Goal: Information Seeking & Learning: Learn about a topic

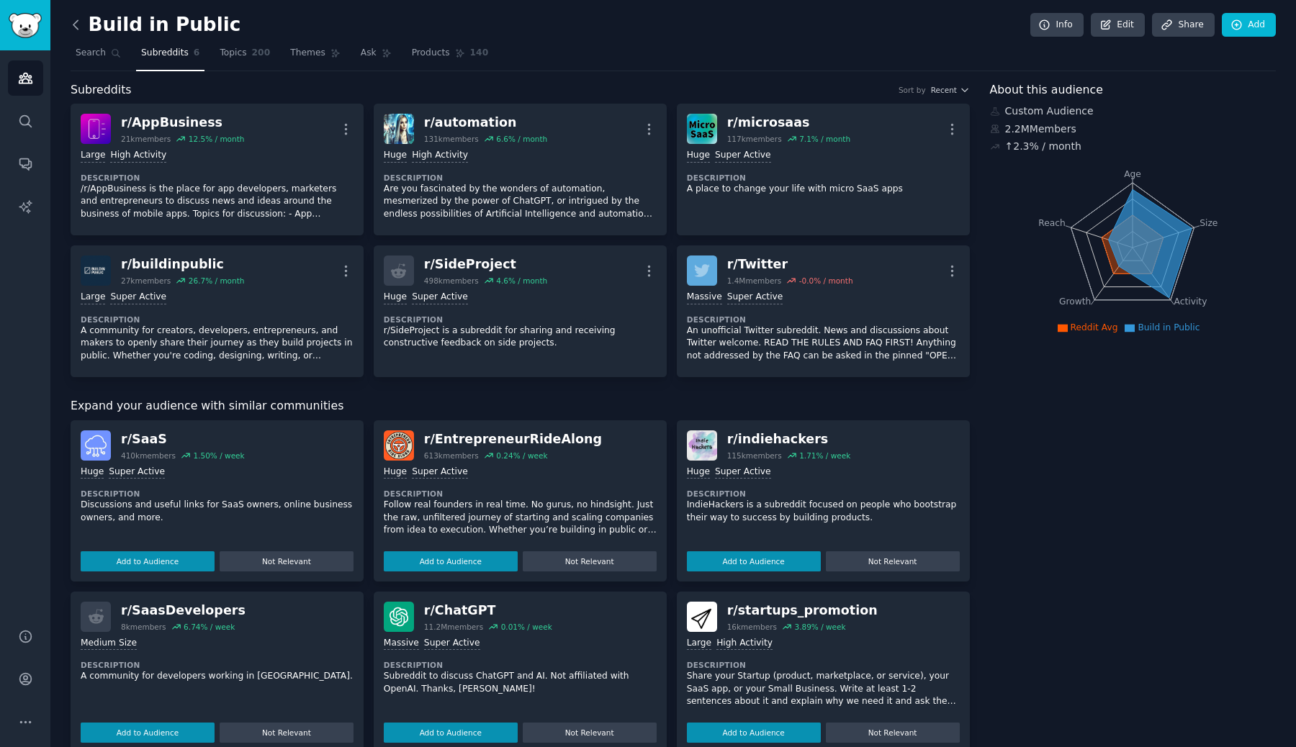
click at [77, 21] on icon at bounding box center [75, 24] width 4 height 9
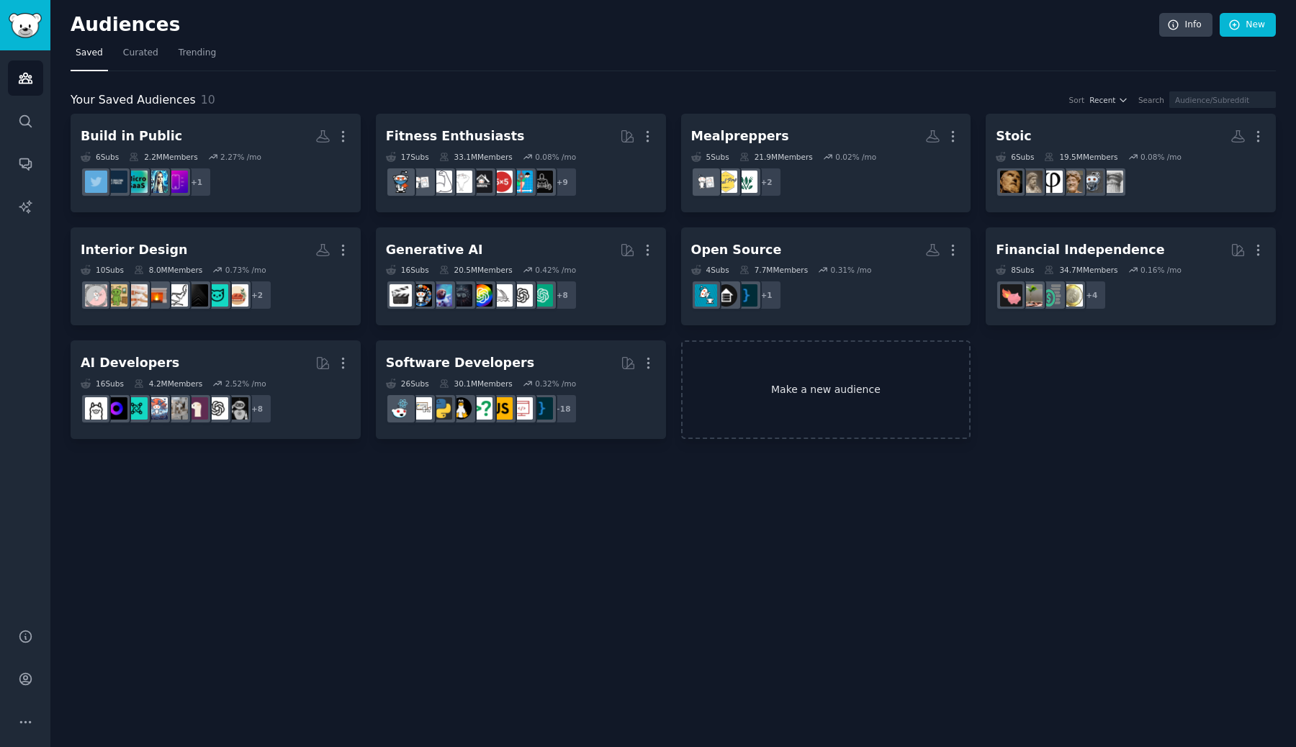
click at [730, 422] on link "Make a new audience" at bounding box center [826, 390] width 290 height 99
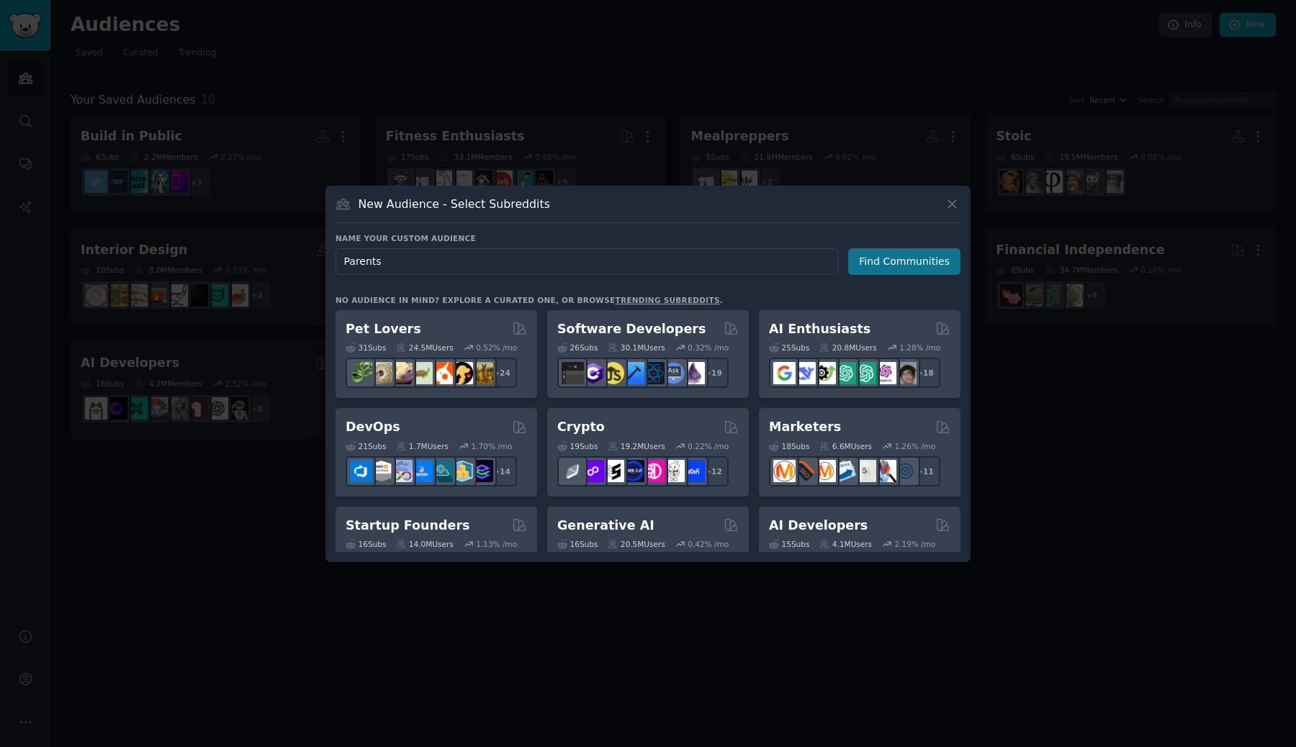
type input "Parents"
click at [912, 262] on button "Find Communities" at bounding box center [904, 261] width 112 height 27
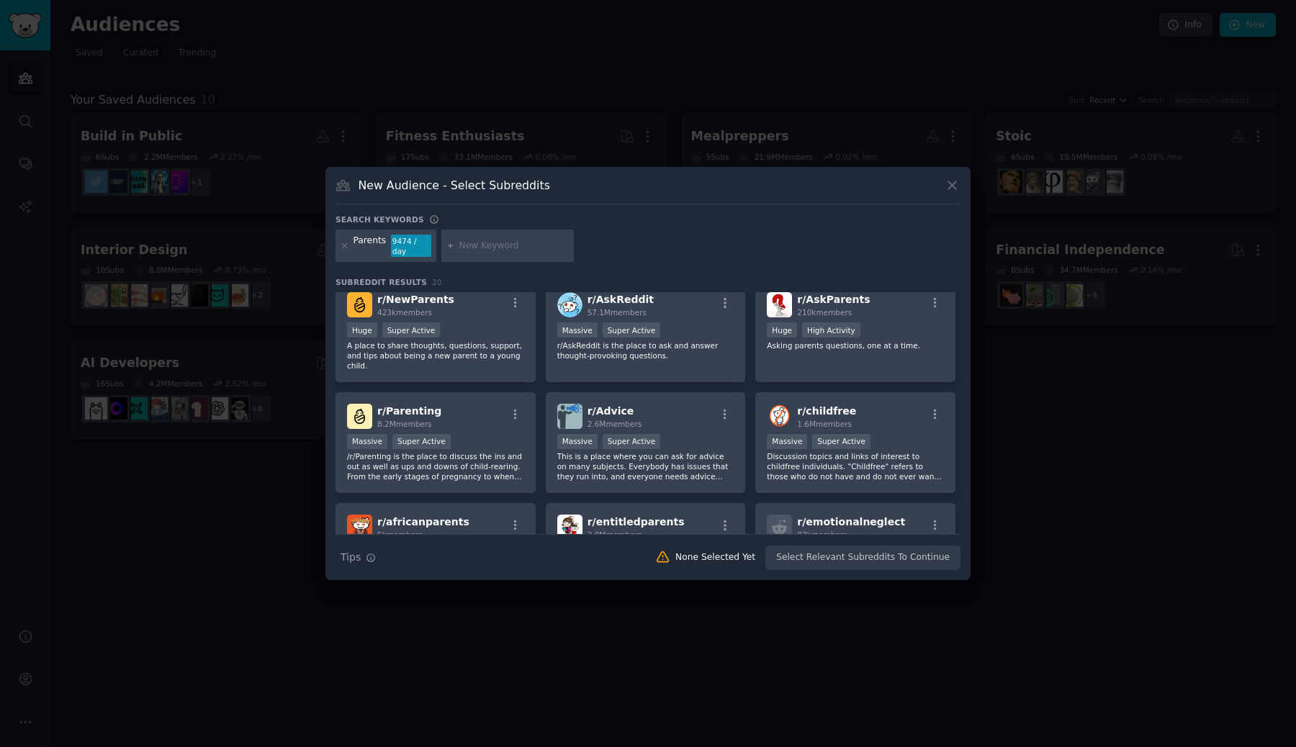
scroll to position [235, 0]
click at [397, 407] on span "r/ Parenting" at bounding box center [409, 410] width 64 height 12
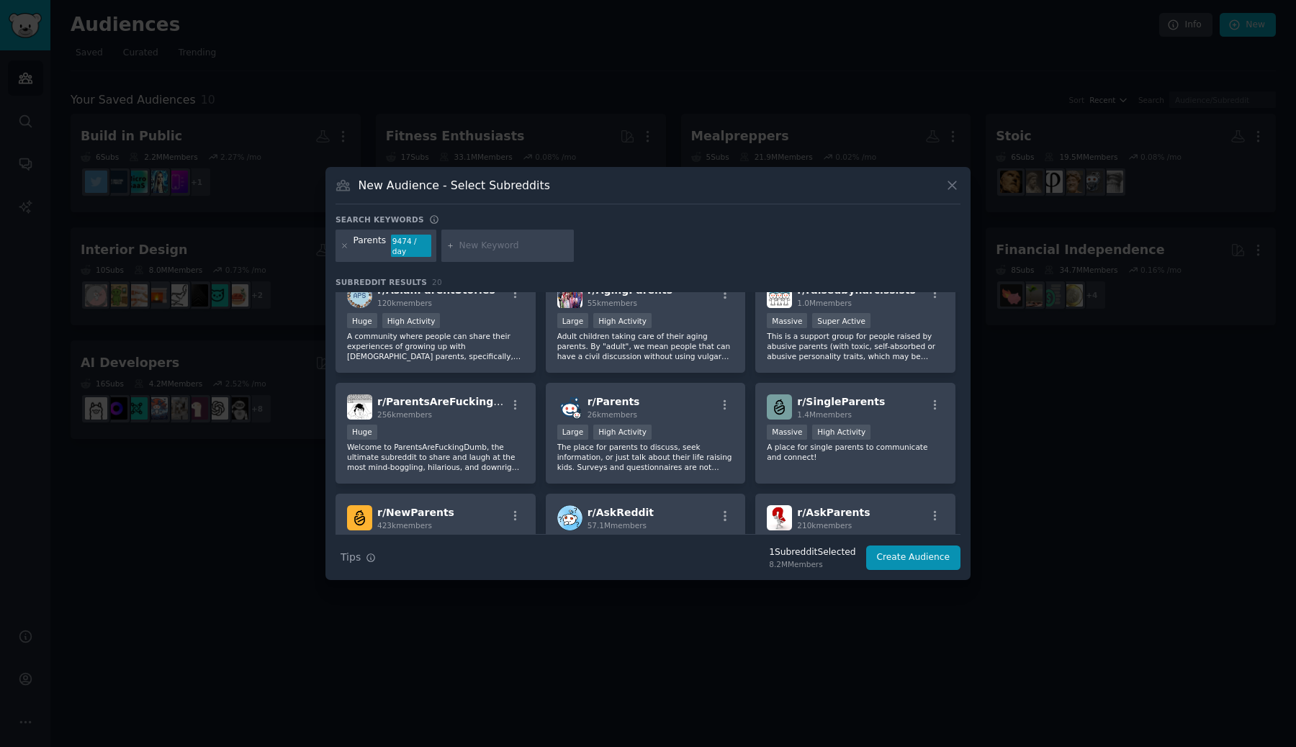
scroll to position [7, 0]
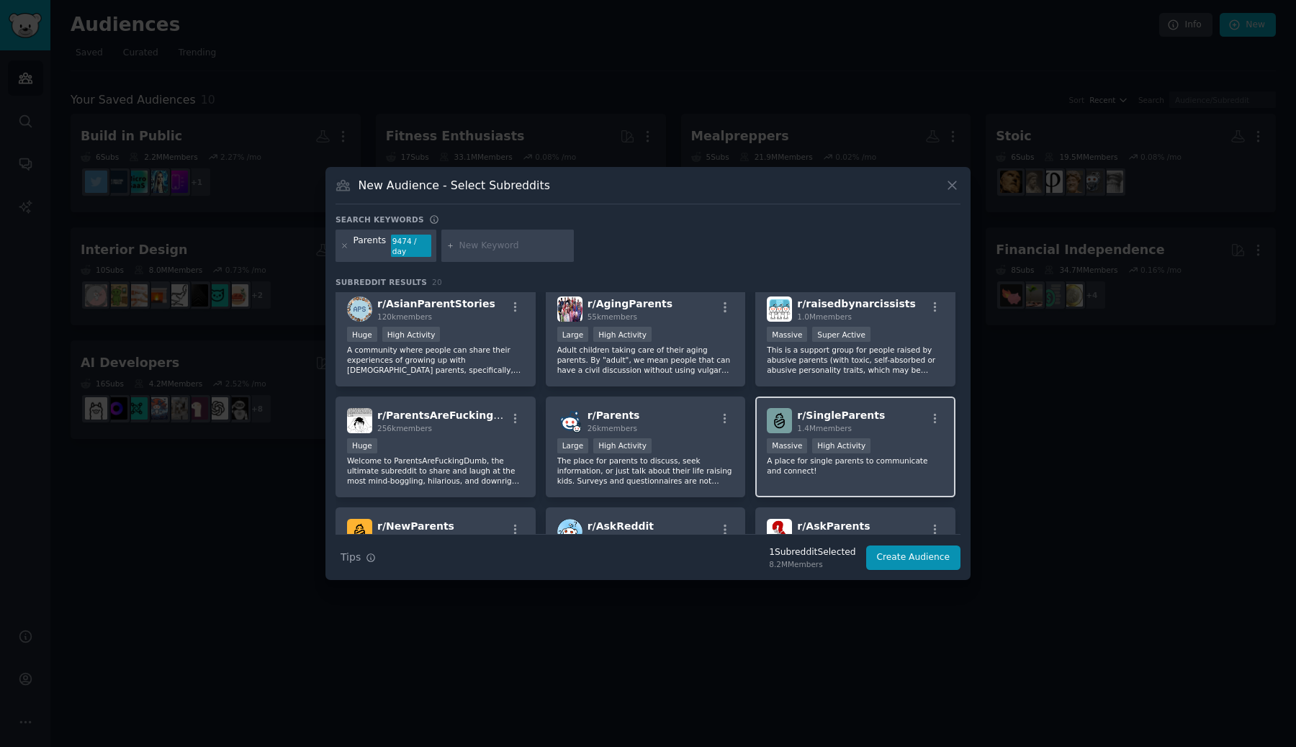
click at [814, 421] on h2 "r/ SingleParents 1.4M members" at bounding box center [841, 420] width 88 height 25
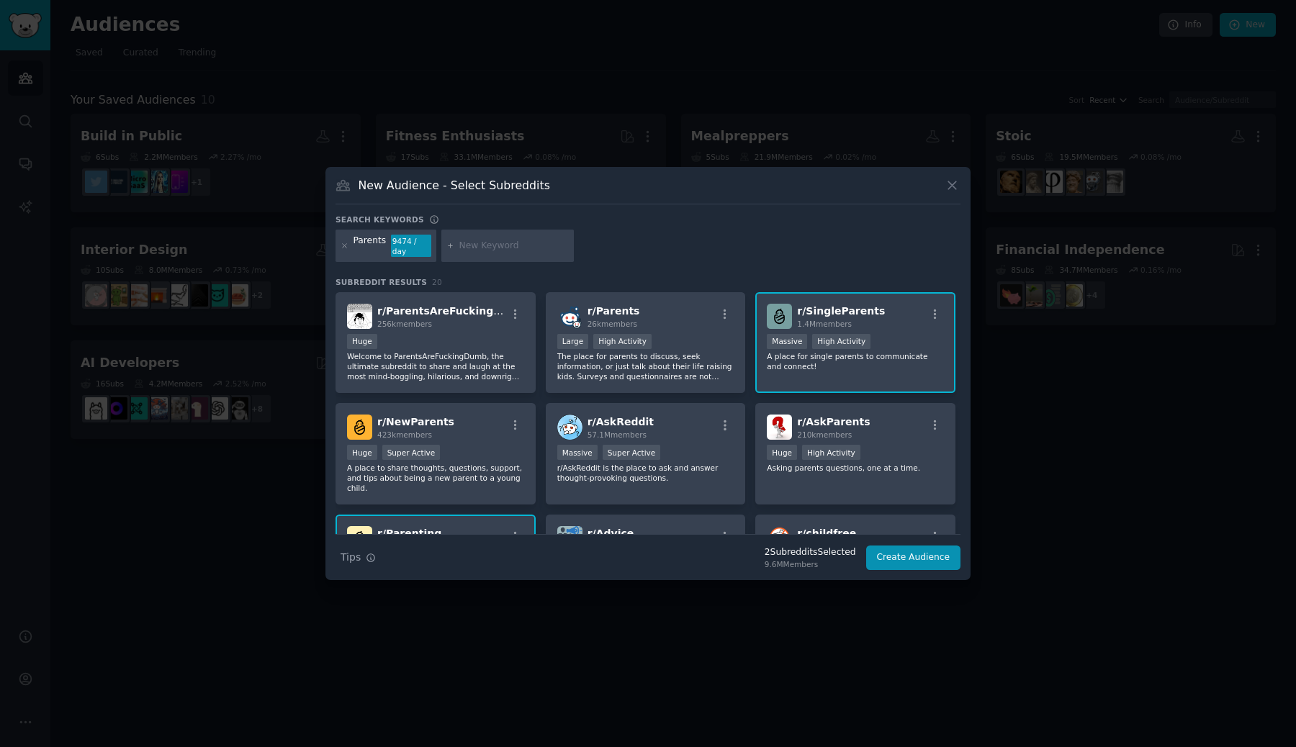
scroll to position [123, 0]
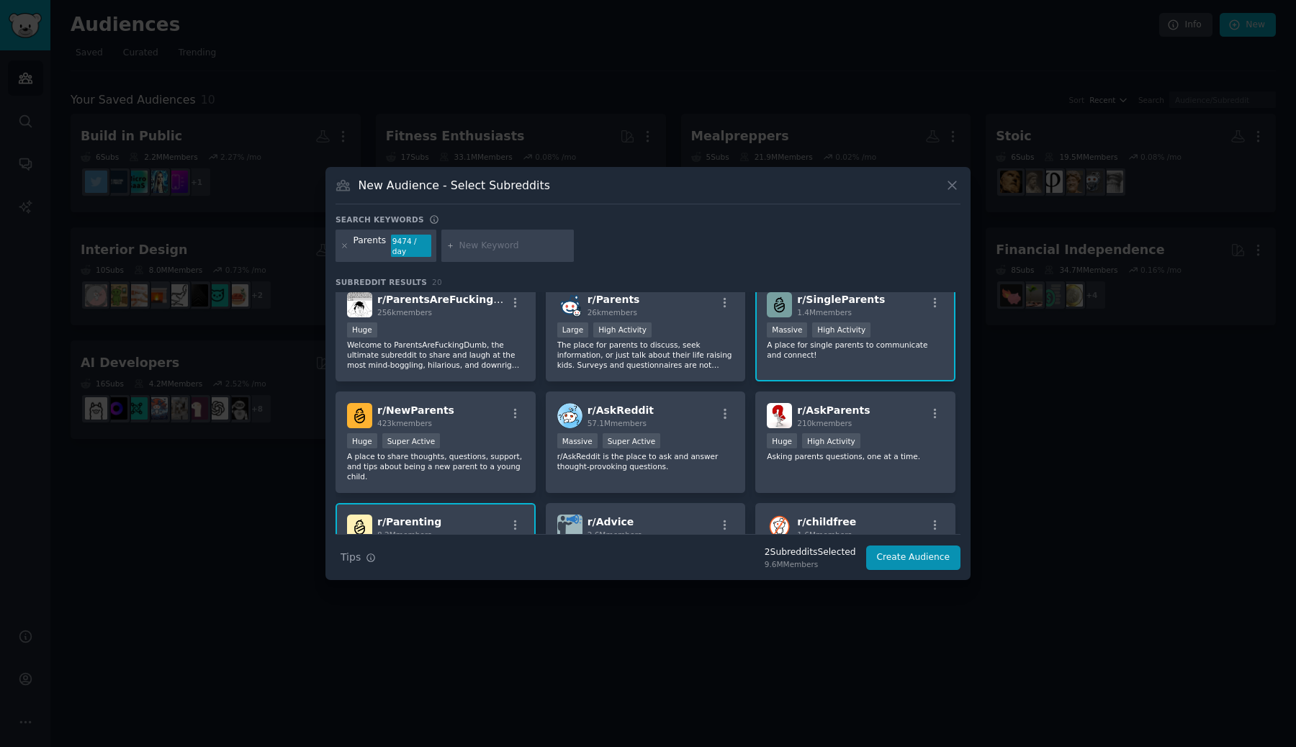
click at [508, 244] on input "text" at bounding box center [513, 246] width 109 height 13
type input "story"
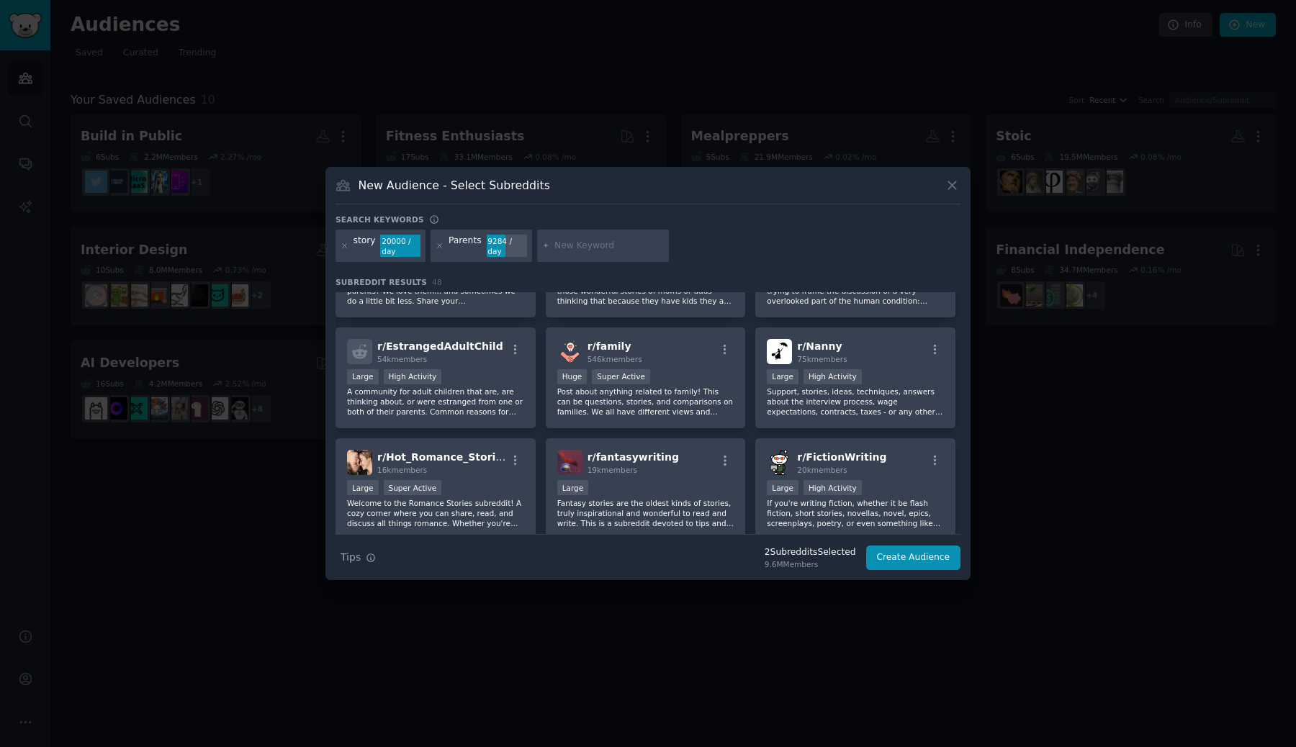
scroll to position [967, 0]
click at [669, 353] on div "r/ family 546k members" at bounding box center [645, 350] width 177 height 25
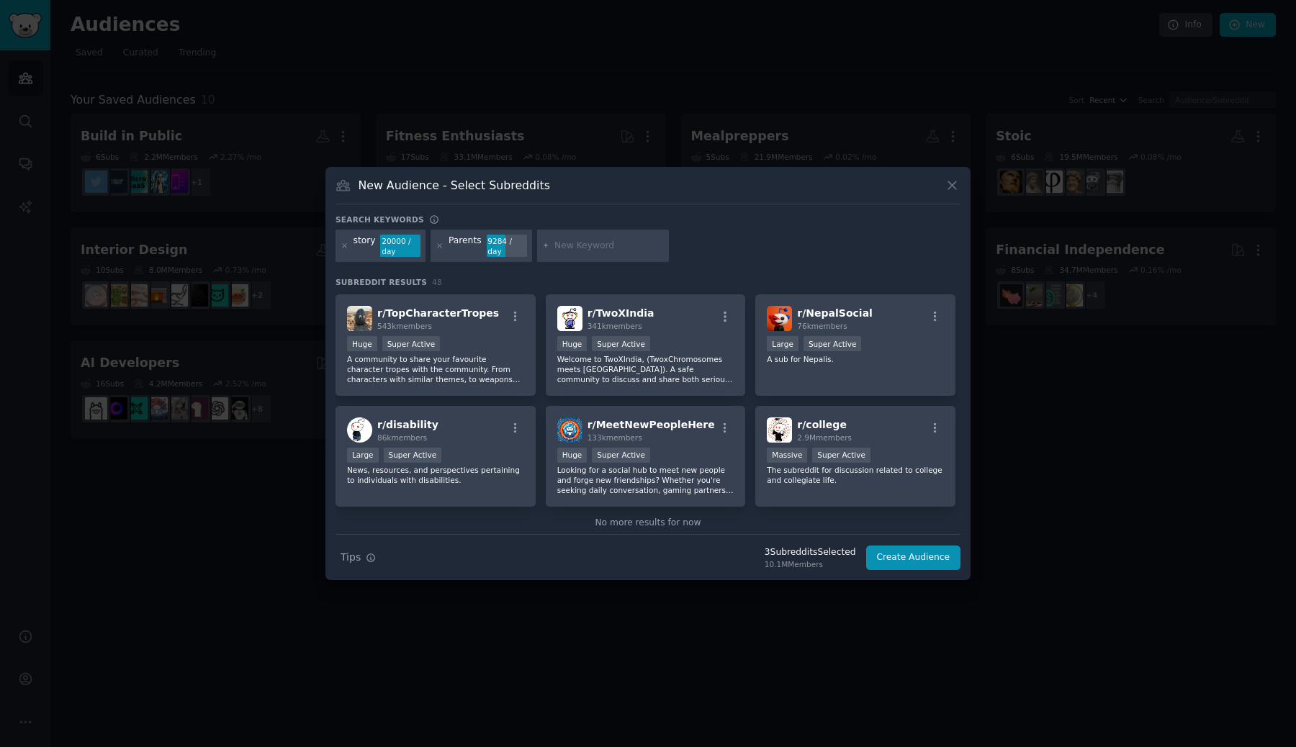
scroll to position [1568, 0]
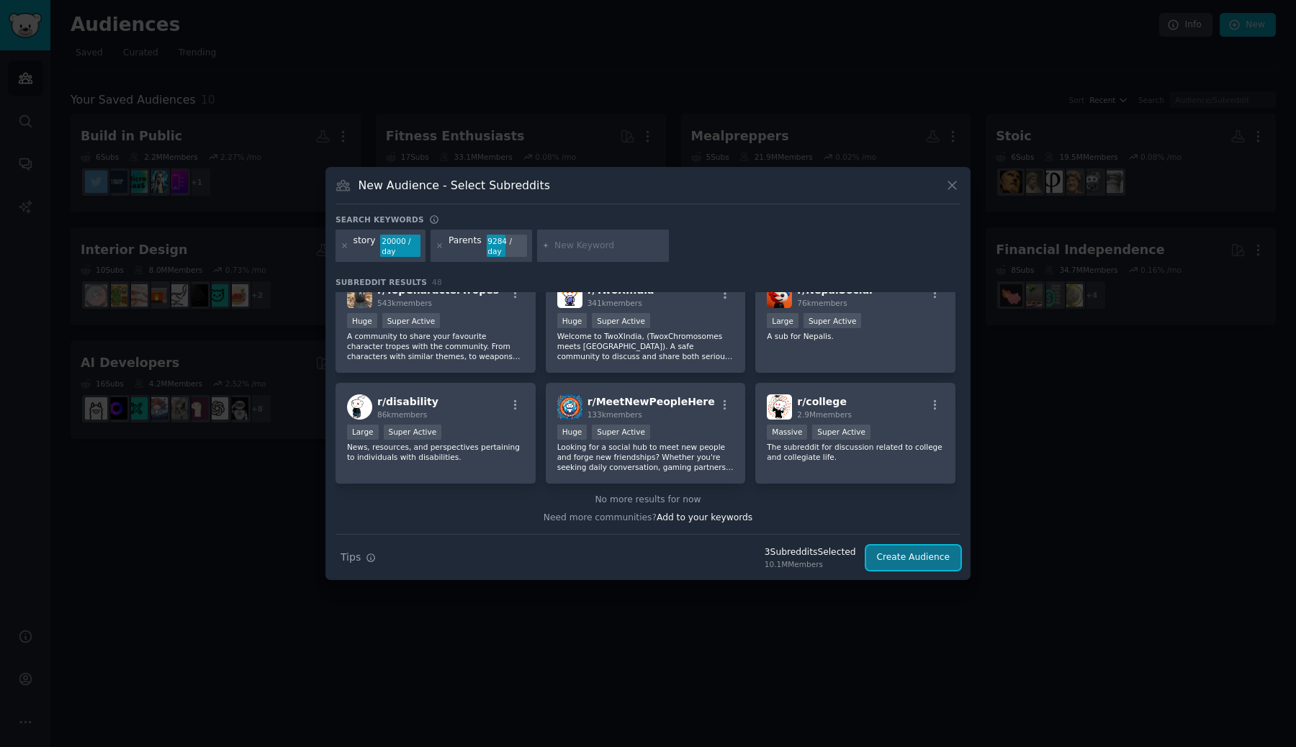
click at [909, 558] on button "Create Audience" at bounding box center [913, 558] width 95 height 24
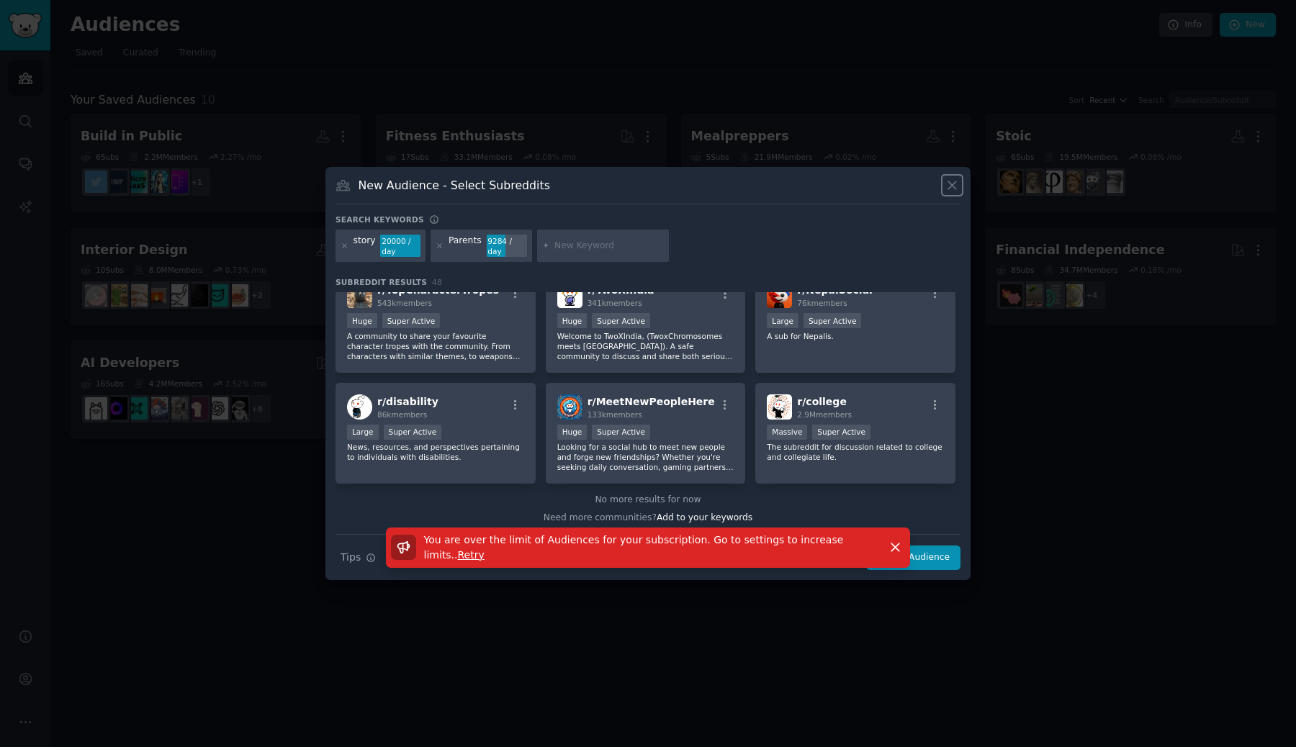
click at [952, 188] on icon at bounding box center [952, 185] width 15 height 15
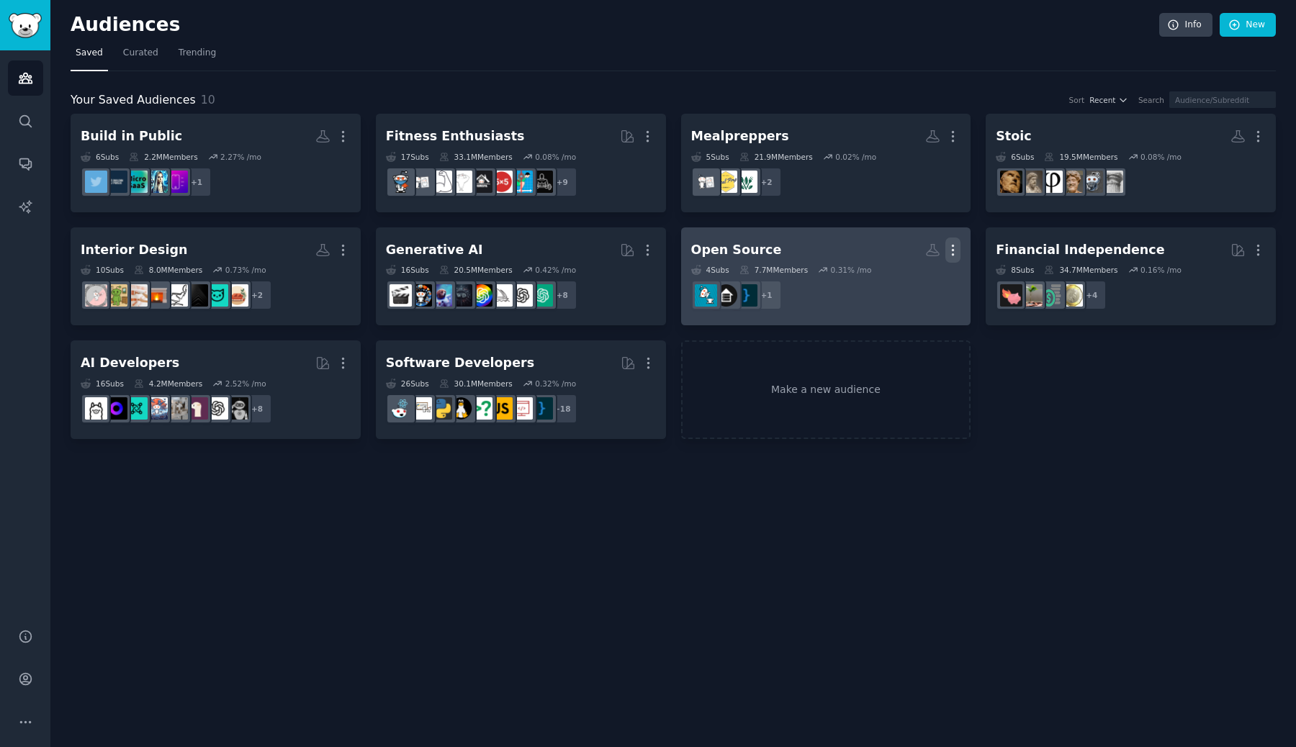
click at [950, 246] on icon "button" at bounding box center [952, 250] width 15 height 15
click at [886, 279] on icon at bounding box center [884, 280] width 15 height 15
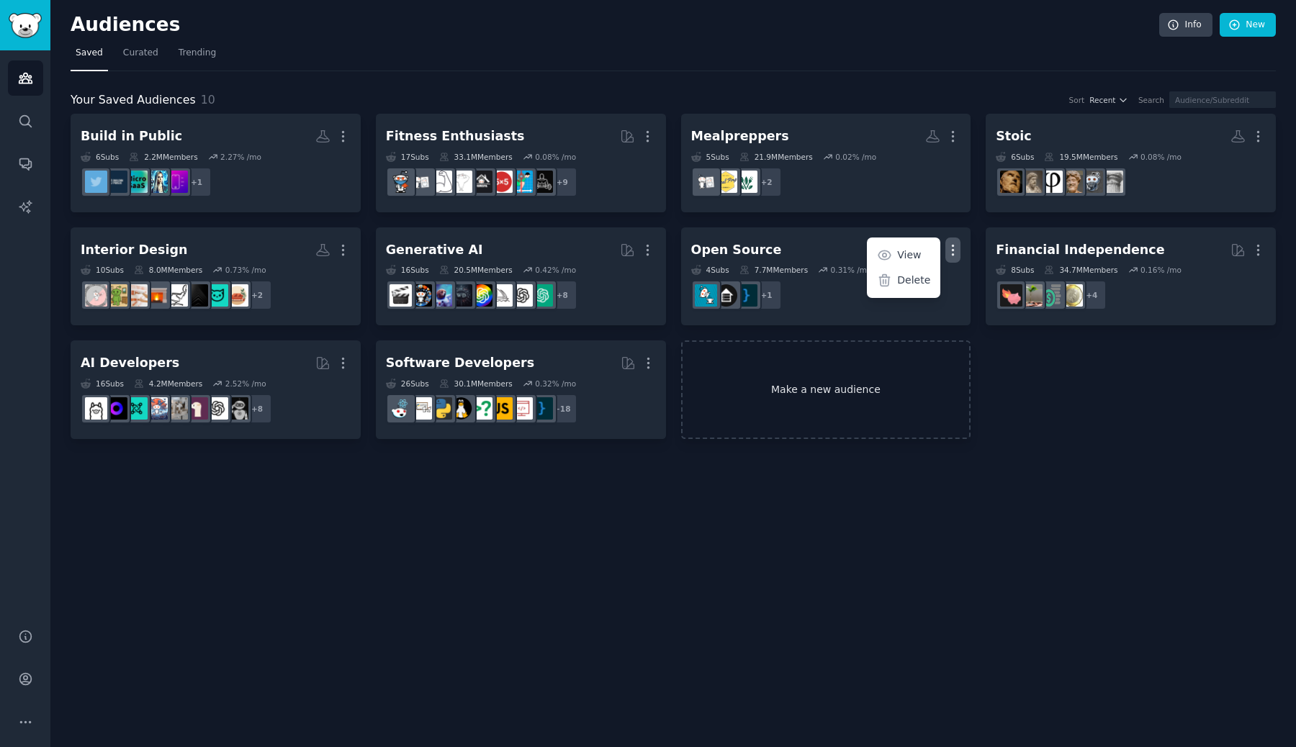
click at [783, 378] on link "Make a new audience" at bounding box center [826, 390] width 290 height 99
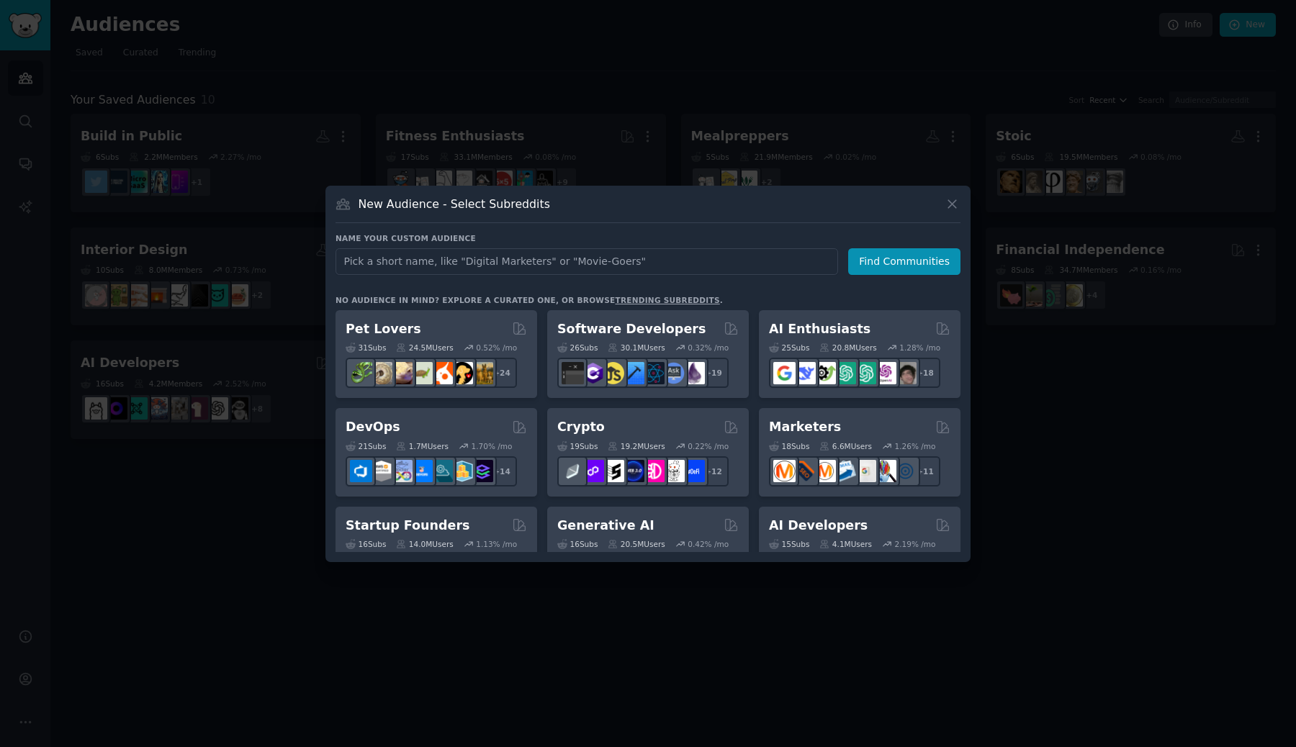
click at [562, 258] on input "text" at bounding box center [586, 261] width 503 height 27
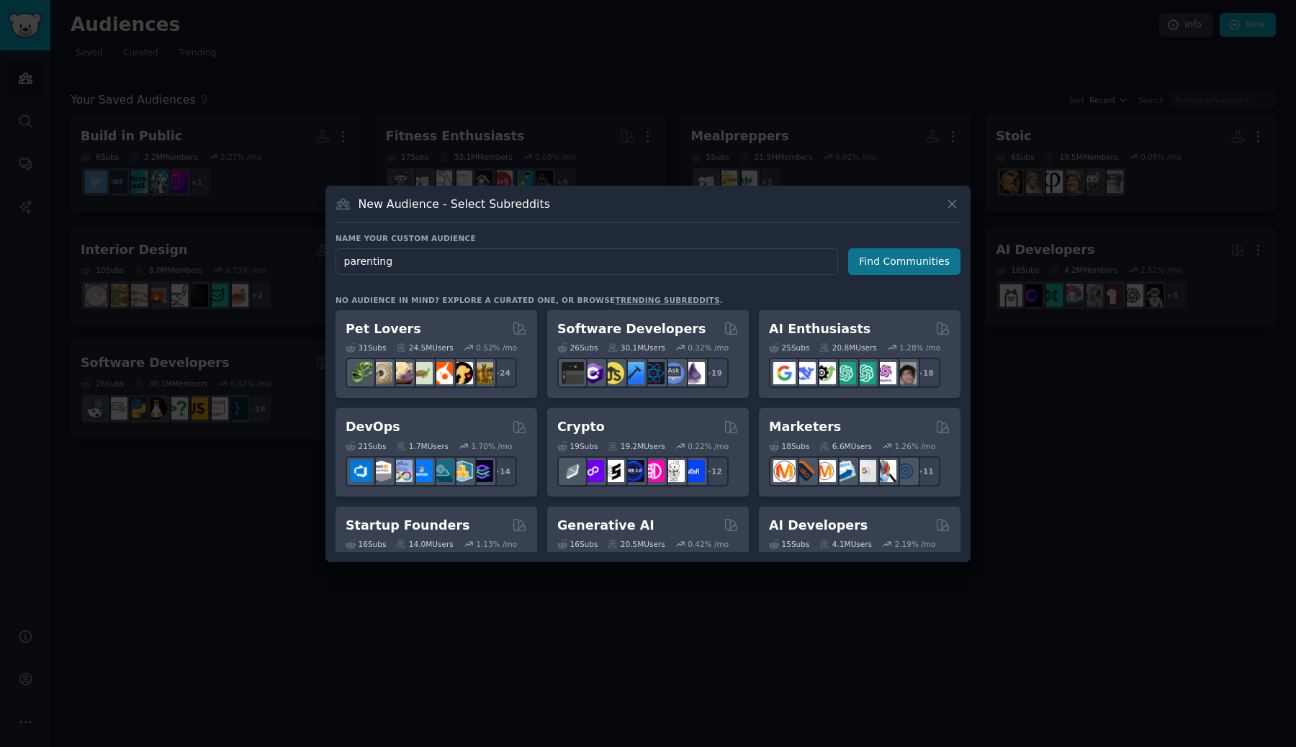
type input "parenting"
click at [870, 248] on button "Find Communities" at bounding box center [904, 261] width 112 height 27
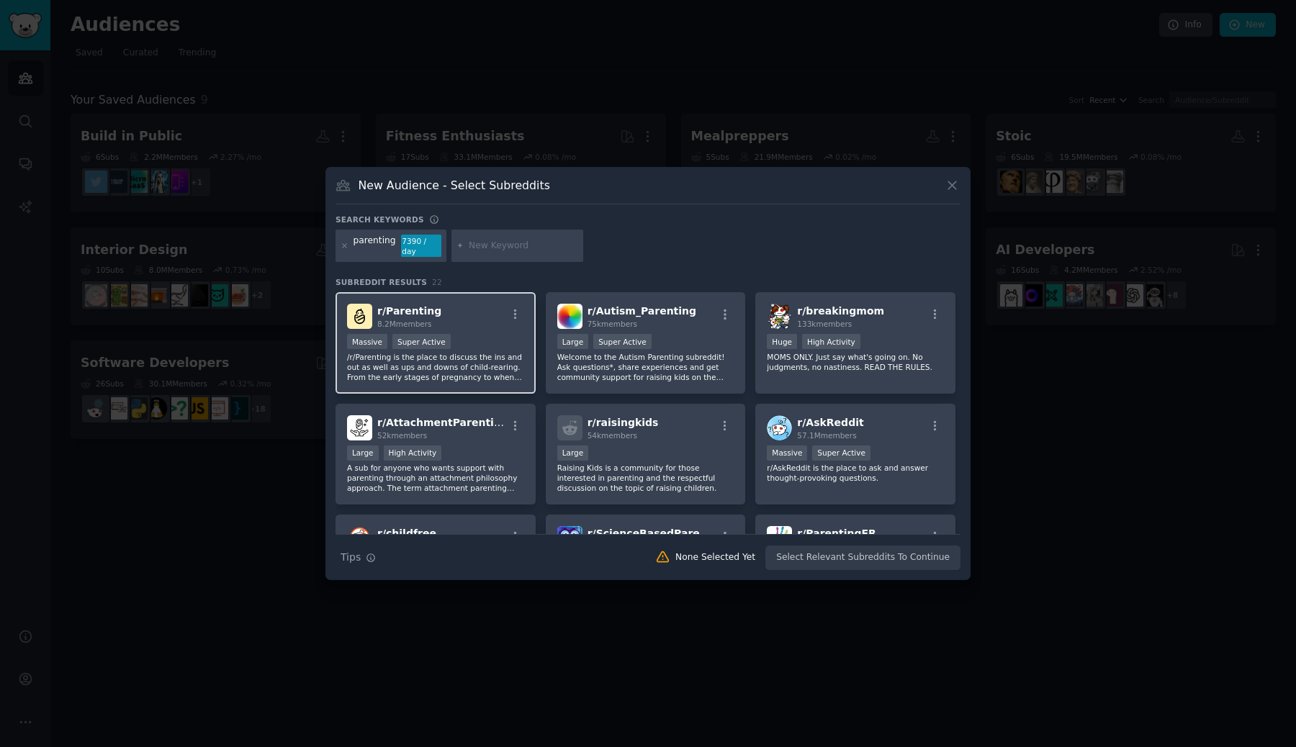
click at [502, 335] on div "Massive Super Active" at bounding box center [435, 343] width 177 height 18
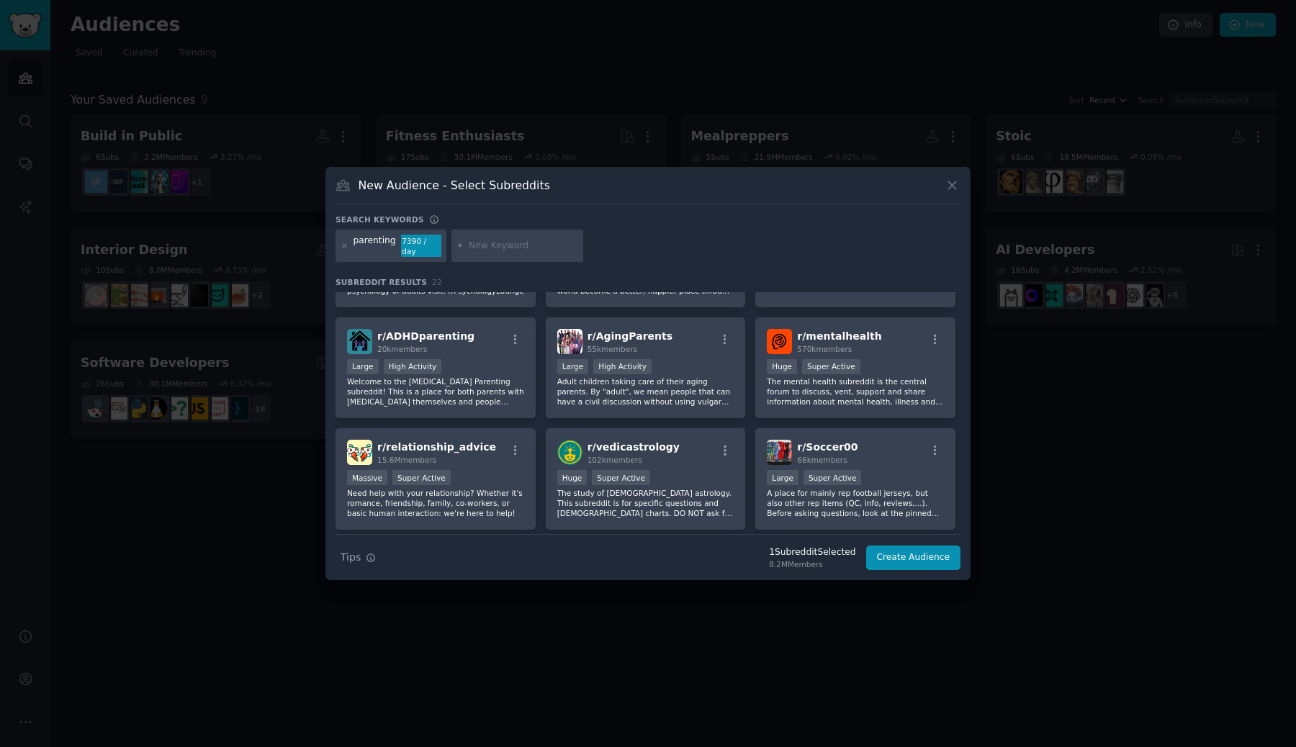
scroll to position [534, 0]
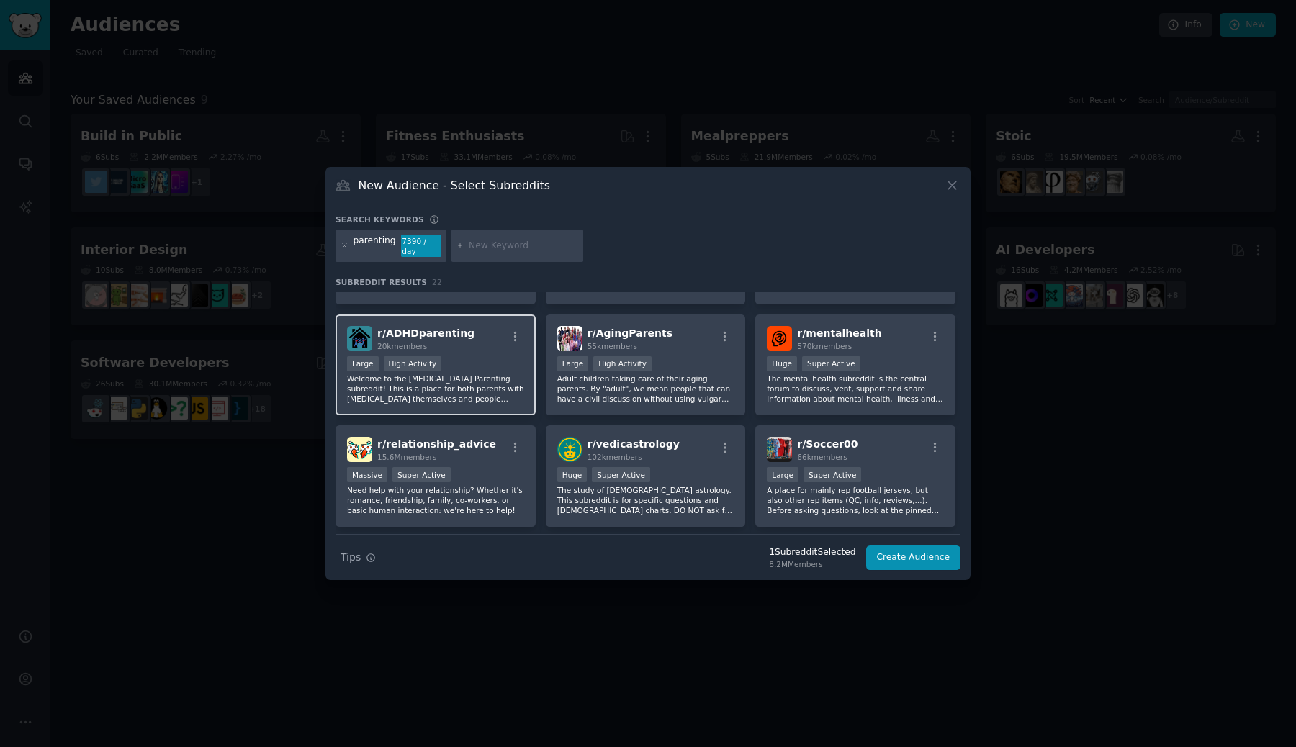
click at [501, 352] on div "r/ ADHDparenting 20k members Large High Activity Welcome to the [MEDICAL_DATA] …" at bounding box center [435, 366] width 200 height 102
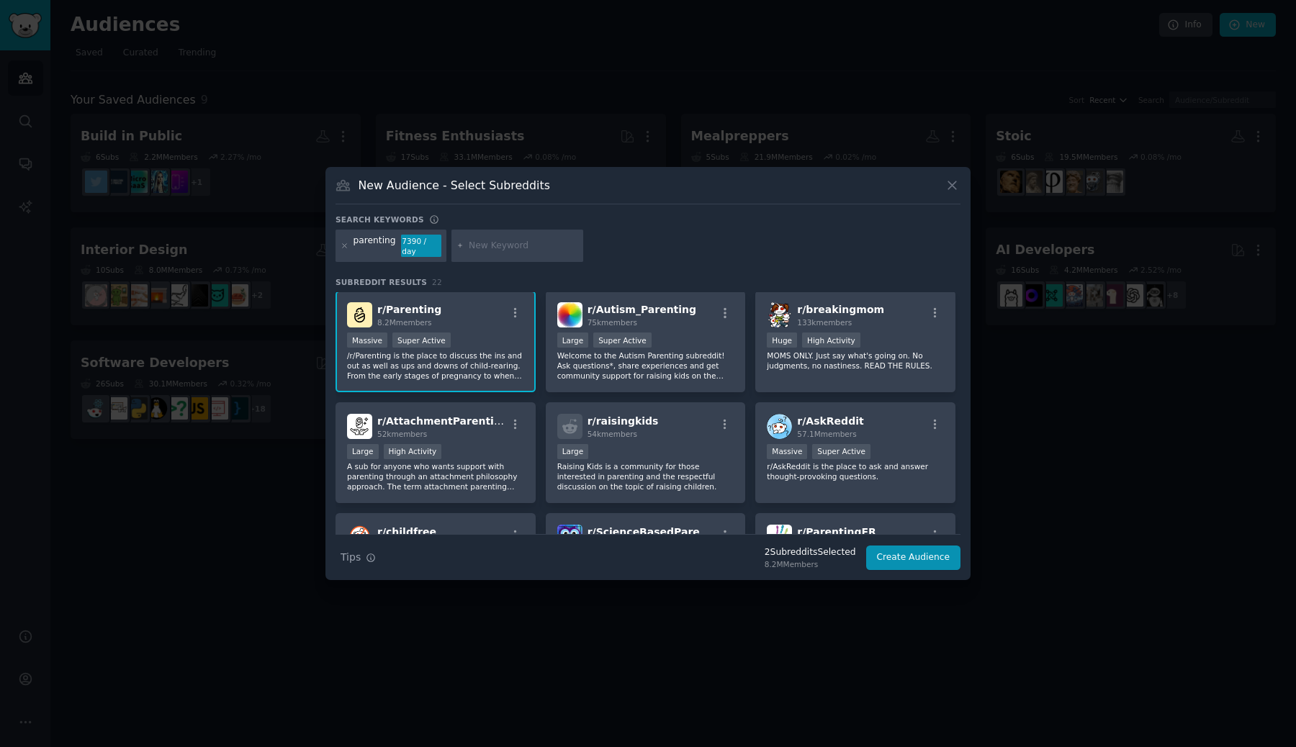
scroll to position [0, 0]
click at [383, 247] on div "parenting" at bounding box center [374, 246] width 42 height 23
click at [383, 237] on div "parenting" at bounding box center [374, 246] width 42 height 23
click at [469, 250] on input "text" at bounding box center [523, 246] width 109 height 13
type input "parents"
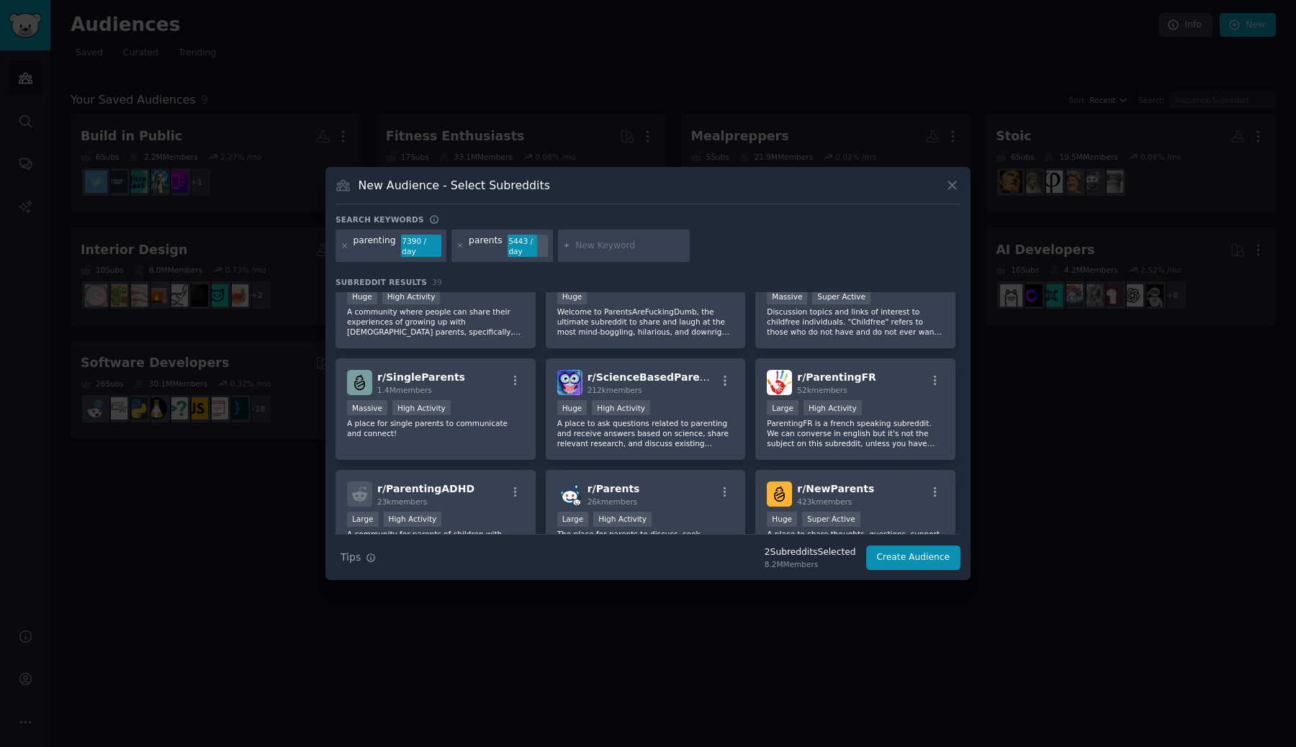
scroll to position [384, 0]
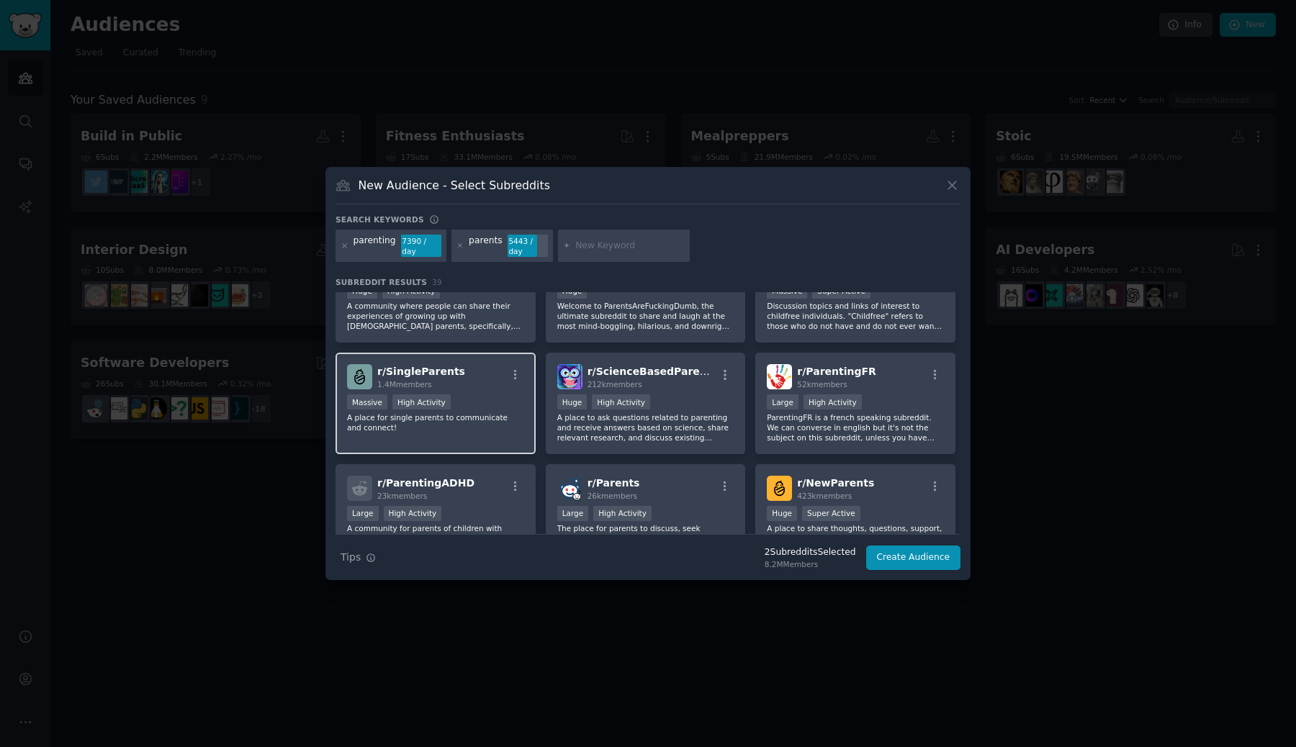
click at [476, 377] on div "r/ SingleParents 1.4M members" at bounding box center [435, 376] width 177 height 25
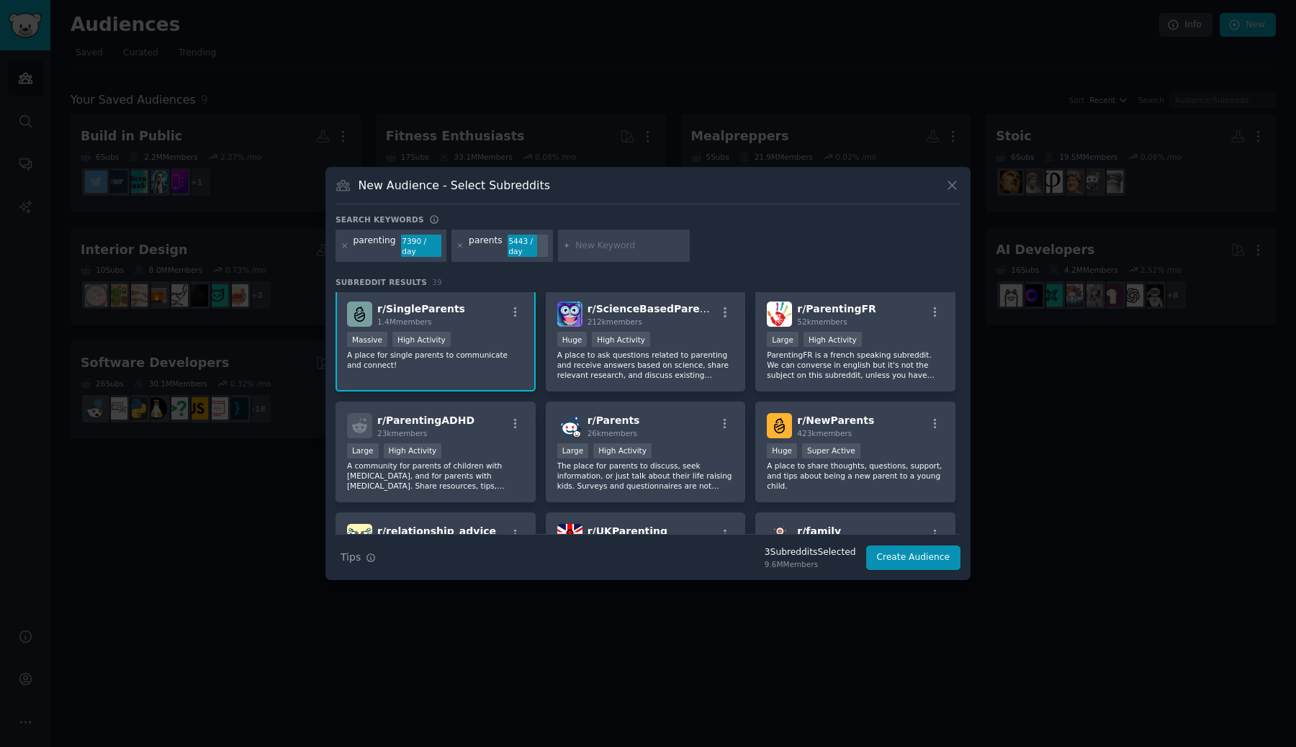
scroll to position [469, 0]
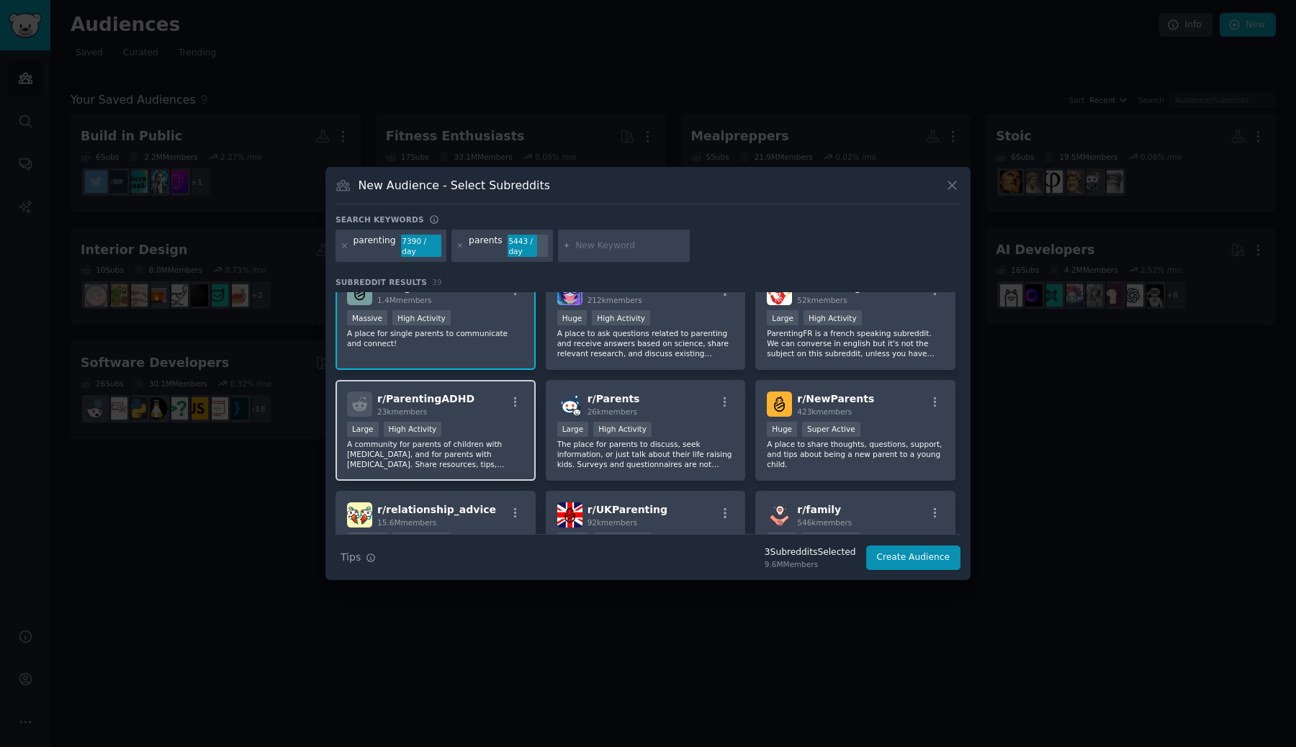
click at [472, 400] on div "r/ ParentingADHD 23k members" at bounding box center [435, 404] width 177 height 25
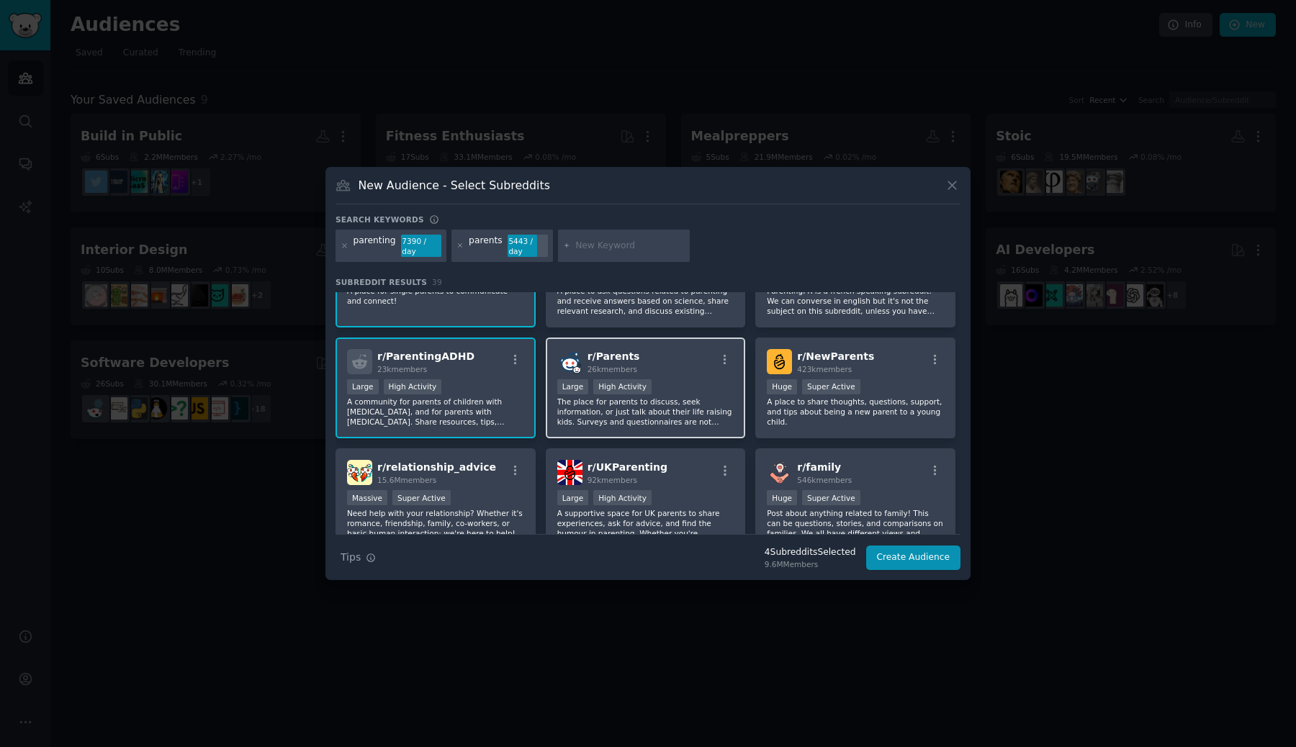
scroll to position [505, 0]
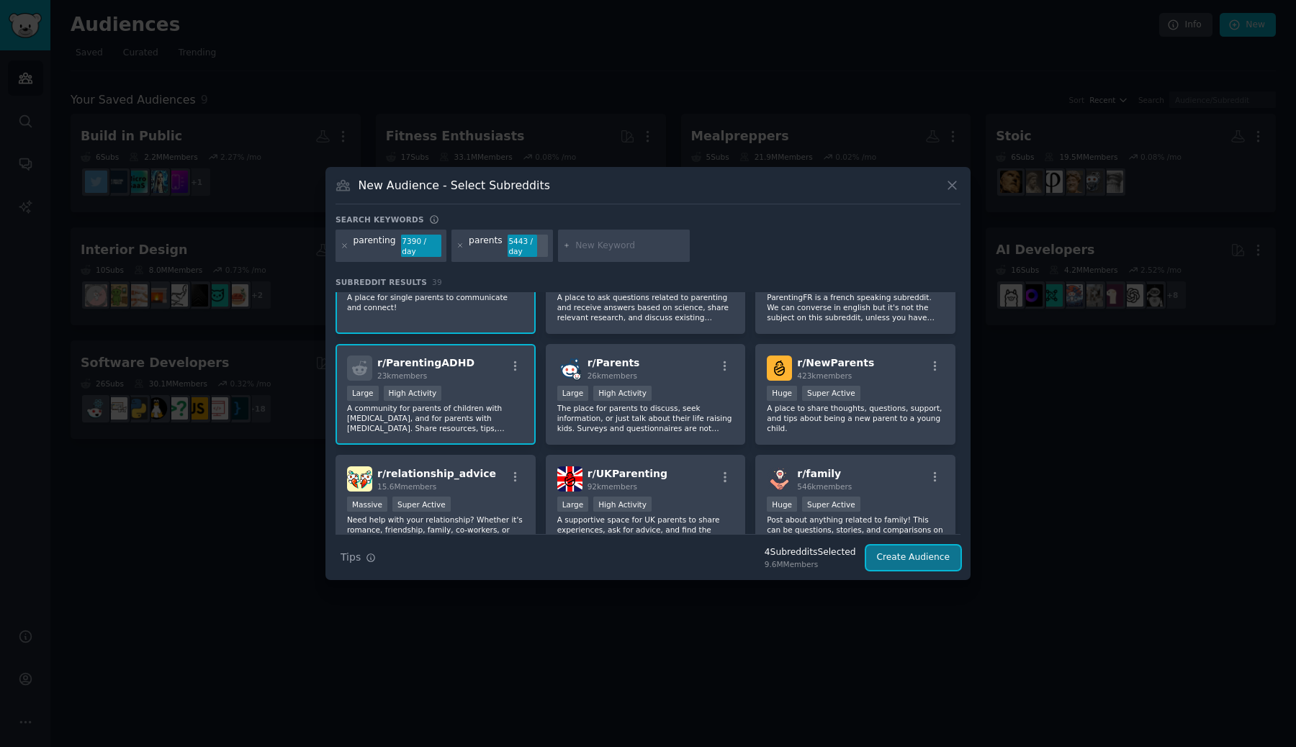
click at [940, 562] on button "Create Audience" at bounding box center [913, 558] width 95 height 24
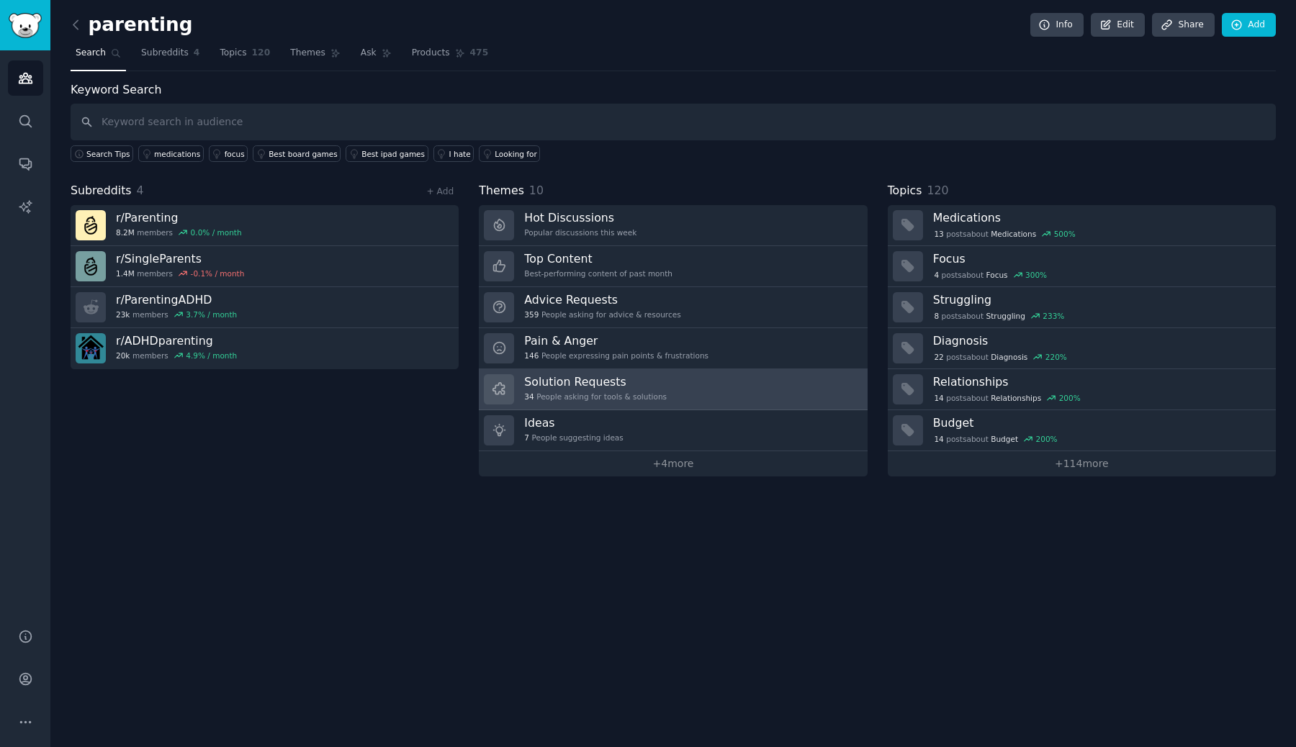
click at [575, 399] on div "34 People asking for tools & solutions" at bounding box center [595, 397] width 143 height 10
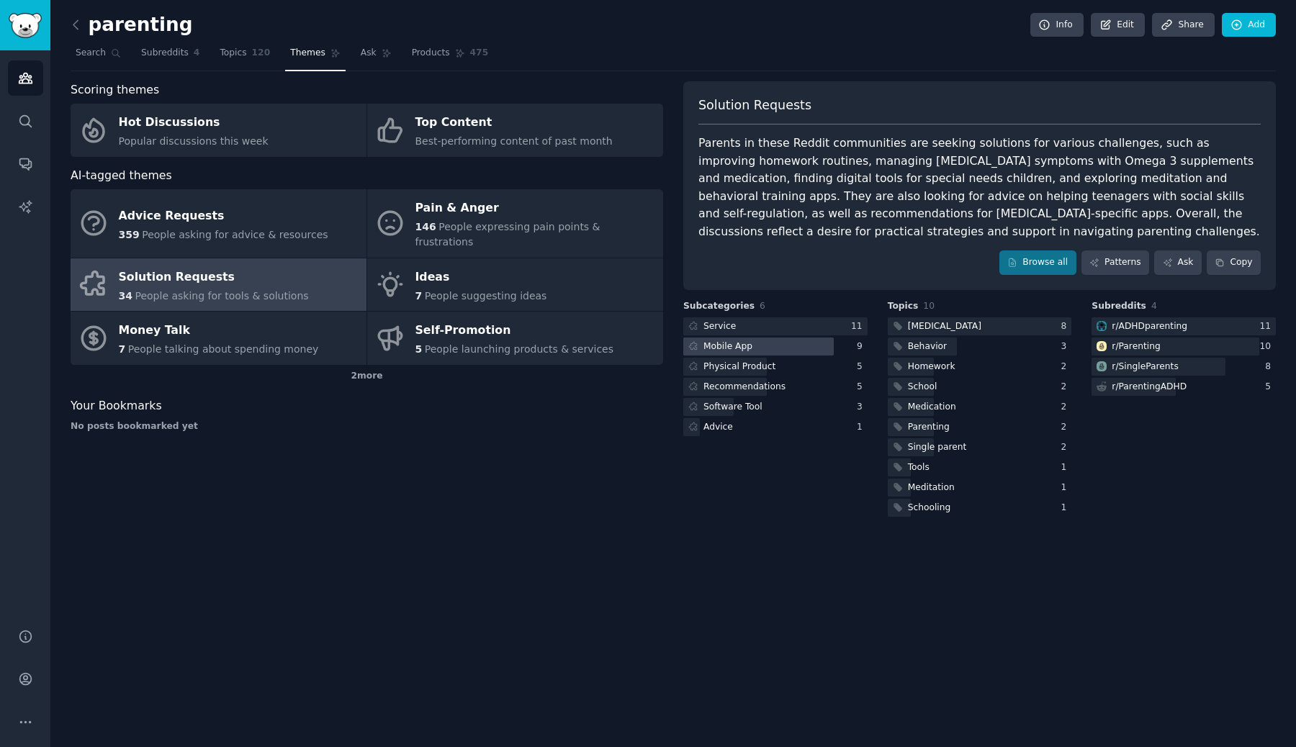
click at [765, 344] on div at bounding box center [758, 347] width 150 height 18
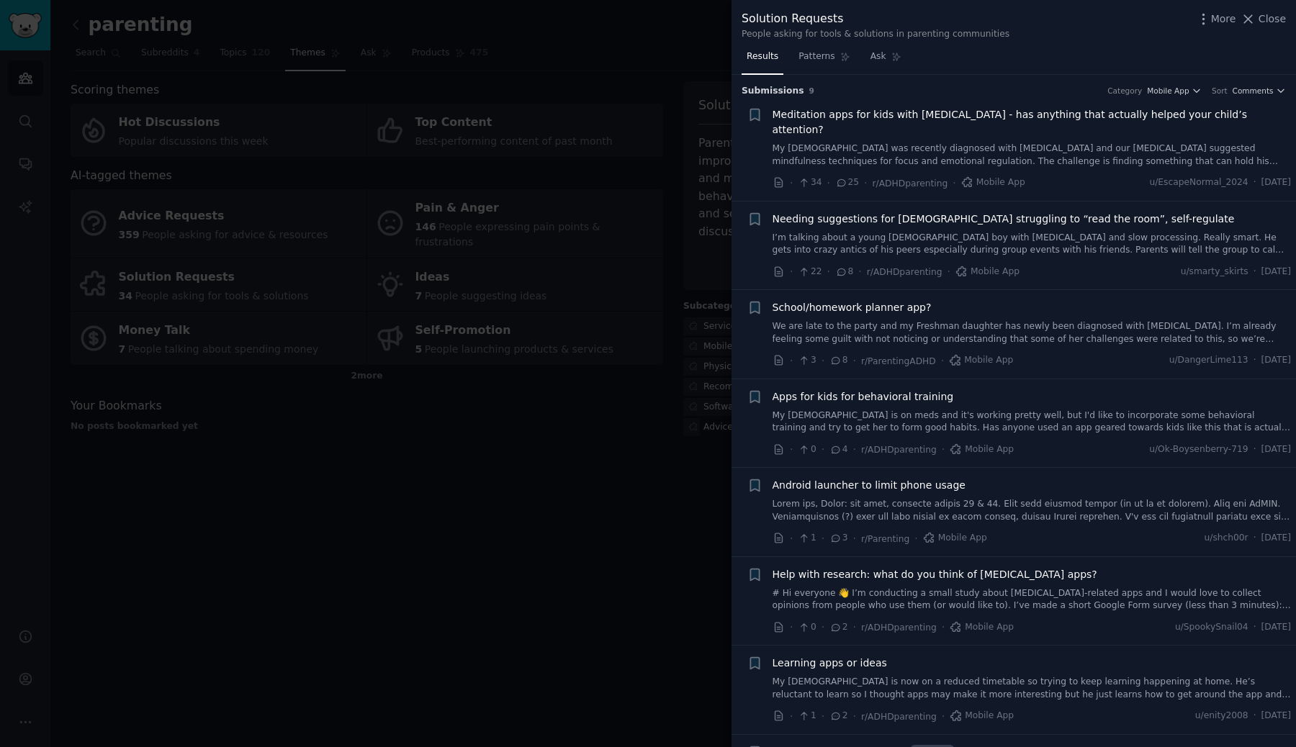
click at [869, 143] on link "My [DEMOGRAPHIC_DATA] was recently diagnosed with [MEDICAL_DATA] and our [MEDIC…" at bounding box center [1031, 155] width 519 height 25
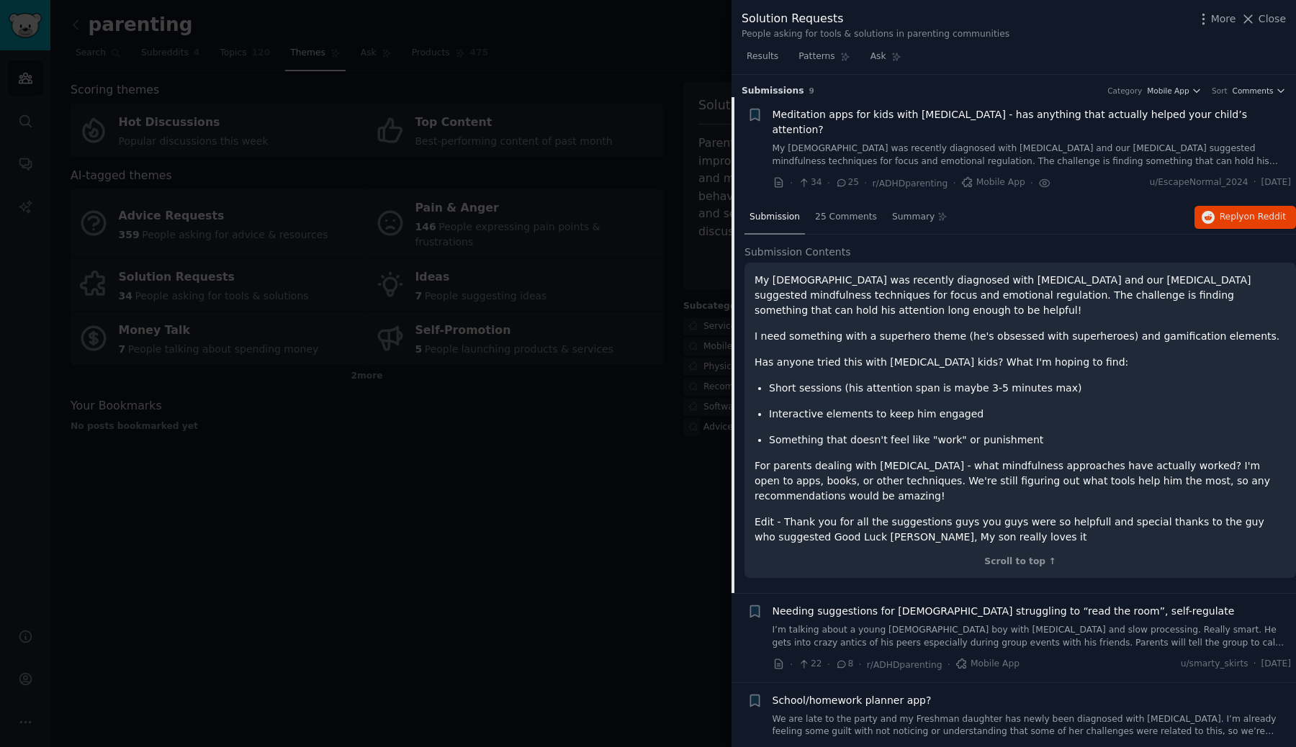
click at [1263, 9] on div "Solution Requests People asking for tools & solutions in parenting communities …" at bounding box center [1013, 22] width 564 height 45
click at [1259, 22] on span "Close" at bounding box center [1271, 19] width 27 height 15
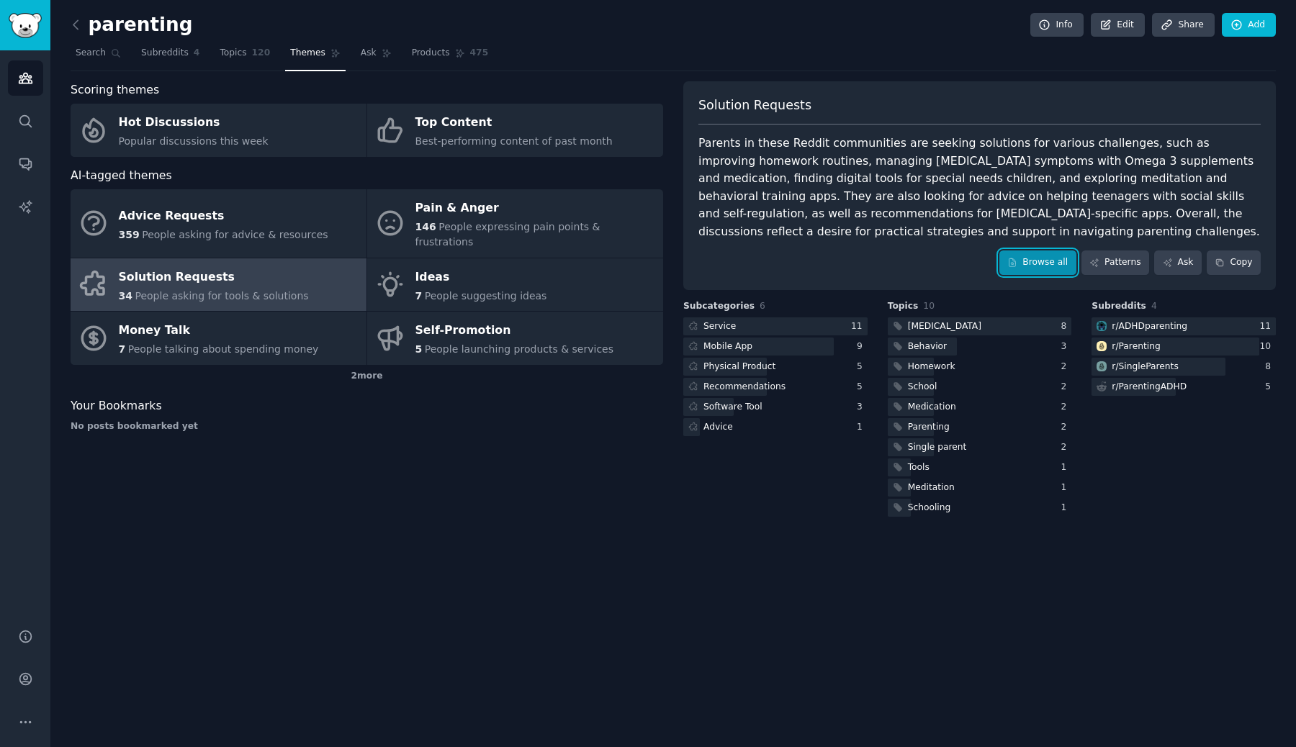
click at [1050, 257] on link "Browse all" at bounding box center [1037, 263] width 77 height 24
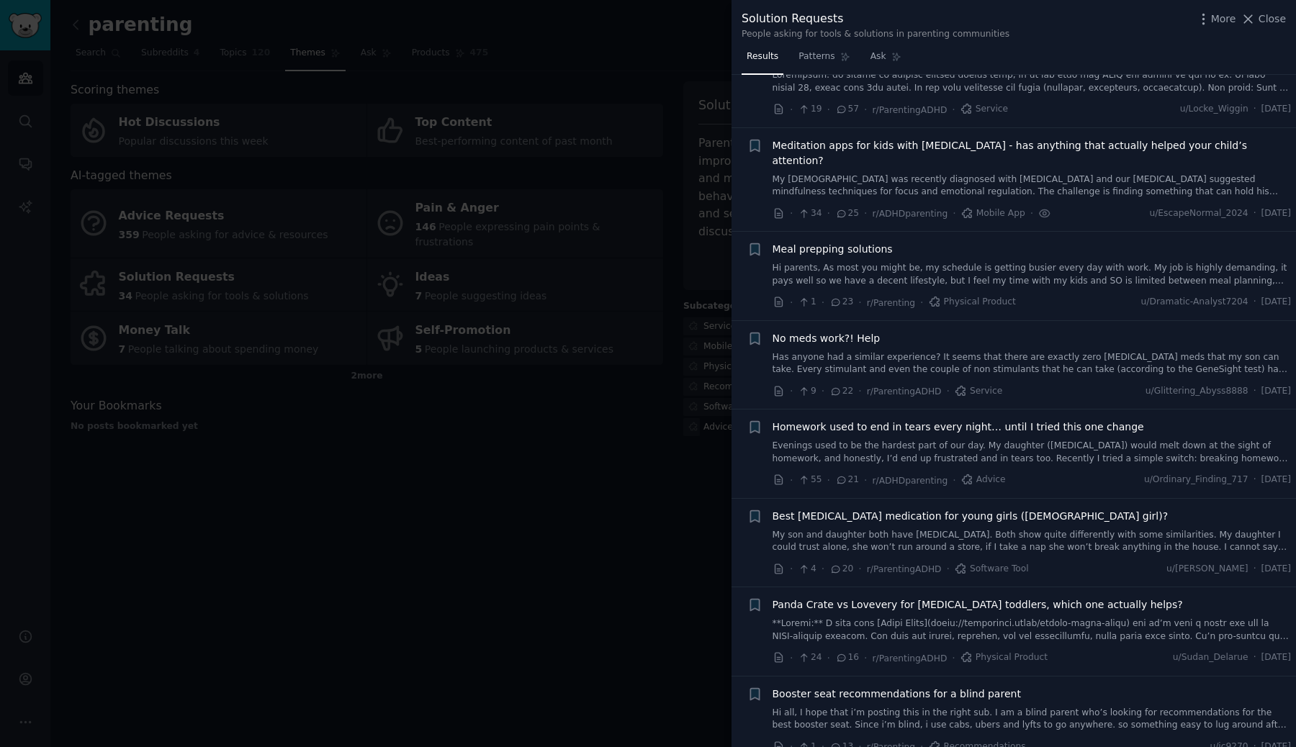
scroll to position [74, 0]
click at [902, 261] on link "Hi parents, As most you might be, my schedule is getting busier every day with …" at bounding box center [1031, 273] width 519 height 25
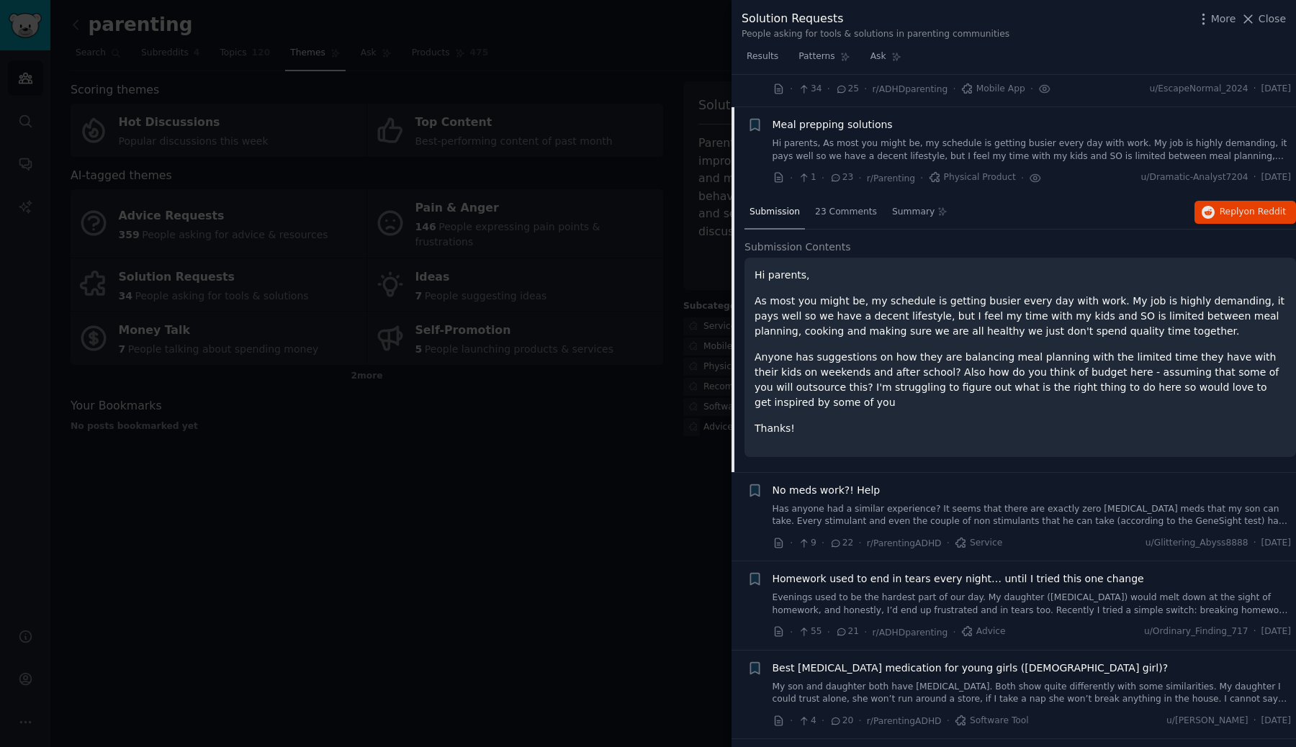
scroll to position [200, 0]
click at [1235, 204] on span "Reply on Reddit" at bounding box center [1253, 210] width 66 height 13
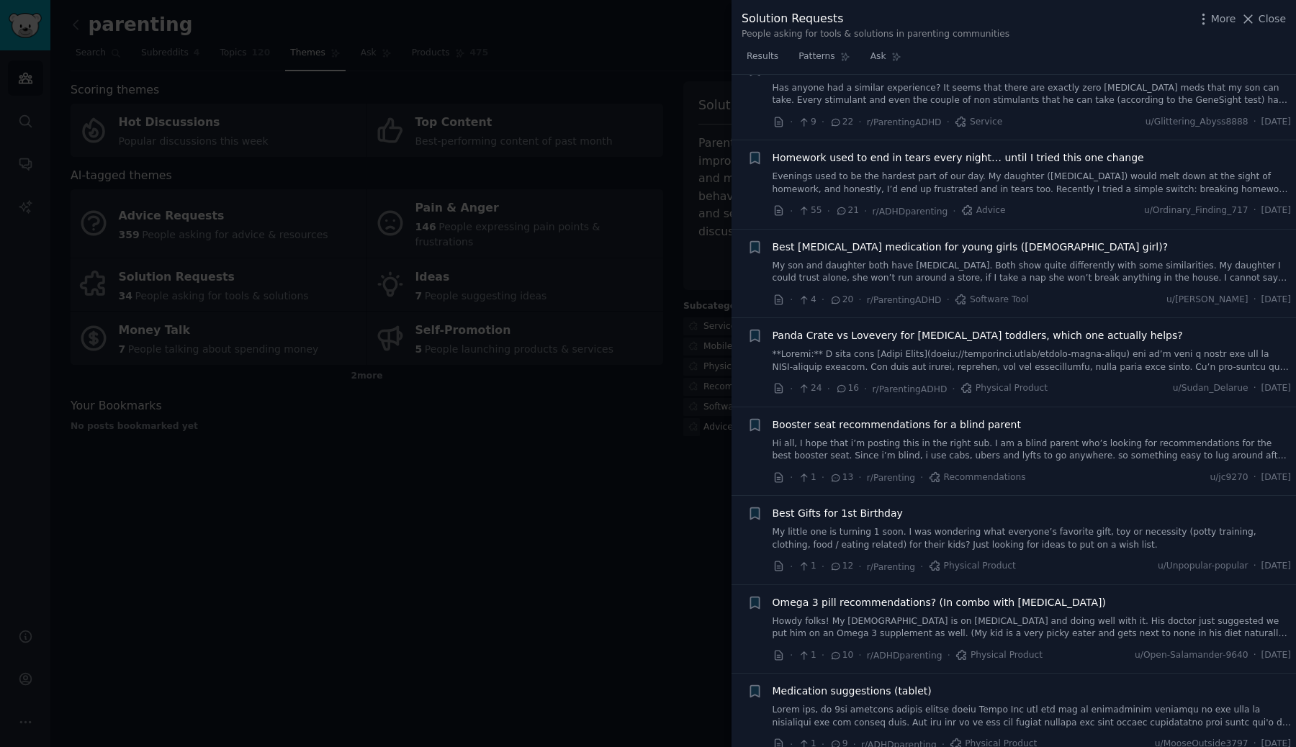
scroll to position [621, 0]
click at [918, 169] on link "Evenings used to be the hardest part of our day. My daughter ([MEDICAL_DATA]) w…" at bounding box center [1031, 181] width 519 height 25
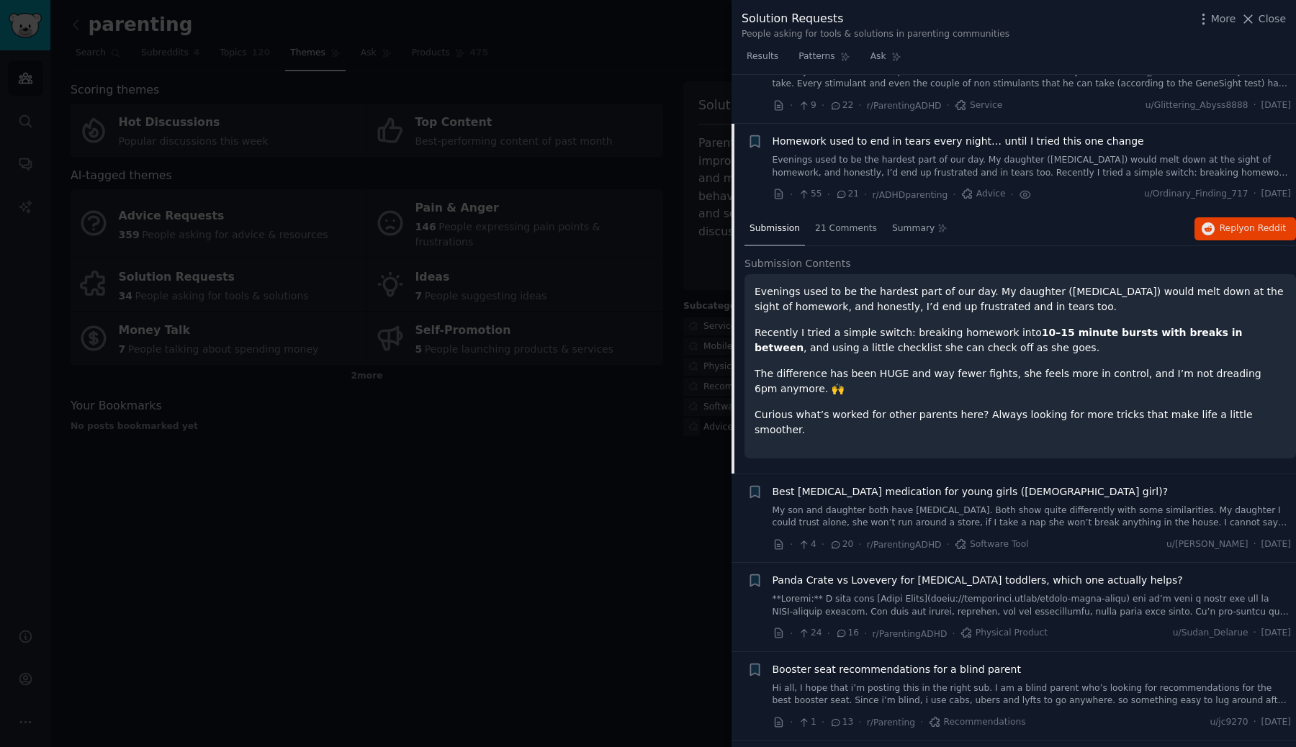
scroll to position [378, 0]
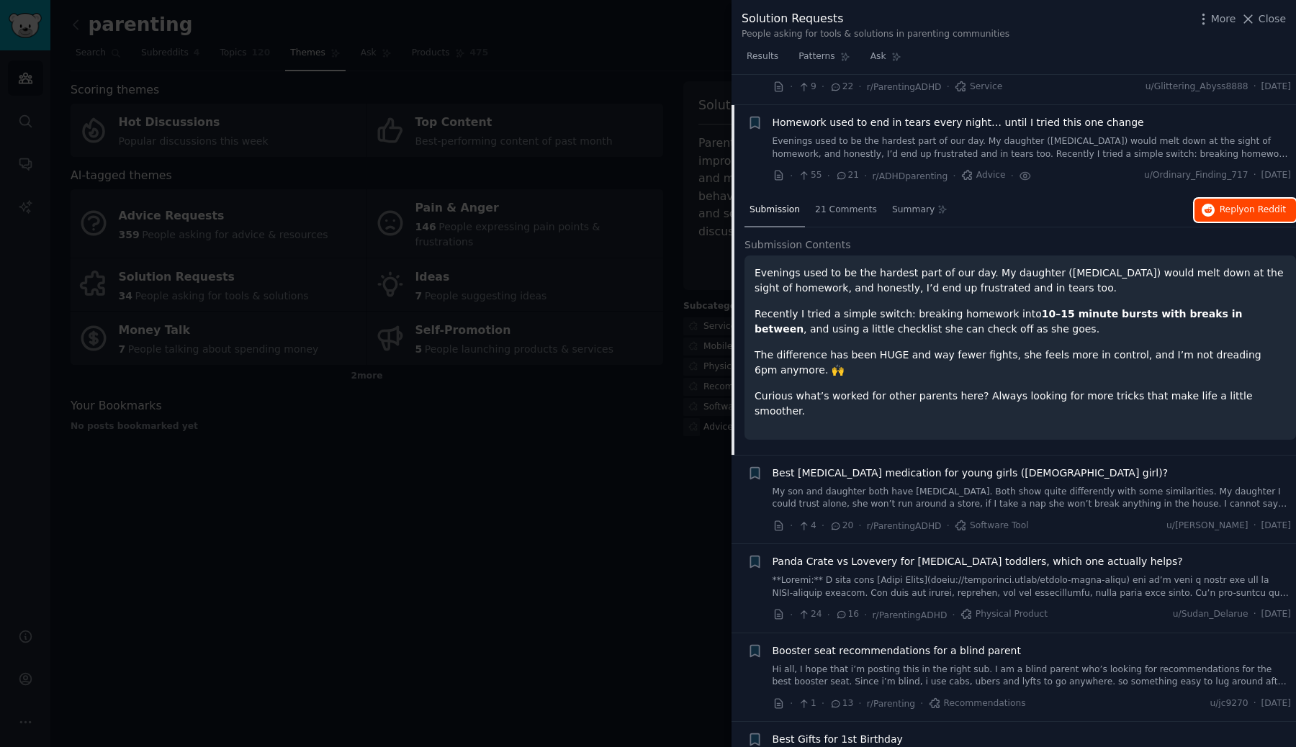
click at [1222, 204] on span "Reply on Reddit" at bounding box center [1253, 210] width 66 height 13
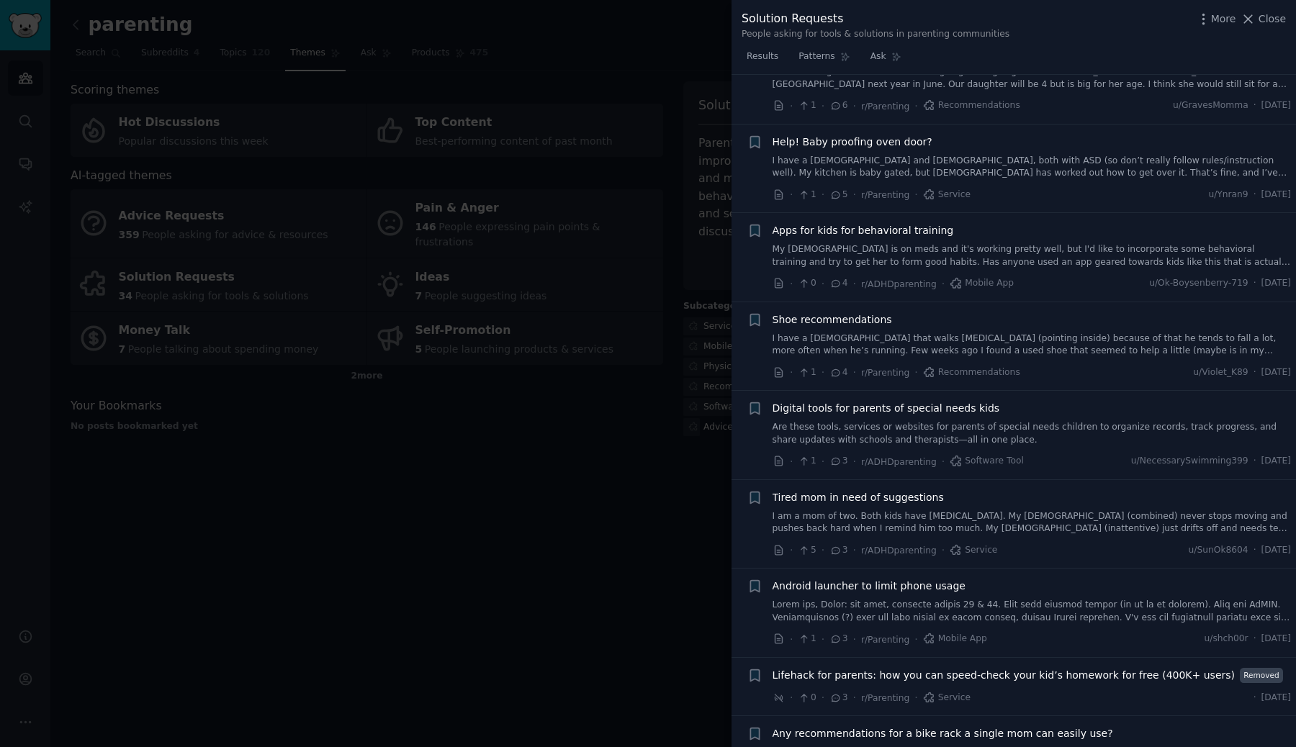
scroll to position [1601, 0]
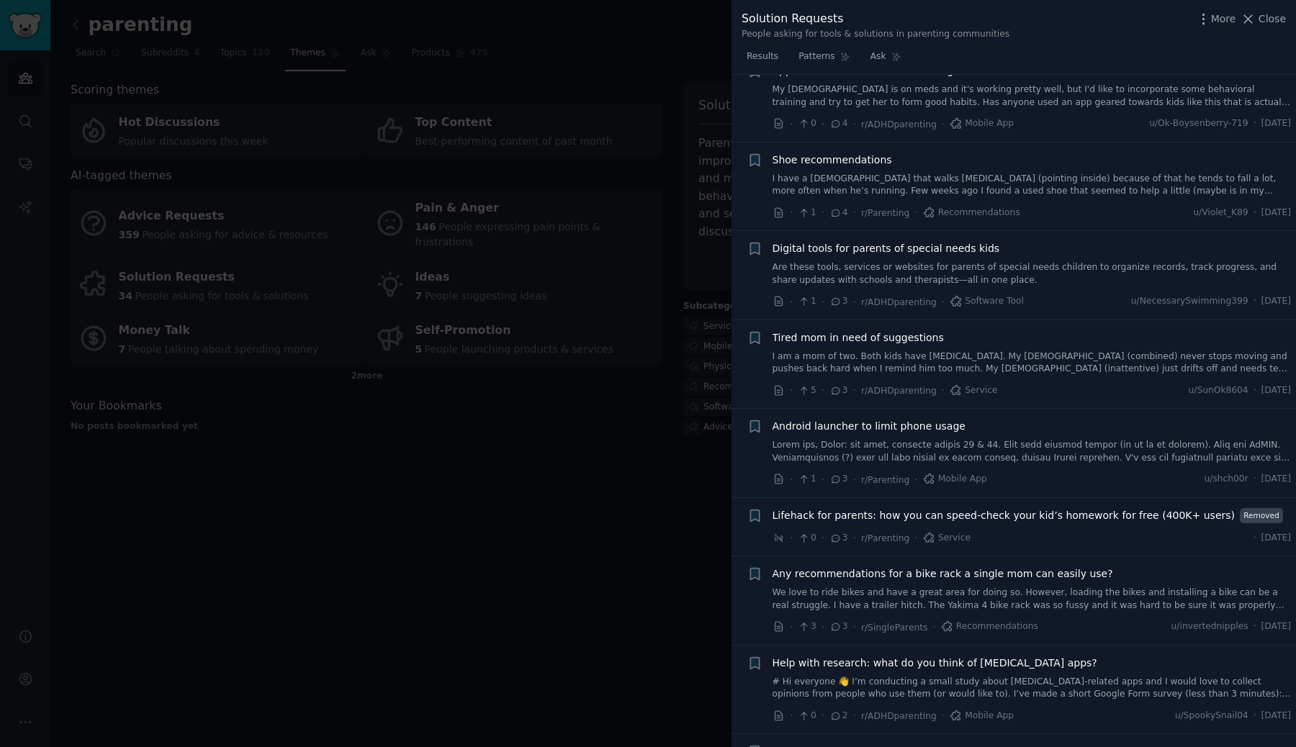
click at [816, 241] on span "Digital tools for parents of special needs kids" at bounding box center [886, 248] width 228 height 15
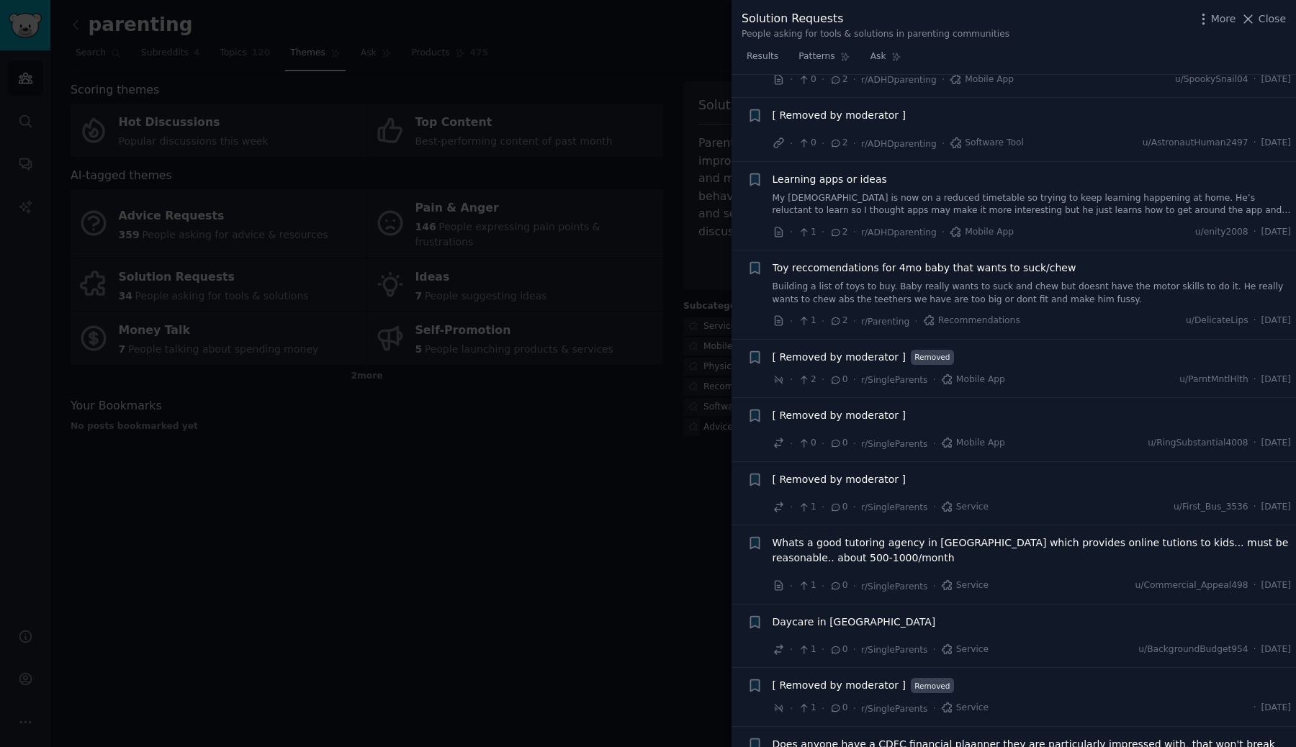
scroll to position [2362, 0]
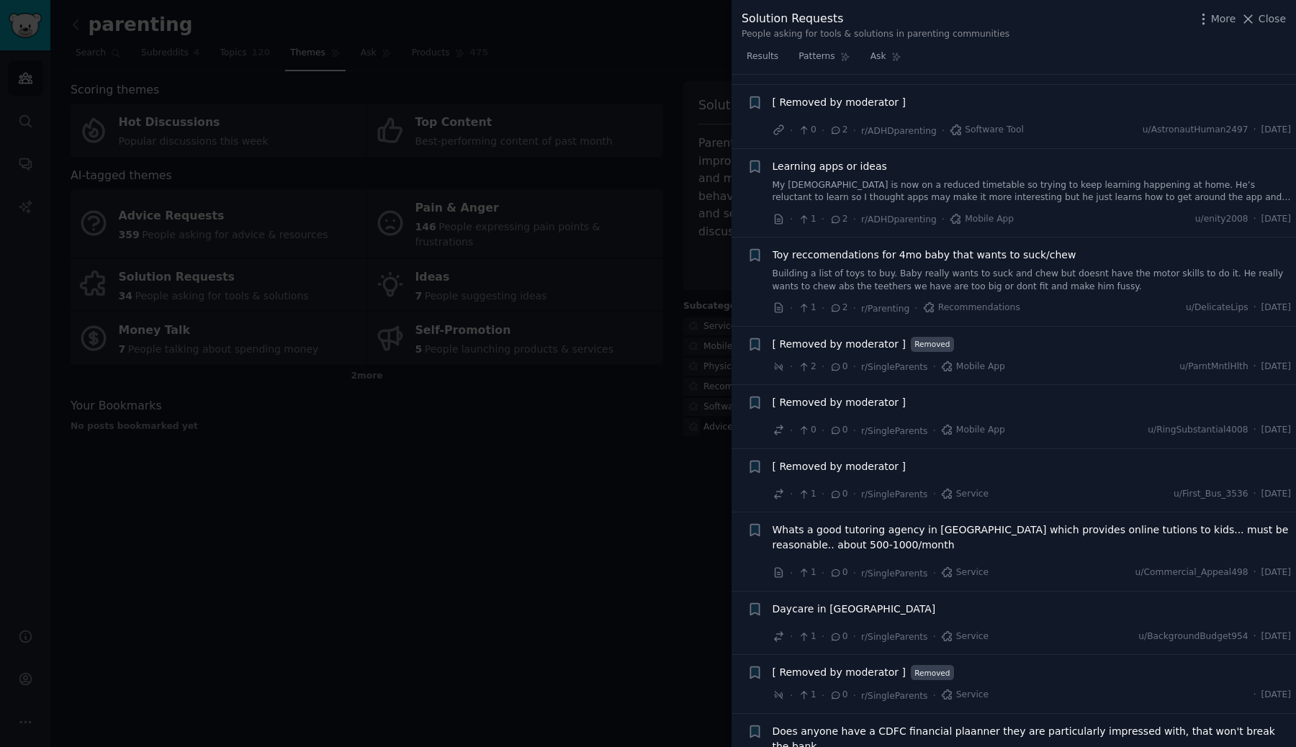
click at [578, 474] on div at bounding box center [648, 373] width 1296 height 747
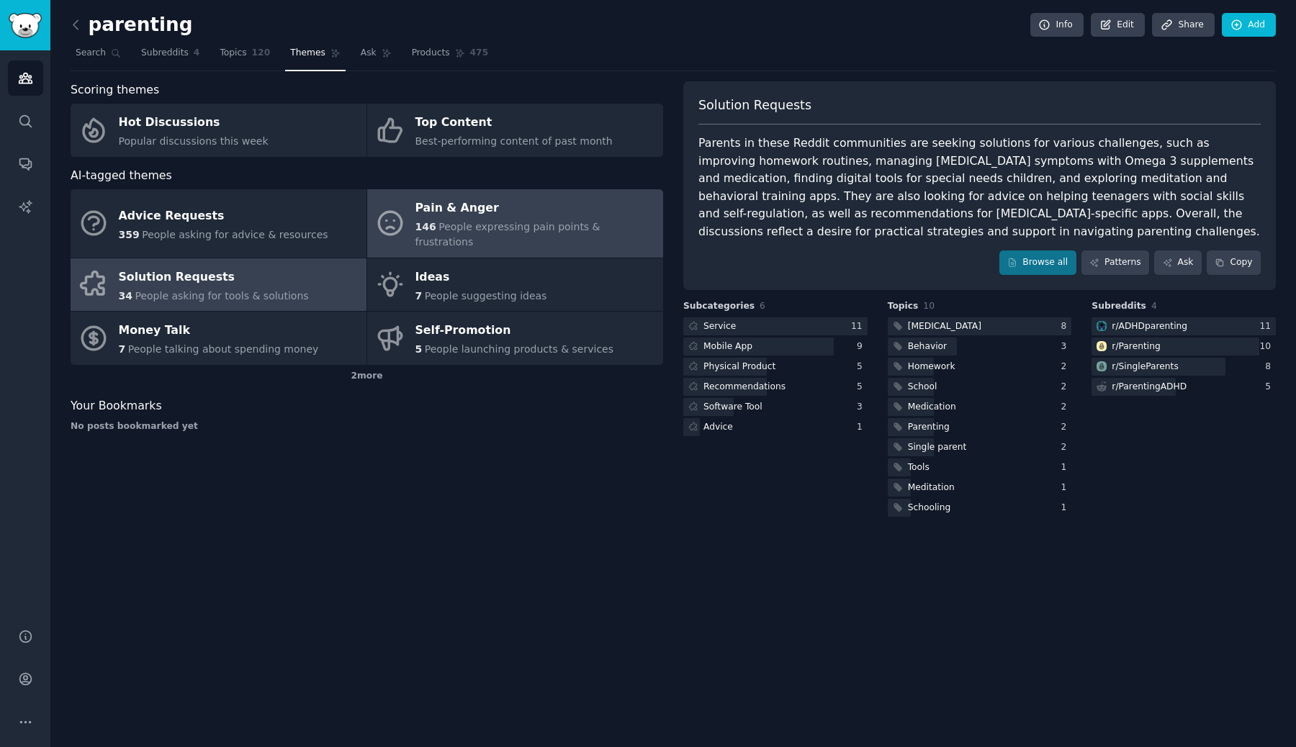
click at [451, 230] on span "People expressing pain points & frustrations" at bounding box center [507, 234] width 185 height 27
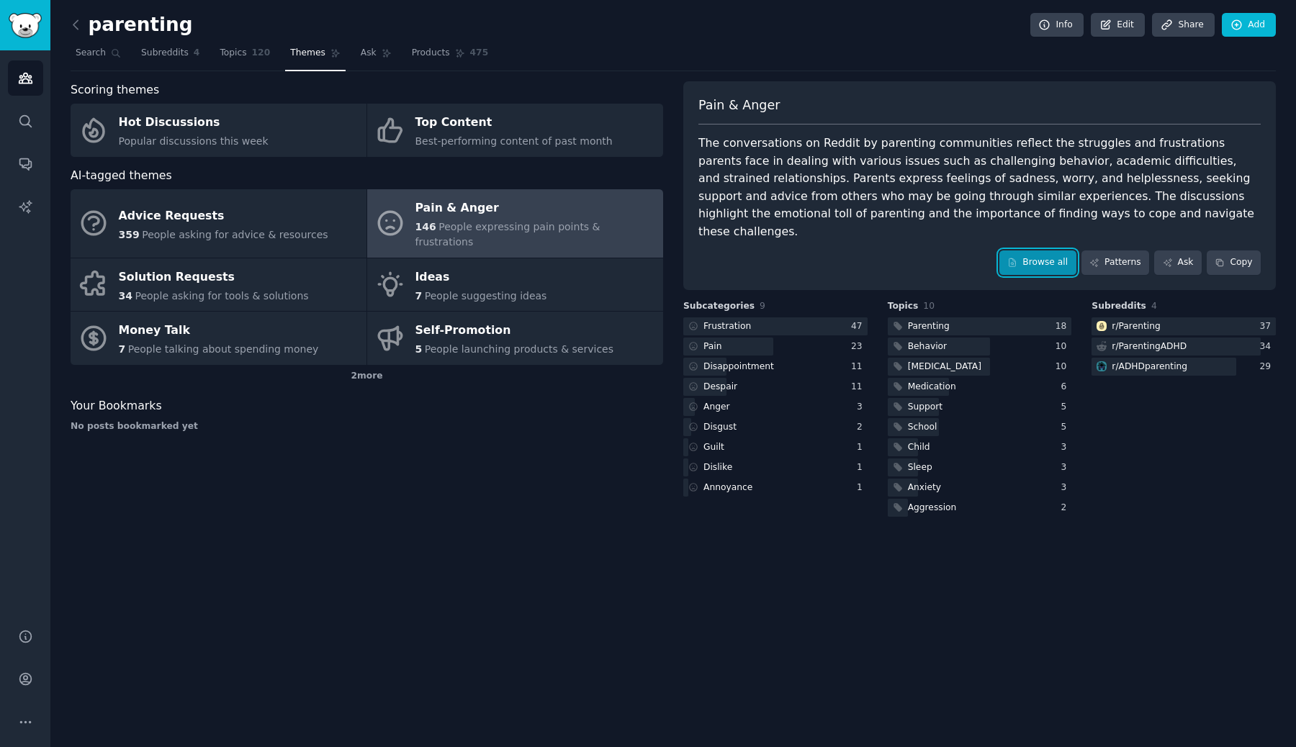
click at [1027, 251] on link "Browse all" at bounding box center [1037, 263] width 77 height 24
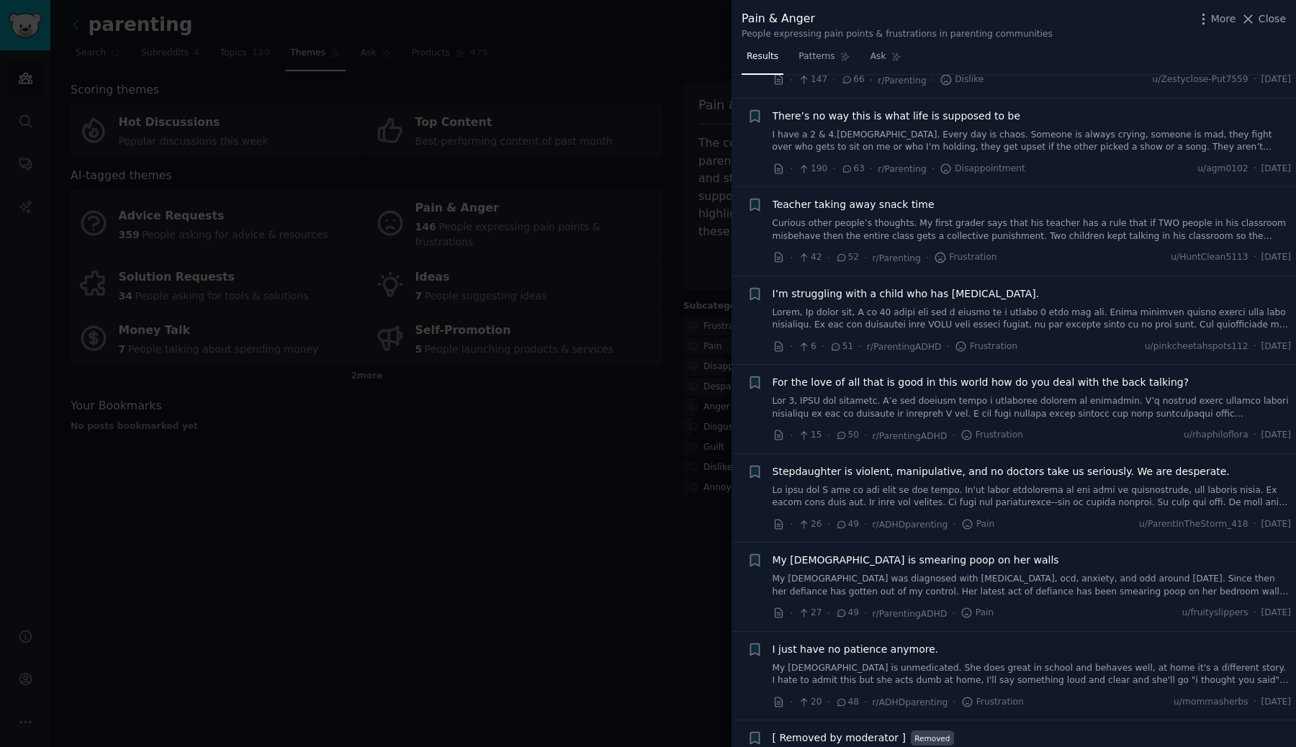
scroll to position [409, 0]
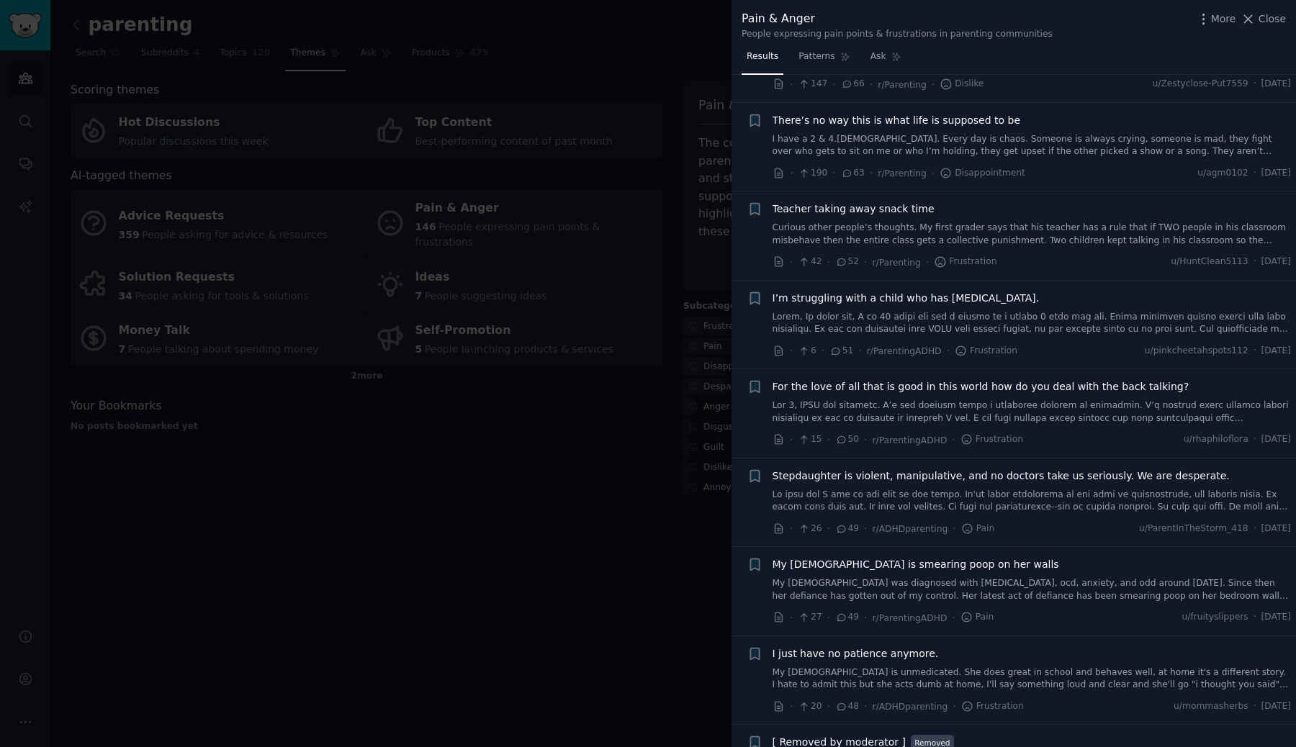
click at [975, 119] on span "There’s no way this is what life is supposed to be" at bounding box center [896, 120] width 248 height 15
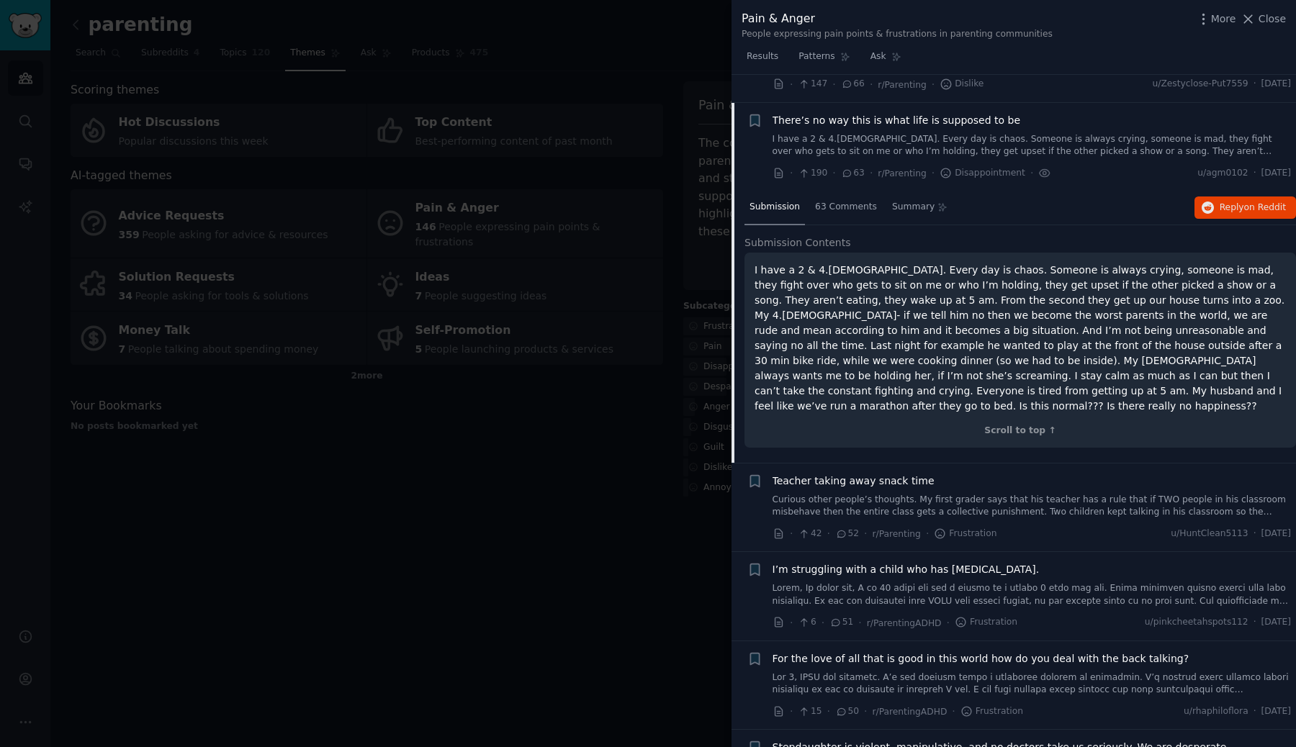
scroll to position [437, 0]
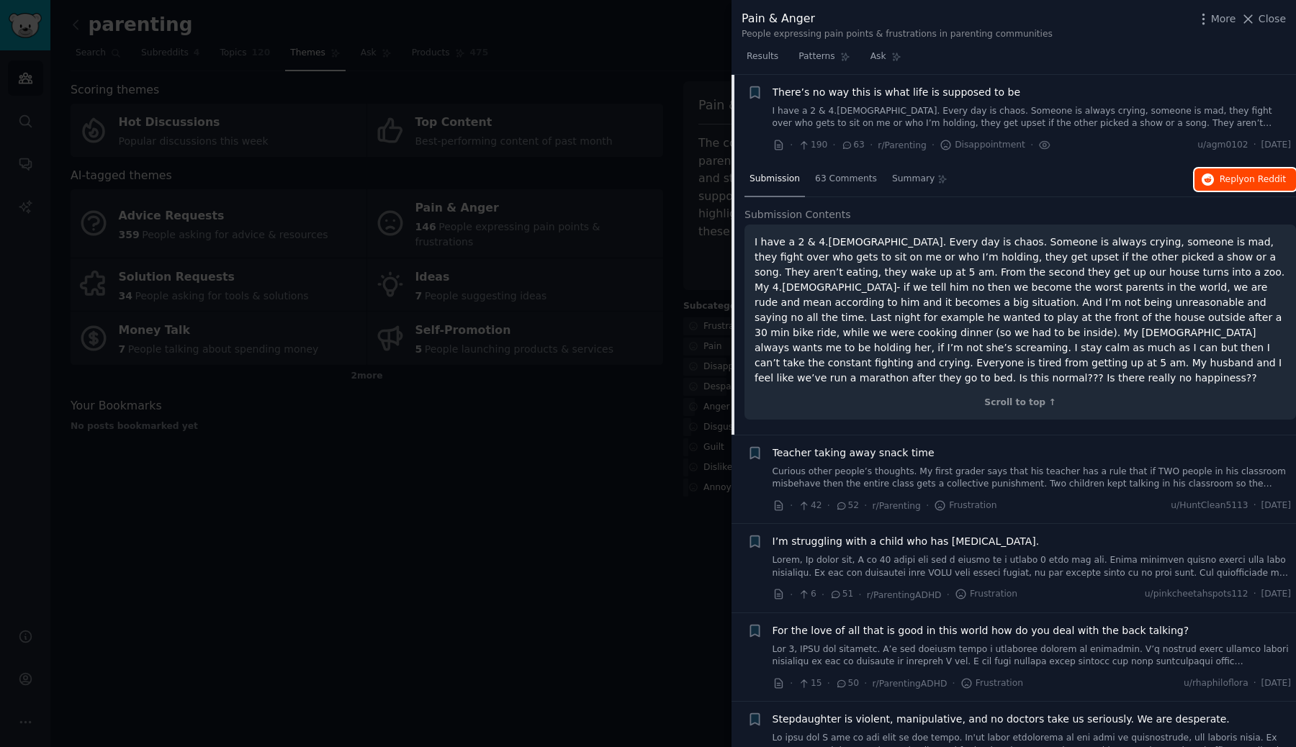
click at [1214, 181] on button "Reply on Reddit" at bounding box center [1245, 179] width 102 height 23
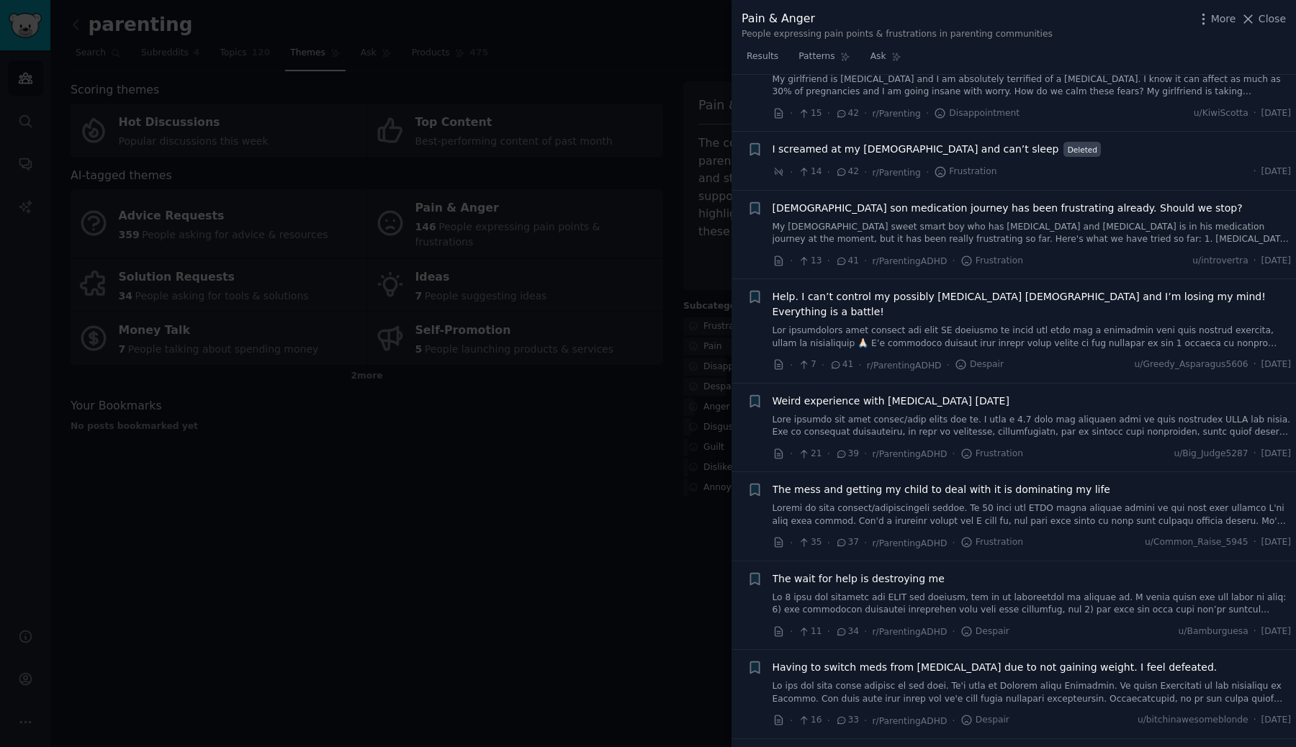
scroll to position [1512, 0]
click at [937, 220] on link "My [DEMOGRAPHIC_DATA] sweet smart boy who has [MEDICAL_DATA] and [MEDICAL_DATA]…" at bounding box center [1031, 232] width 519 height 25
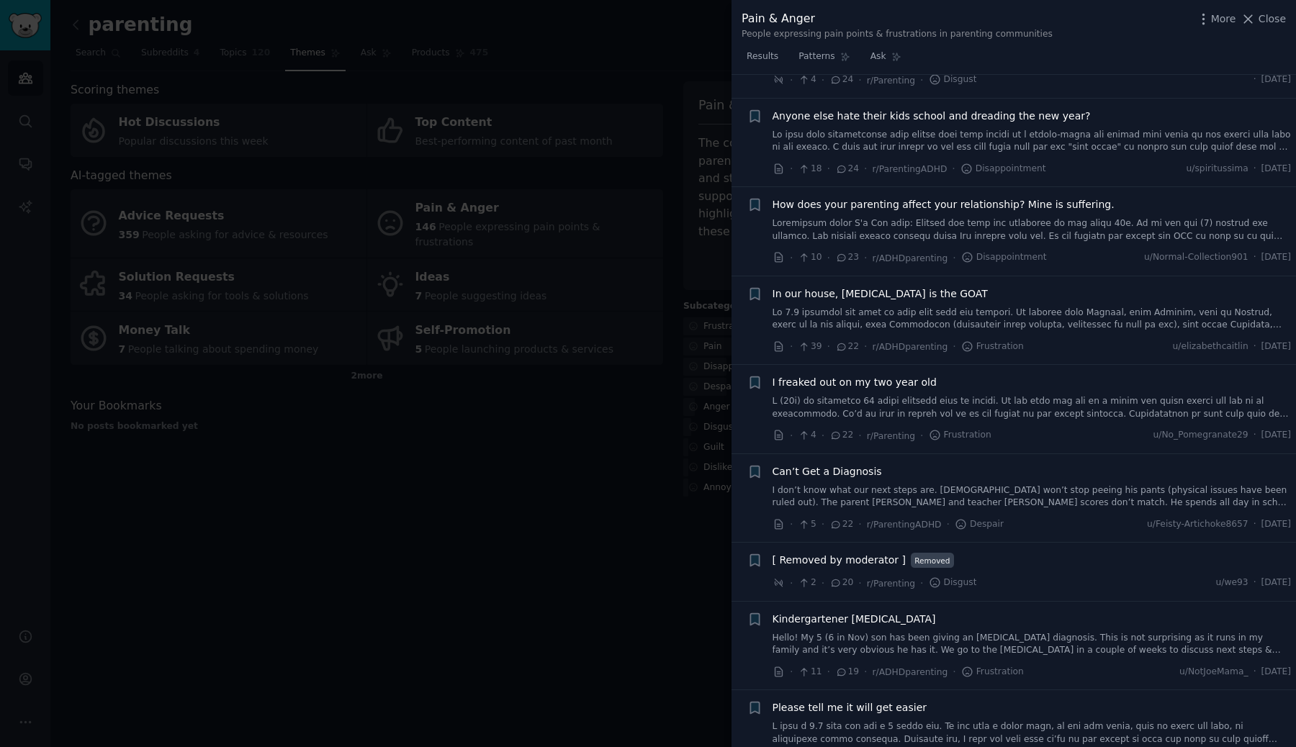
scroll to position [3644, 0]
click at [991, 215] on link at bounding box center [1031, 227] width 519 height 25
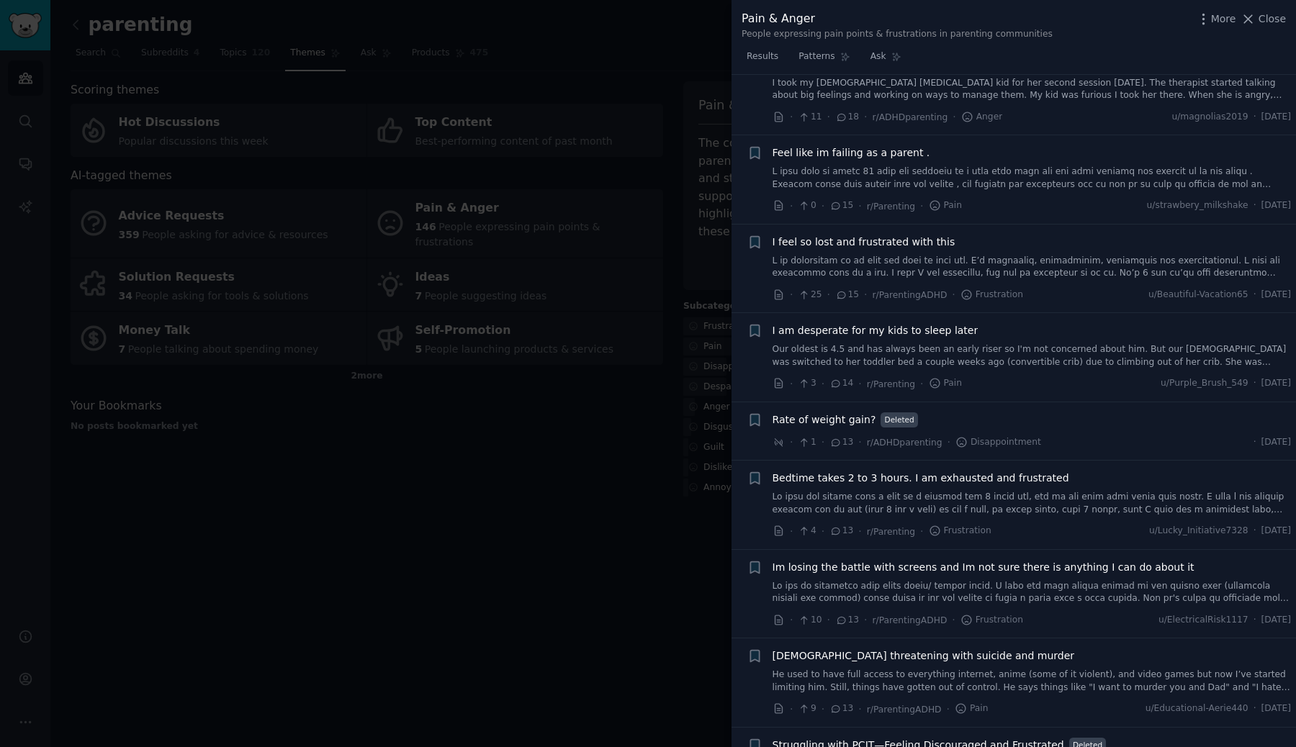
scroll to position [4647, 0]
click at [654, 459] on div at bounding box center [648, 373] width 1296 height 747
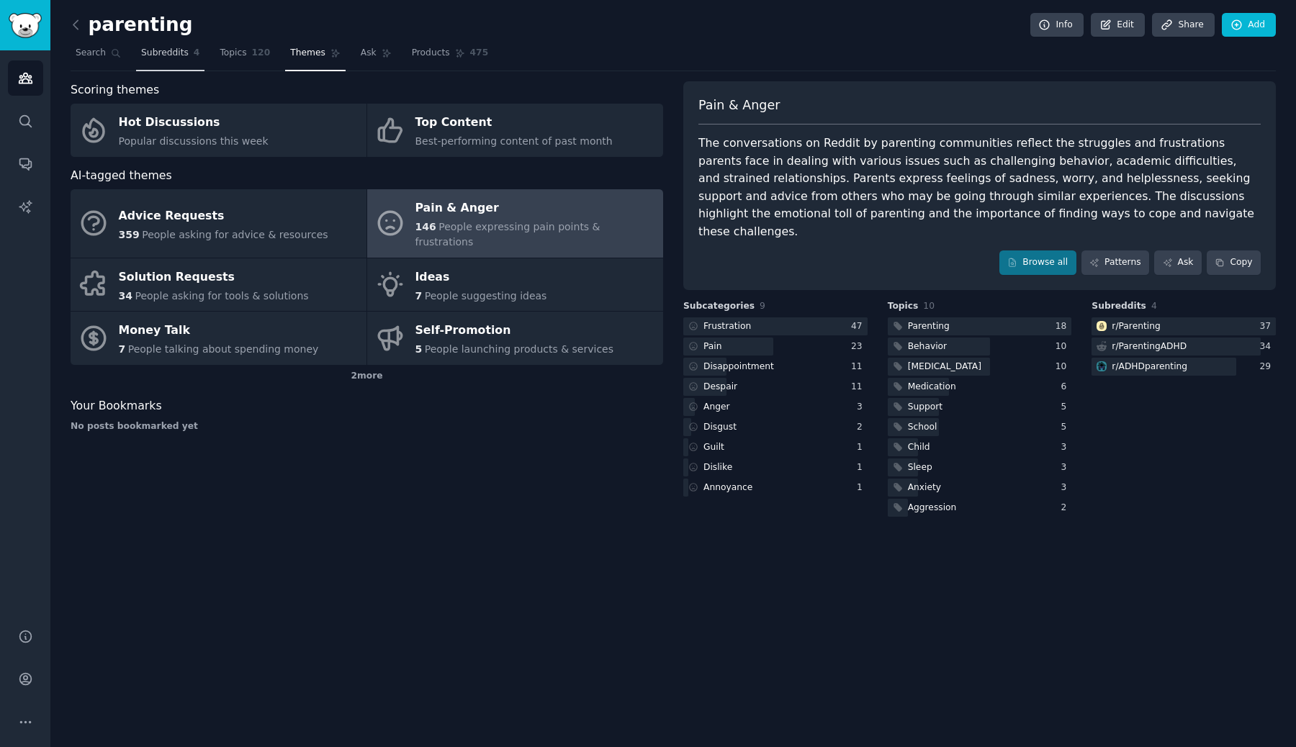
click at [183, 48] on span "Subreddits" at bounding box center [165, 53] width 48 height 13
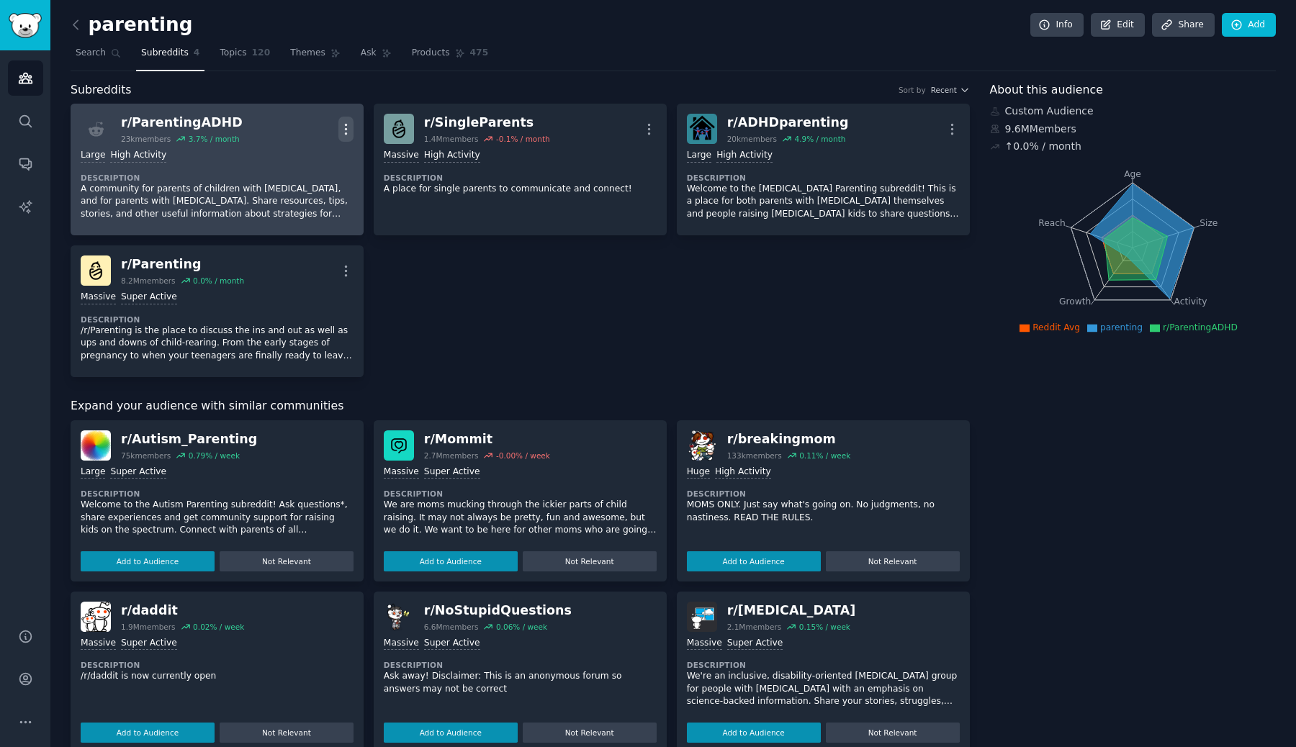
click at [347, 125] on icon "button" at bounding box center [345, 129] width 15 height 15
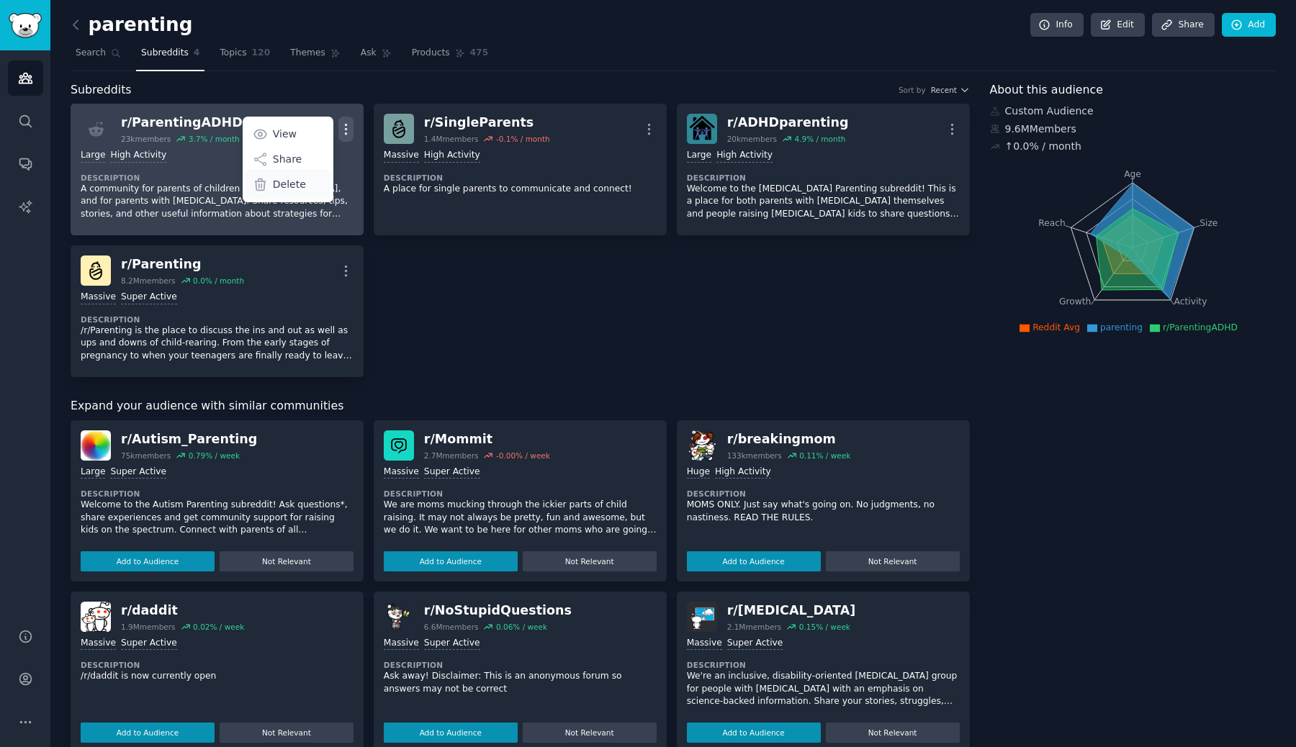
click at [293, 184] on p "Delete" at bounding box center [289, 184] width 33 height 15
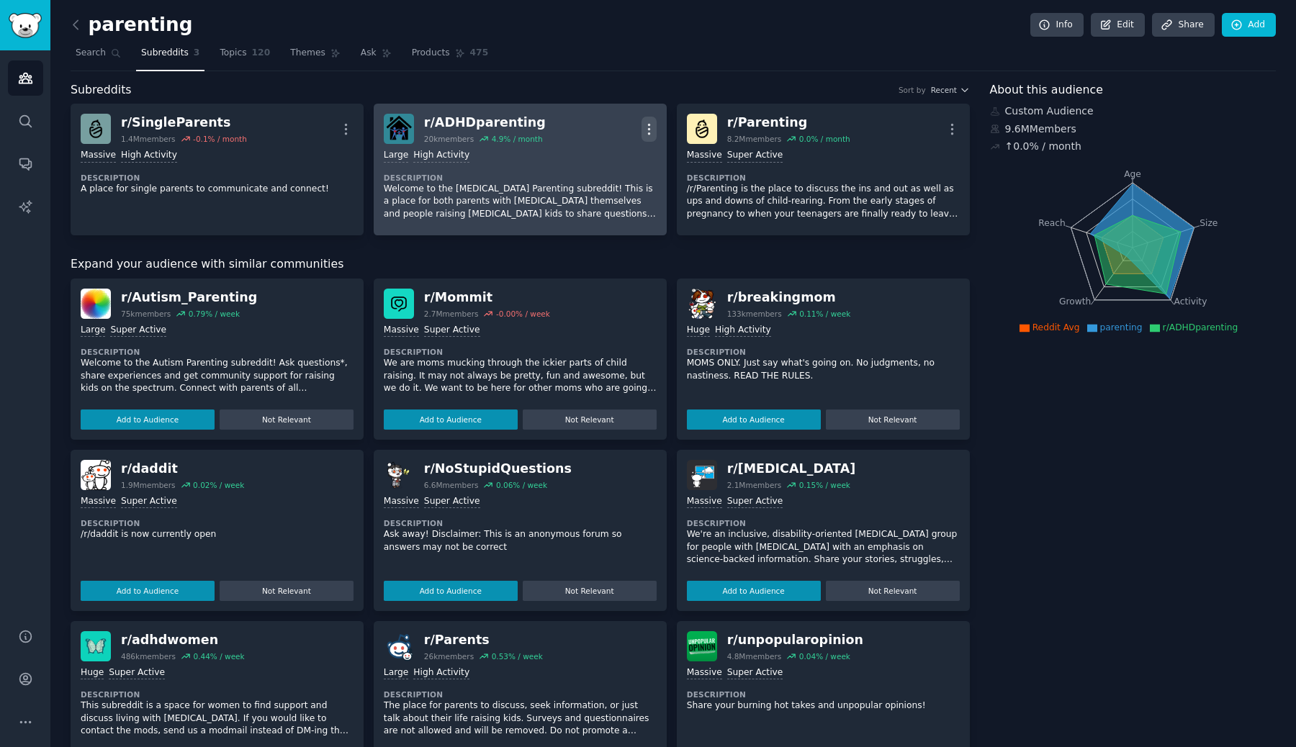
click at [648, 125] on icon "button" at bounding box center [648, 129] width 15 height 15
click at [612, 184] on div "Delete" at bounding box center [591, 184] width 86 height 30
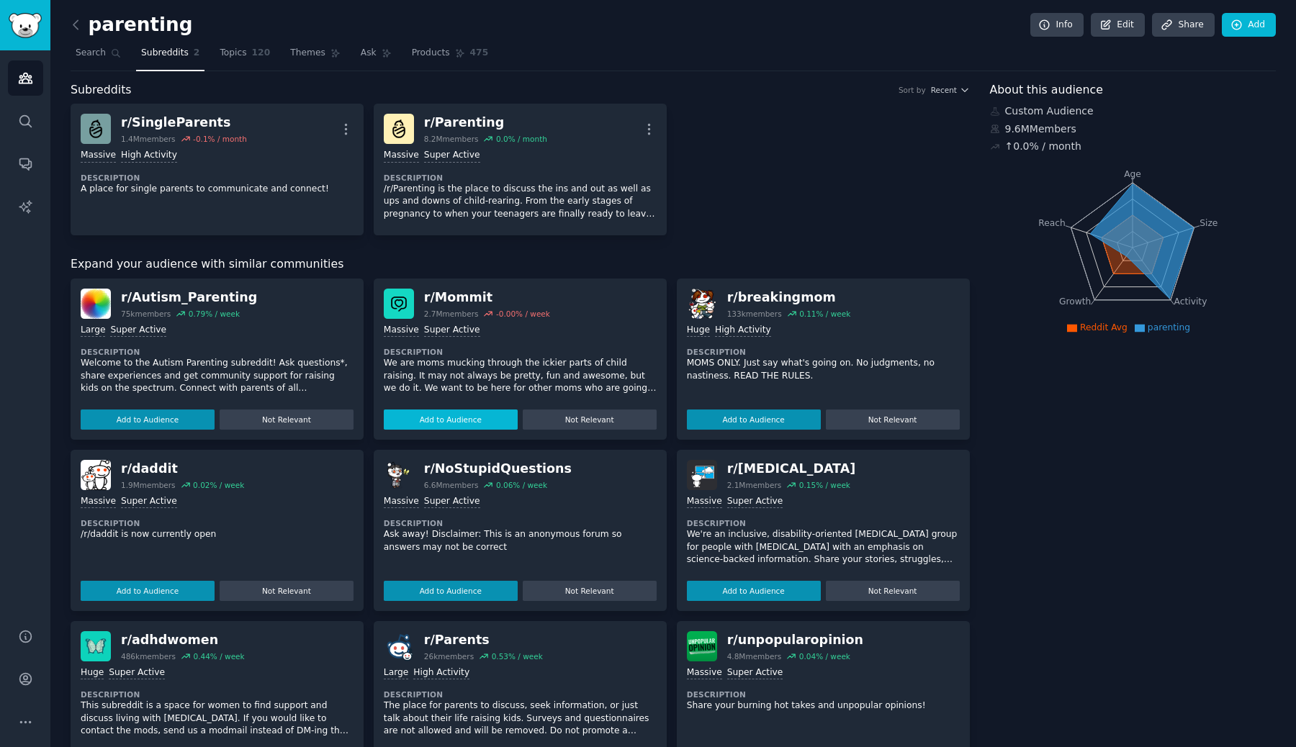
click at [459, 417] on button "Add to Audience" at bounding box center [451, 420] width 134 height 20
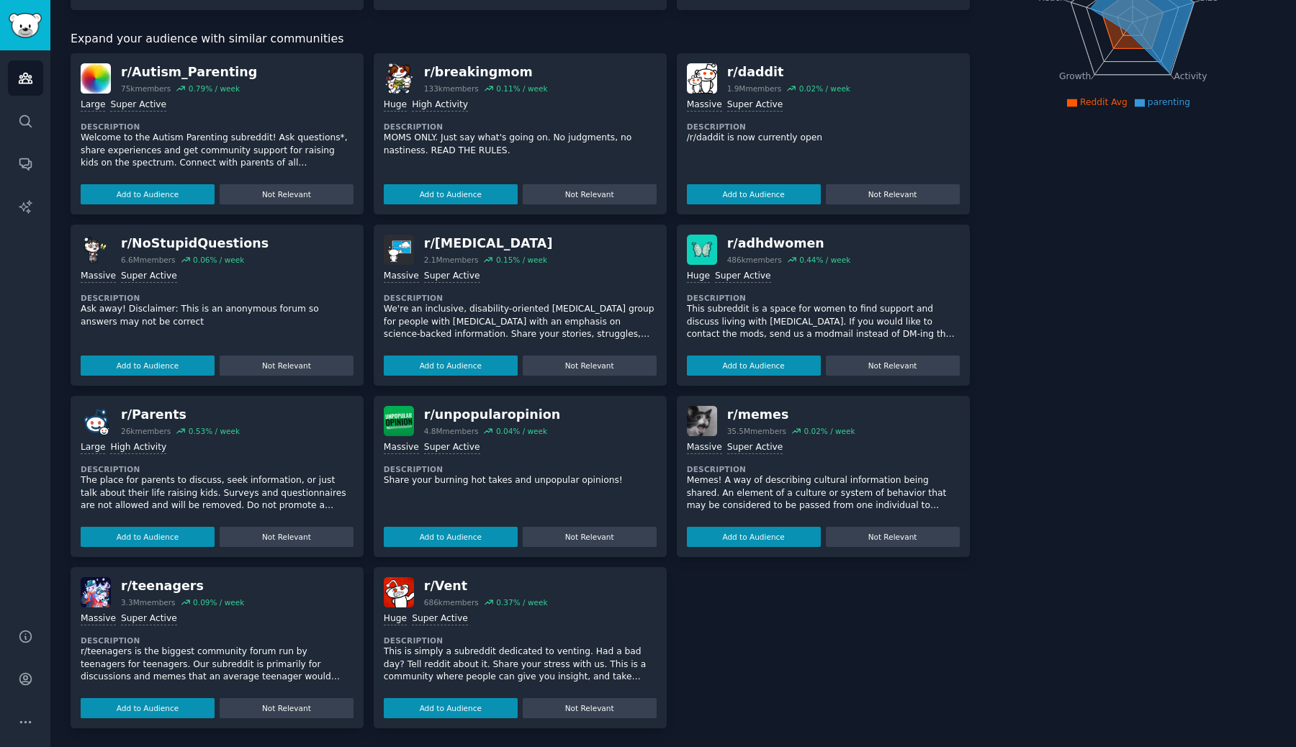
scroll to position [226, 0]
click at [185, 707] on button "Add to Audience" at bounding box center [148, 708] width 134 height 20
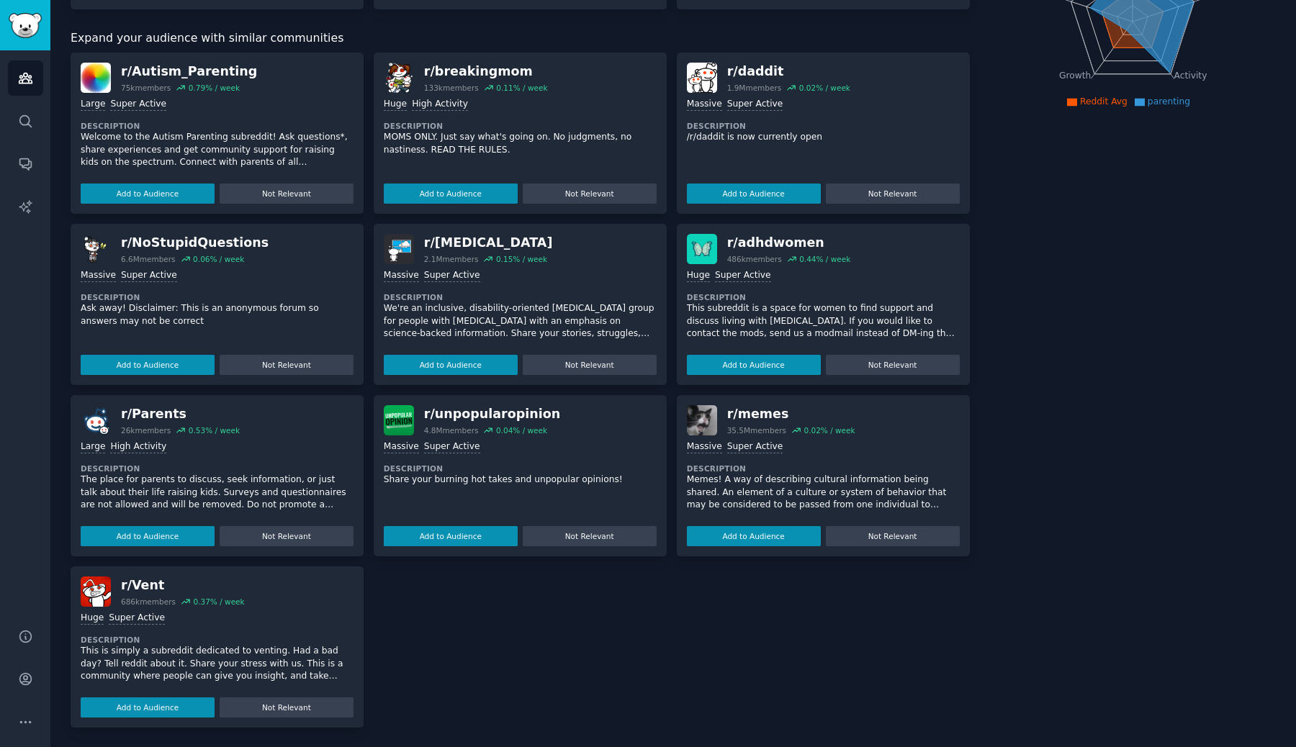
scroll to position [0, 0]
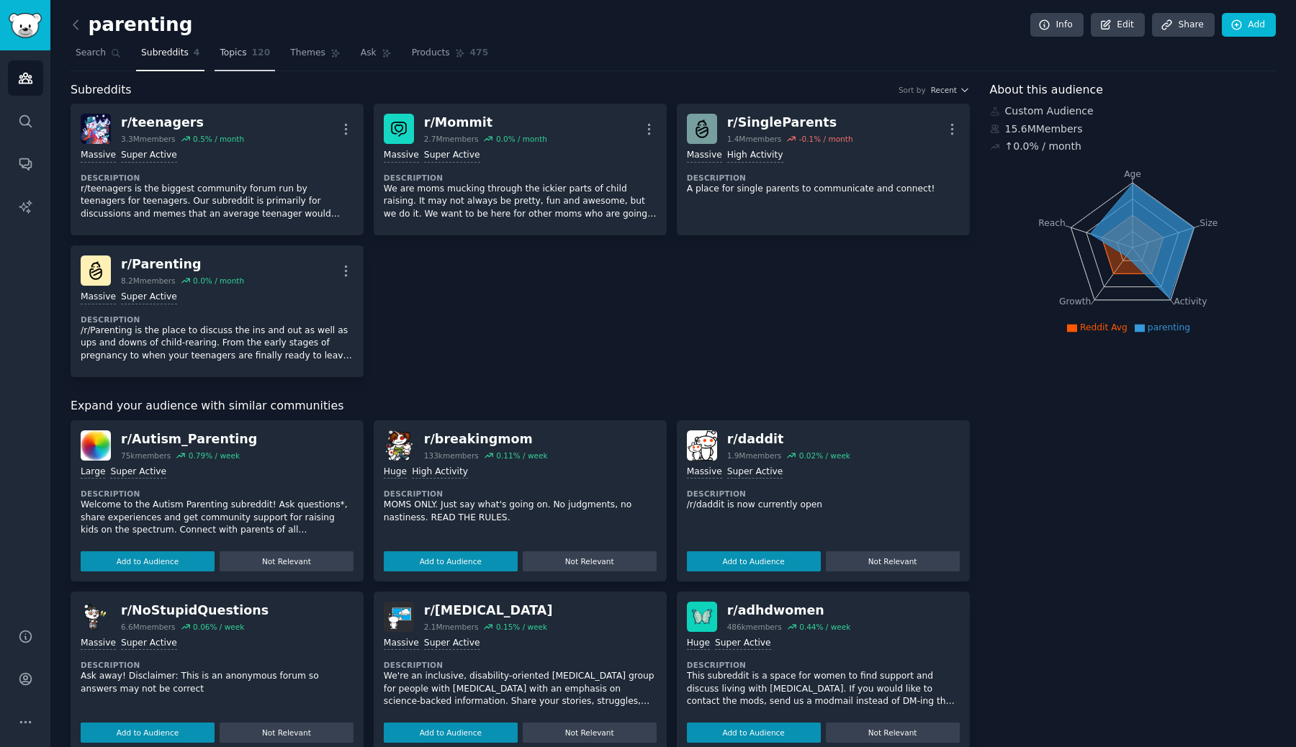
click at [231, 50] on span "Topics" at bounding box center [233, 53] width 27 height 13
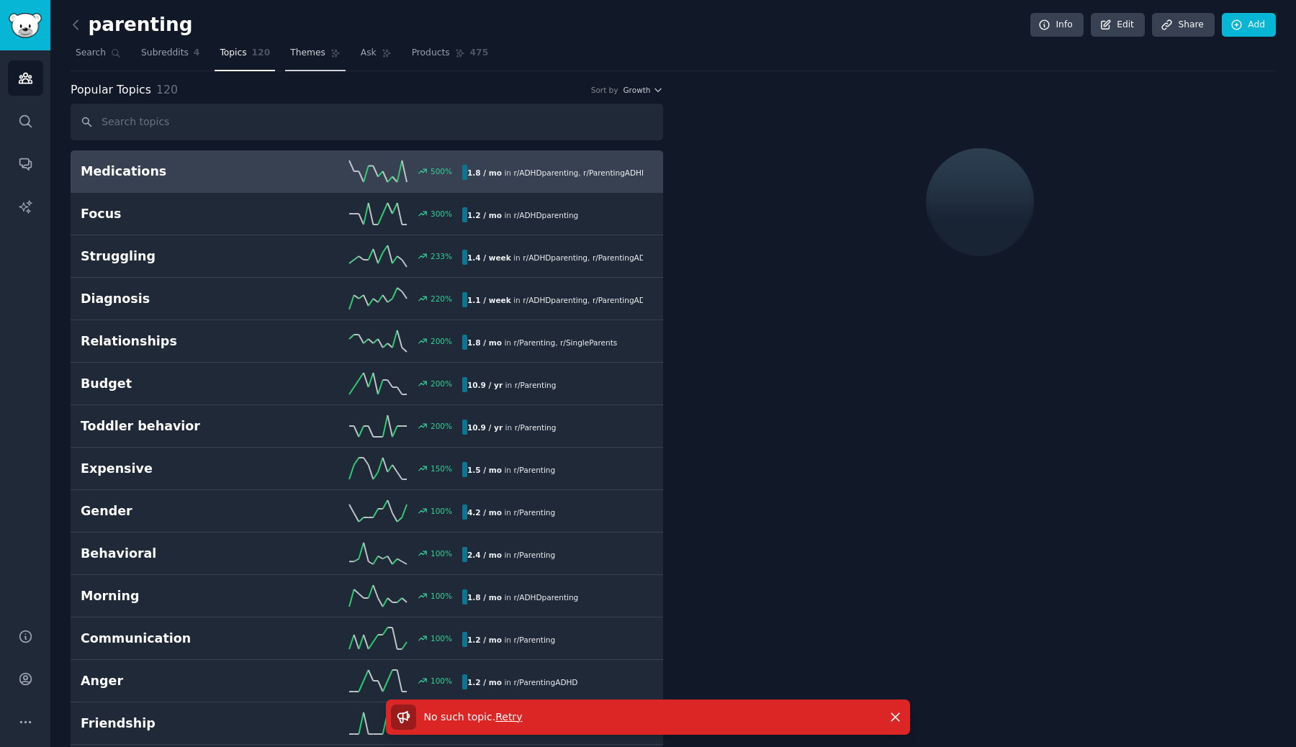
click at [310, 47] on span "Themes" at bounding box center [307, 53] width 35 height 13
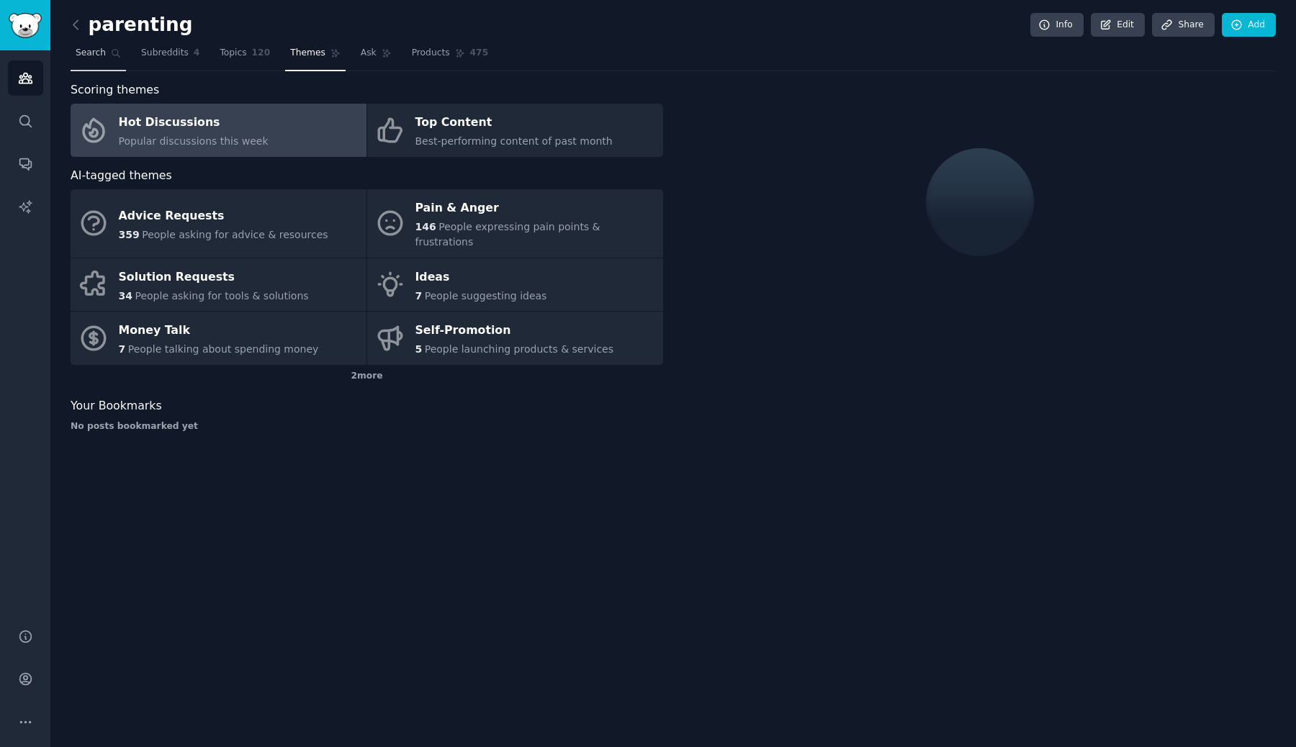
click at [106, 58] on link "Search" at bounding box center [98, 57] width 55 height 30
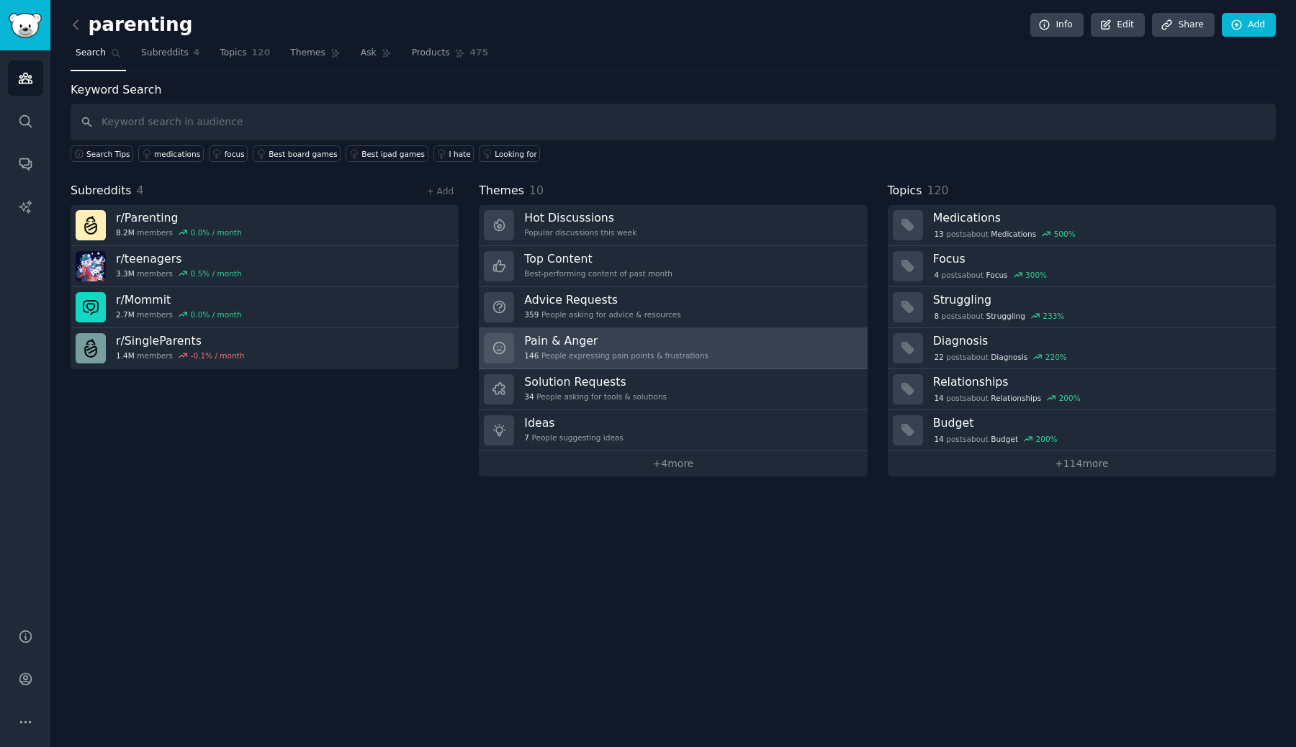
click at [695, 335] on h3 "Pain & Anger" at bounding box center [616, 340] width 184 height 15
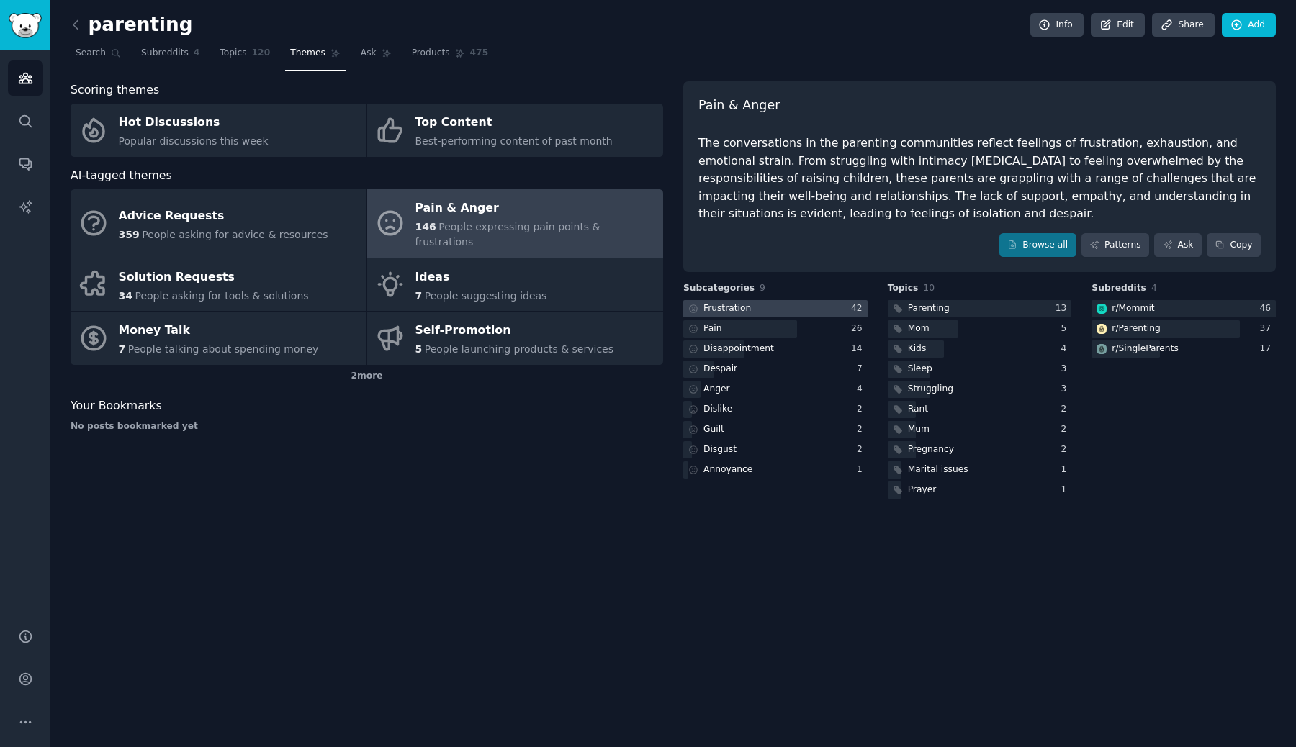
click at [718, 314] on div "Frustration" at bounding box center [727, 308] width 48 height 13
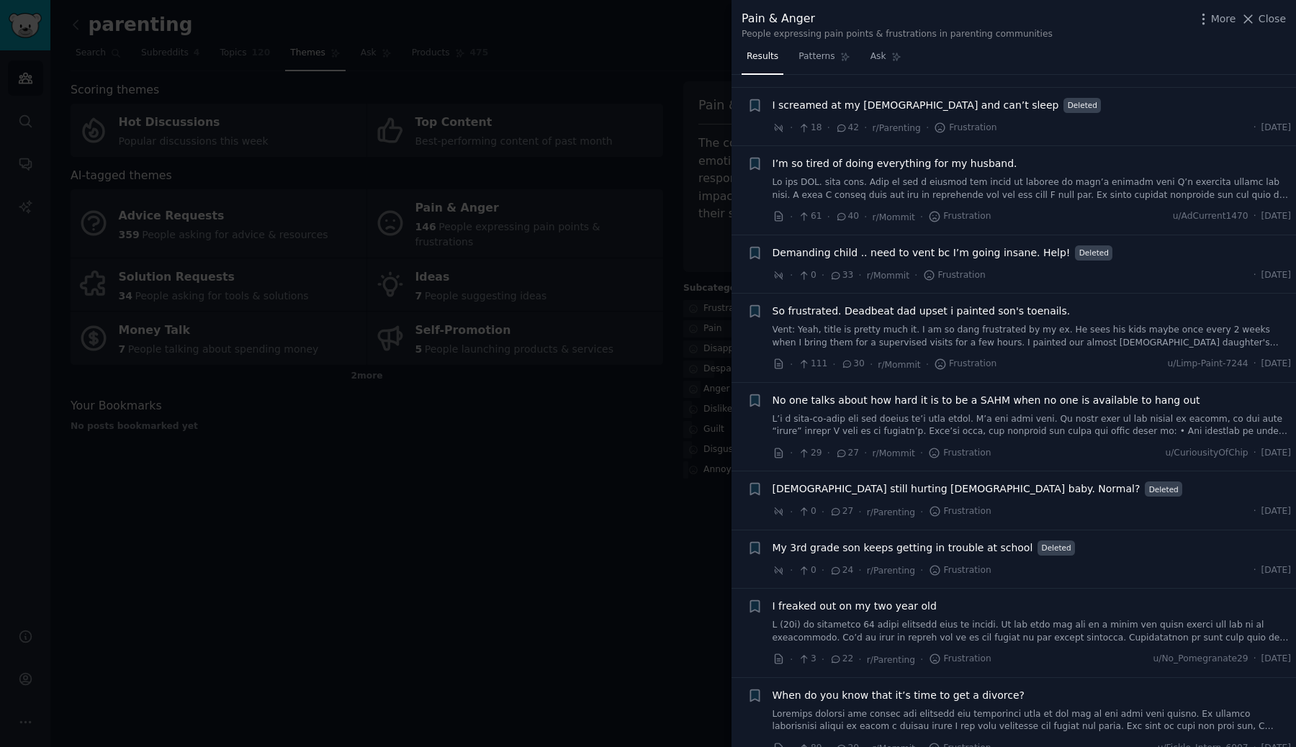
scroll to position [603, 0]
click at [848, 183] on link at bounding box center [1031, 187] width 519 height 25
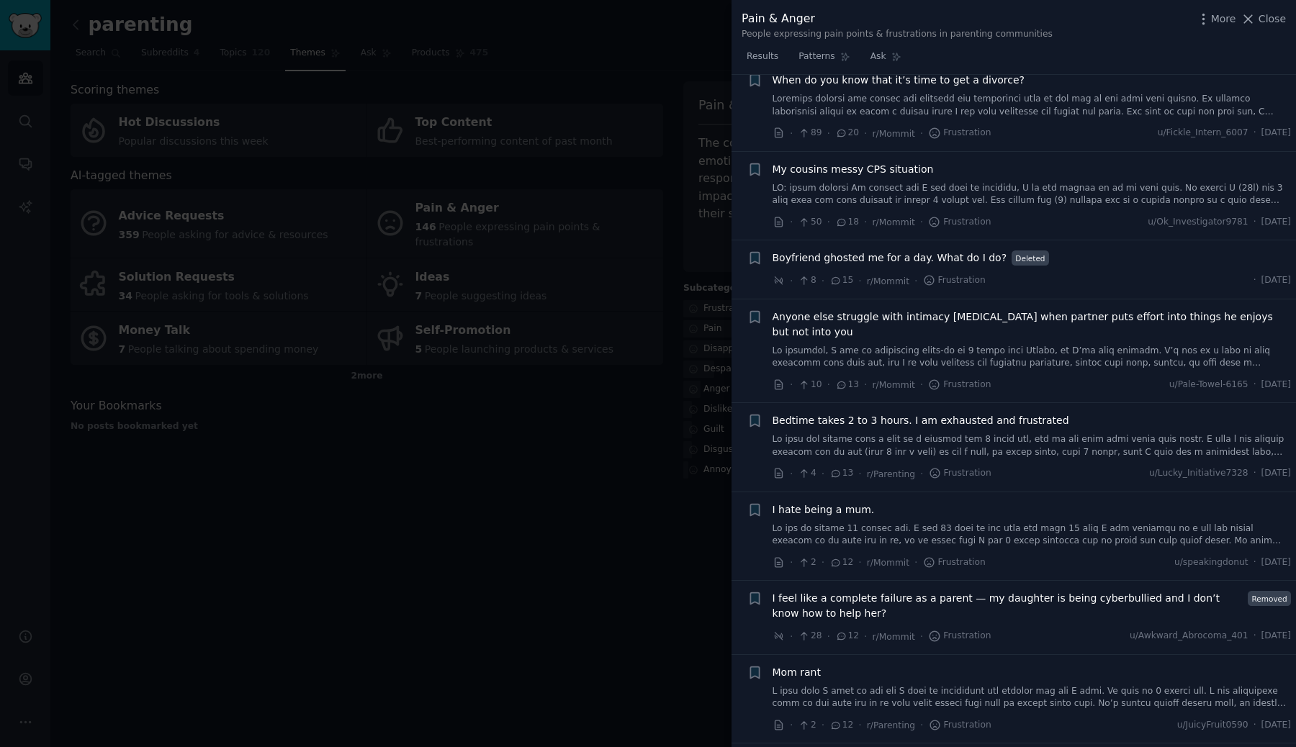
scroll to position [1490, 0]
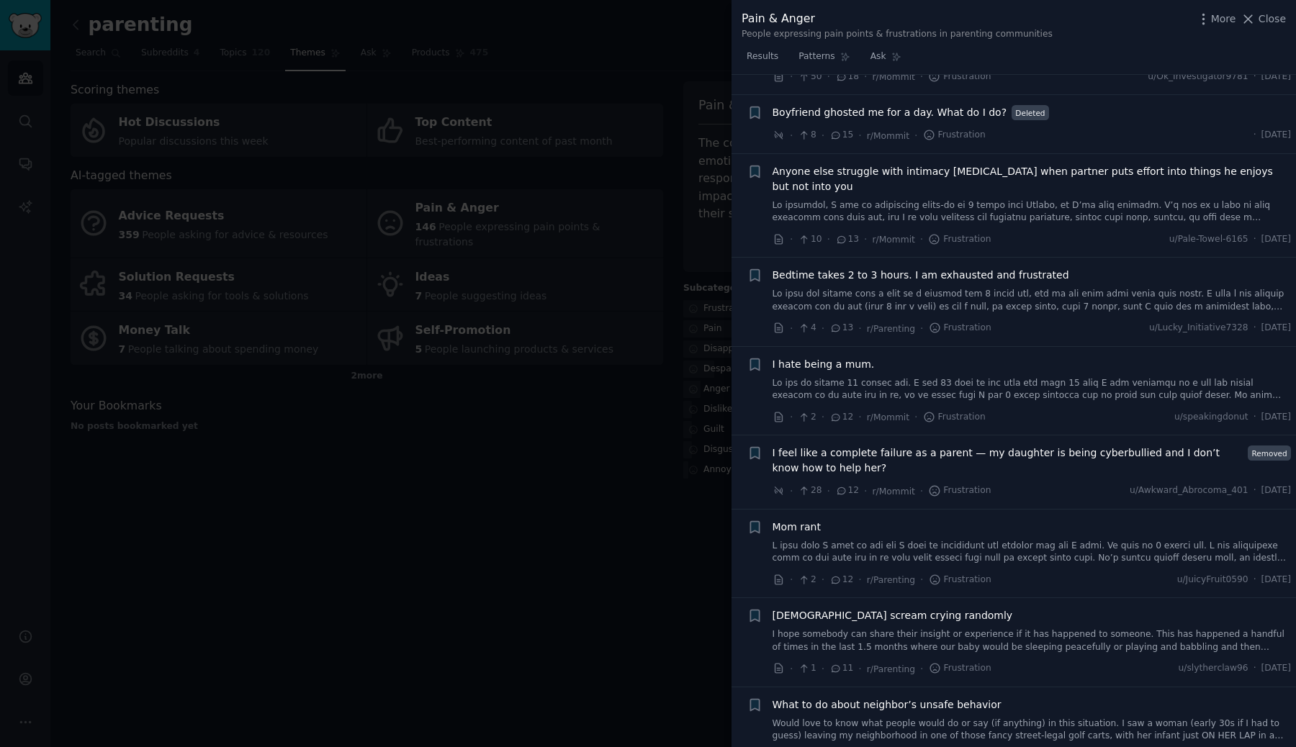
click at [916, 288] on link at bounding box center [1031, 300] width 519 height 25
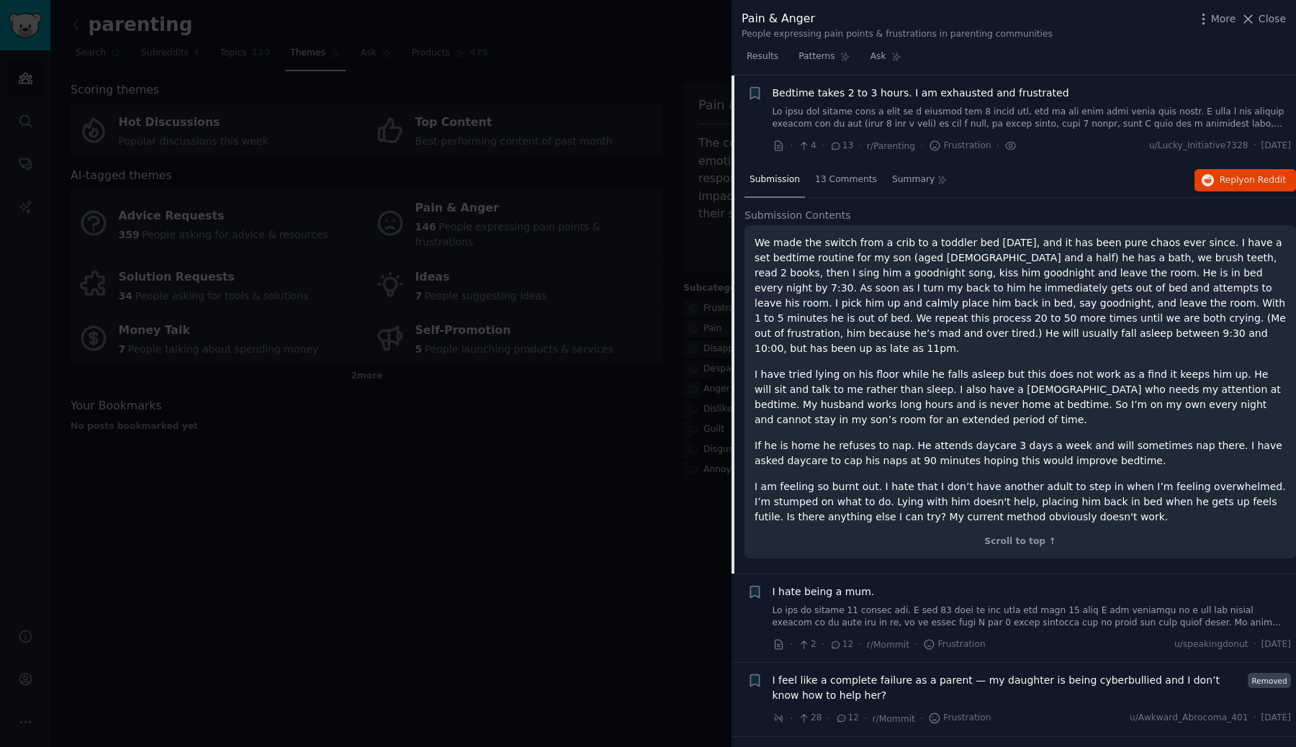
scroll to position [1546, 0]
click at [1217, 172] on button "Reply on Reddit" at bounding box center [1245, 179] width 102 height 23
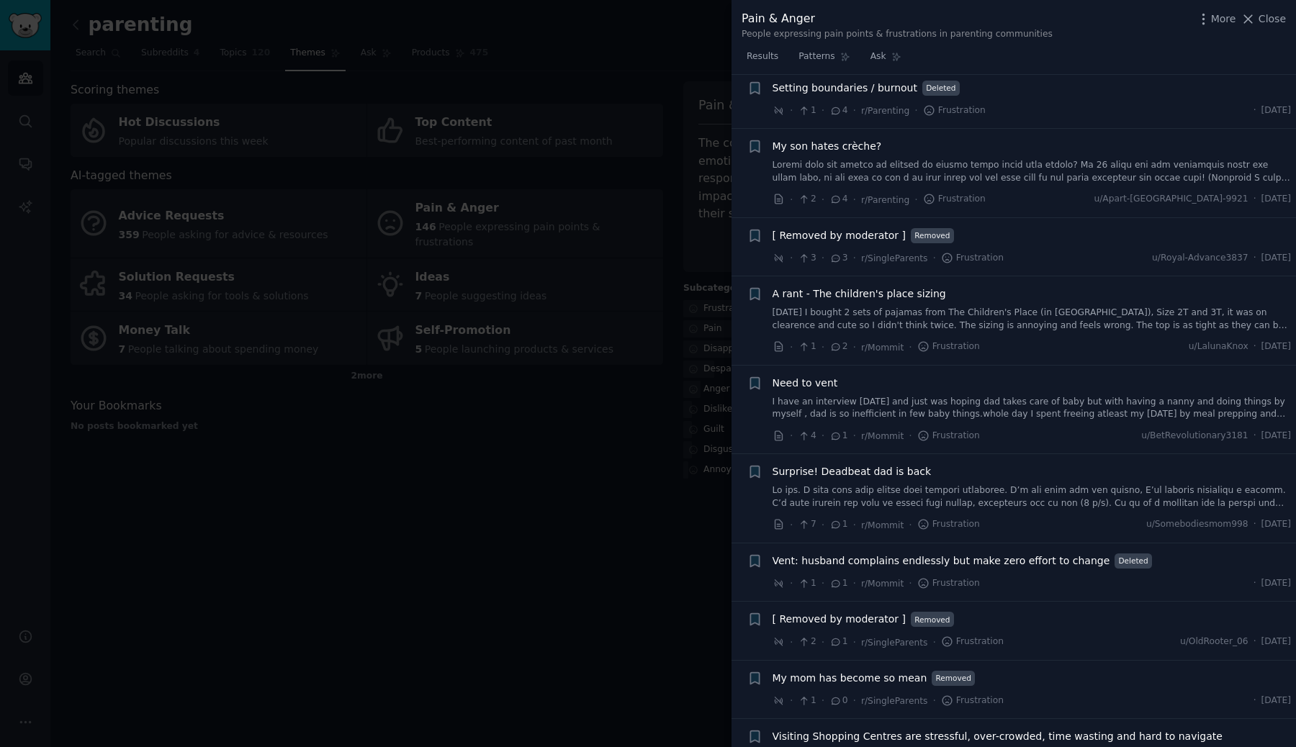
scroll to position [3146, 0]
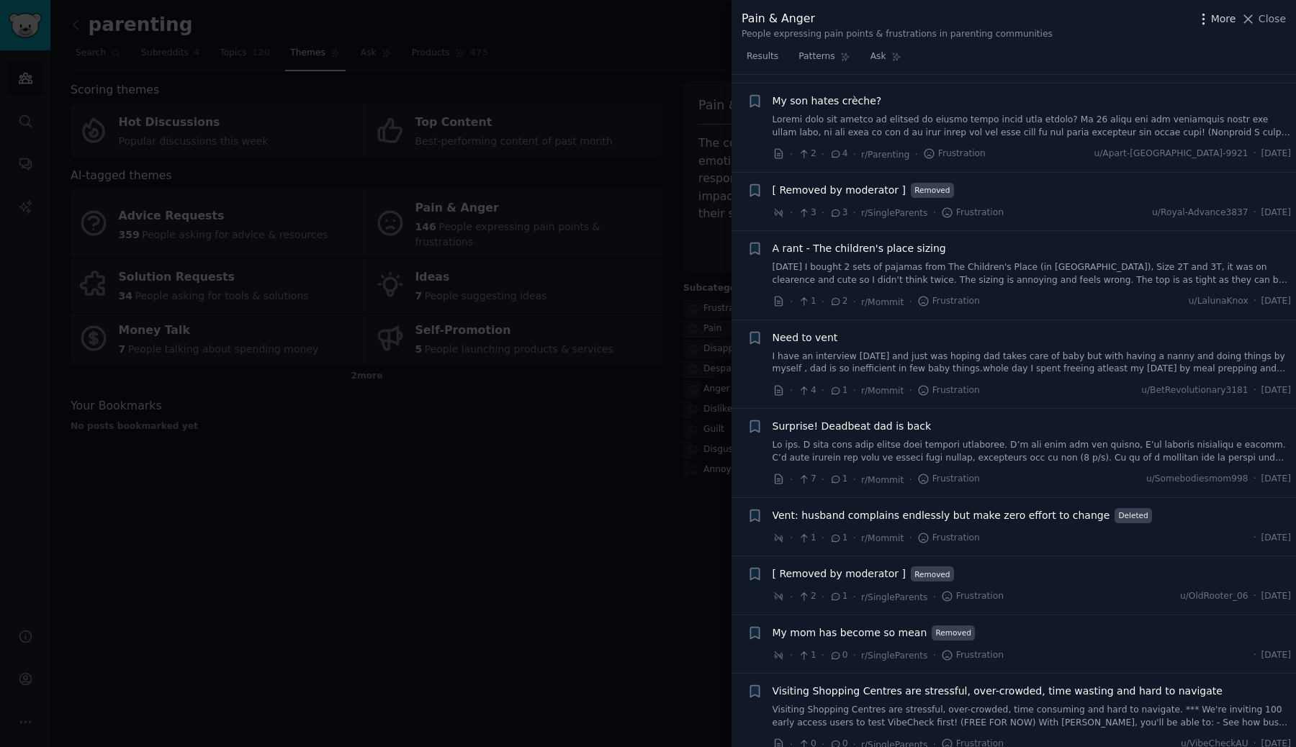
click at [1222, 26] on span "More" at bounding box center [1223, 19] width 25 height 15
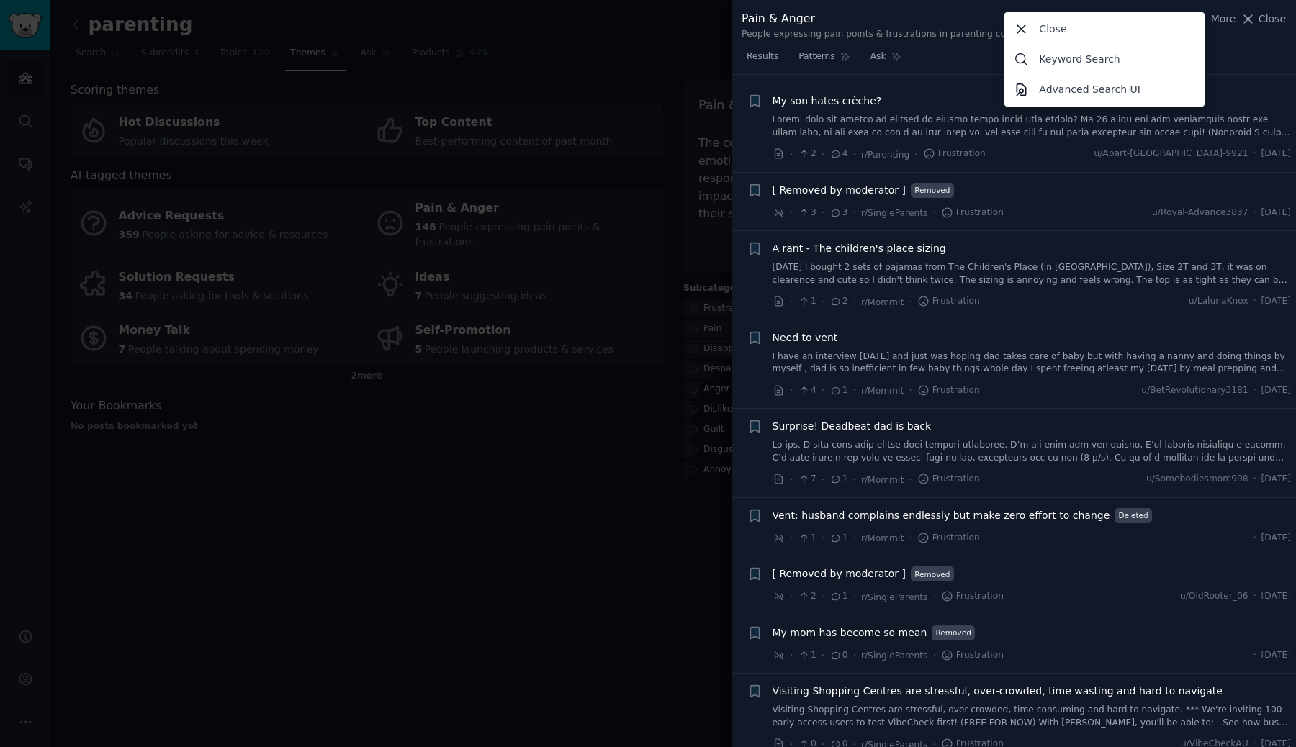
click at [1121, 241] on div "A rant - The children's place sizing" at bounding box center [1031, 248] width 519 height 15
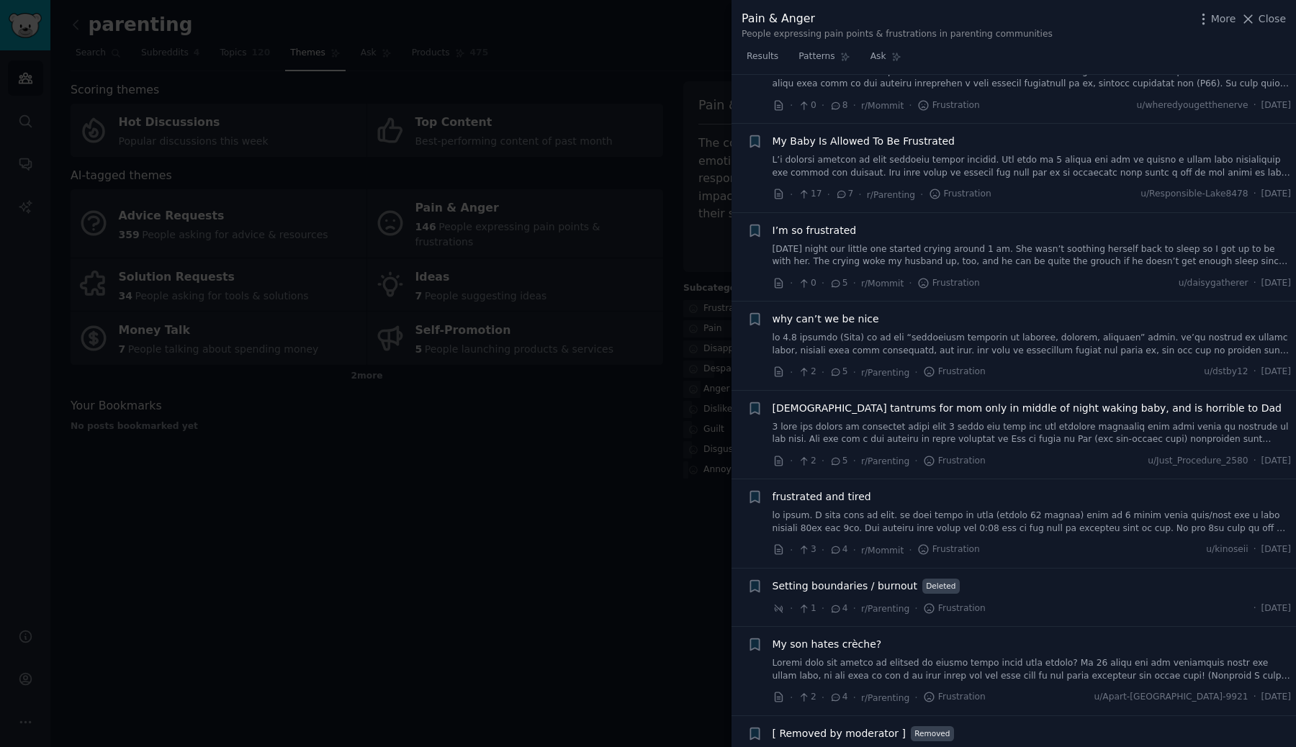
scroll to position [2593, 0]
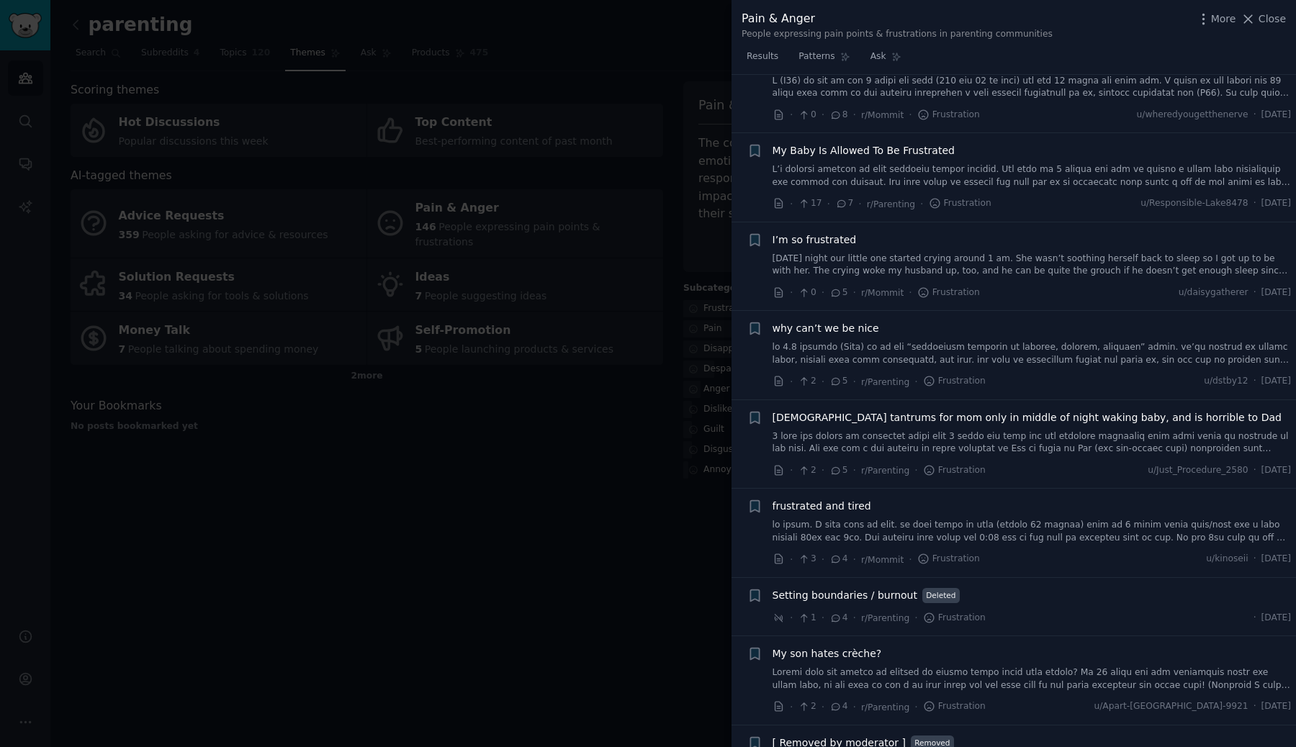
click at [1264, 28] on div "Pain & Anger People expressing pain points & frustrations in parenting communit…" at bounding box center [1014, 25] width 544 height 30
click at [467, 432] on div at bounding box center [648, 373] width 1296 height 747
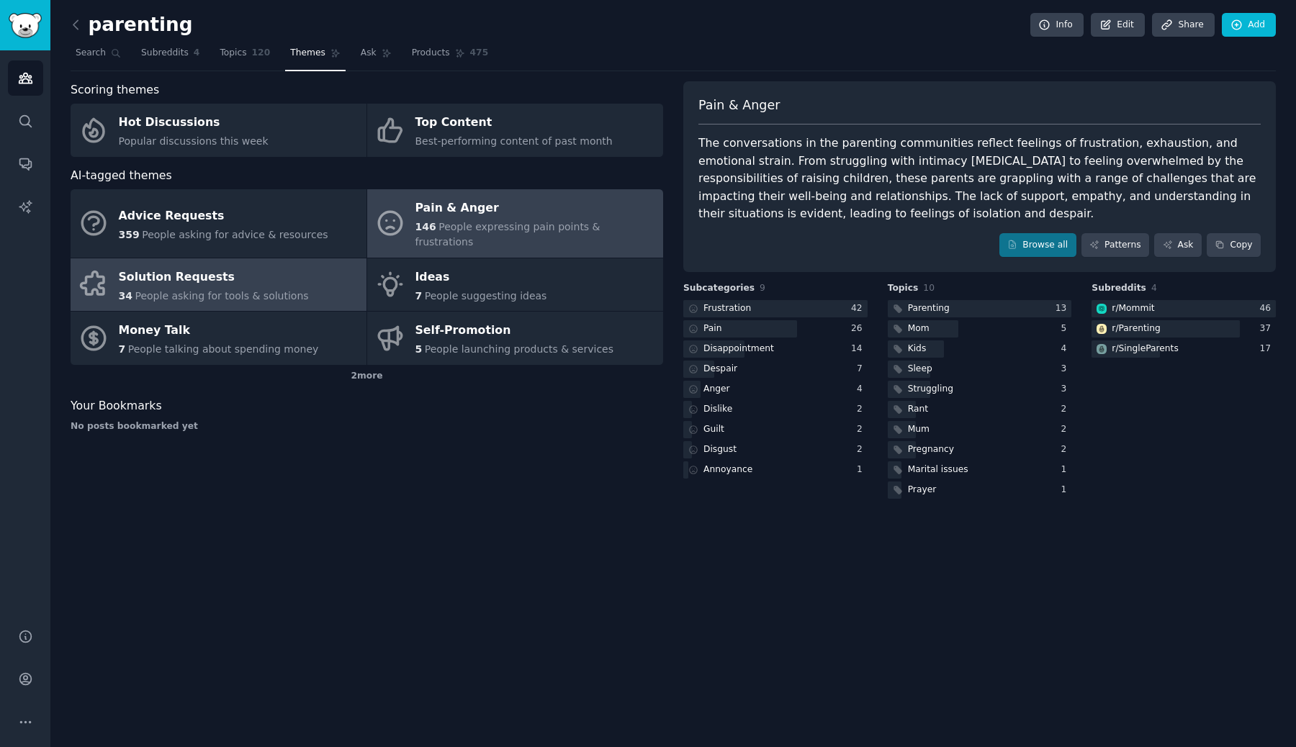
click at [244, 266] on div "Solution Requests" at bounding box center [214, 277] width 190 height 23
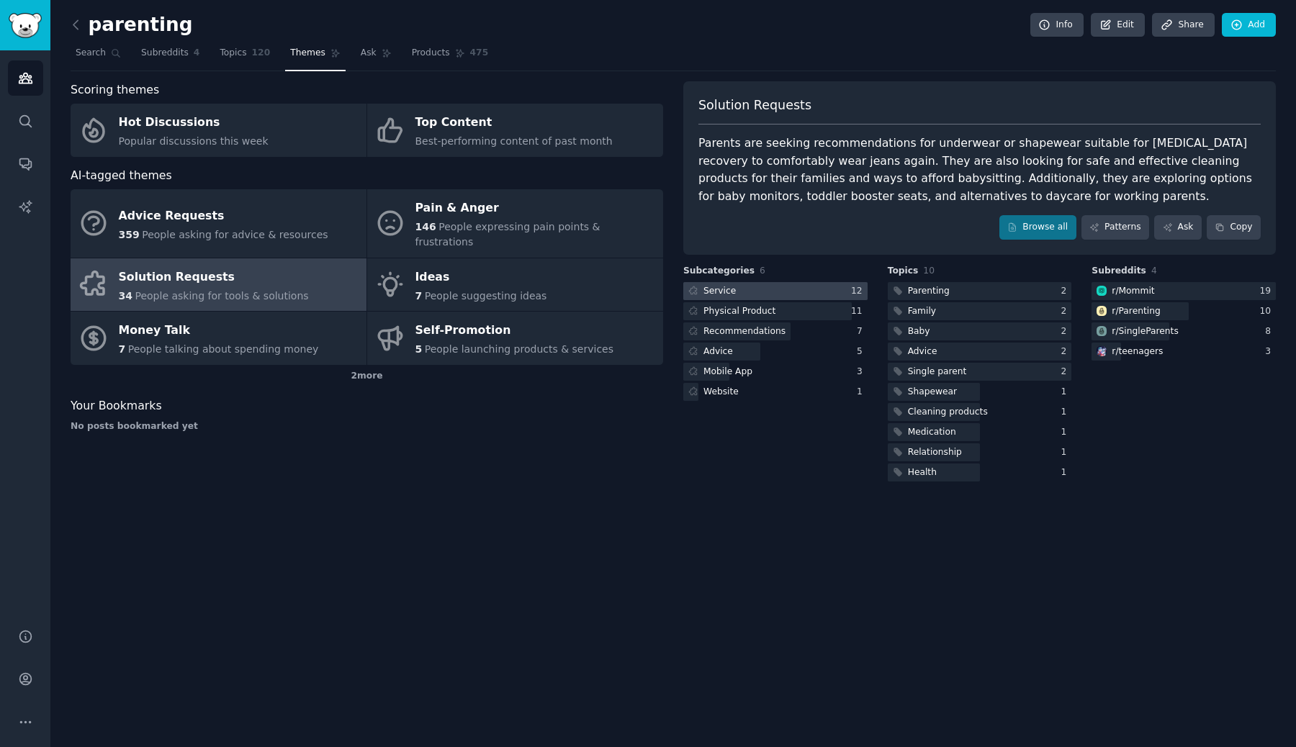
click at [788, 292] on div at bounding box center [775, 291] width 184 height 18
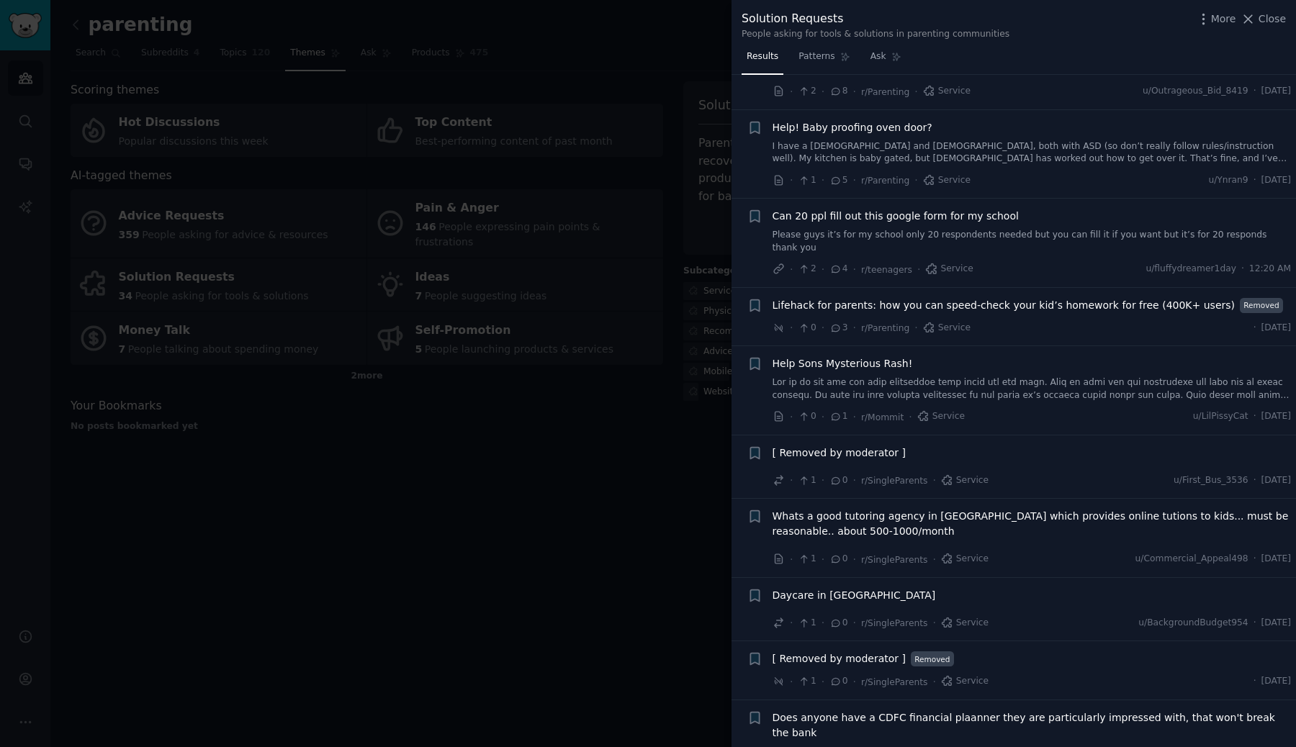
scroll to position [258, 0]
click at [681, 500] on div at bounding box center [648, 373] width 1296 height 747
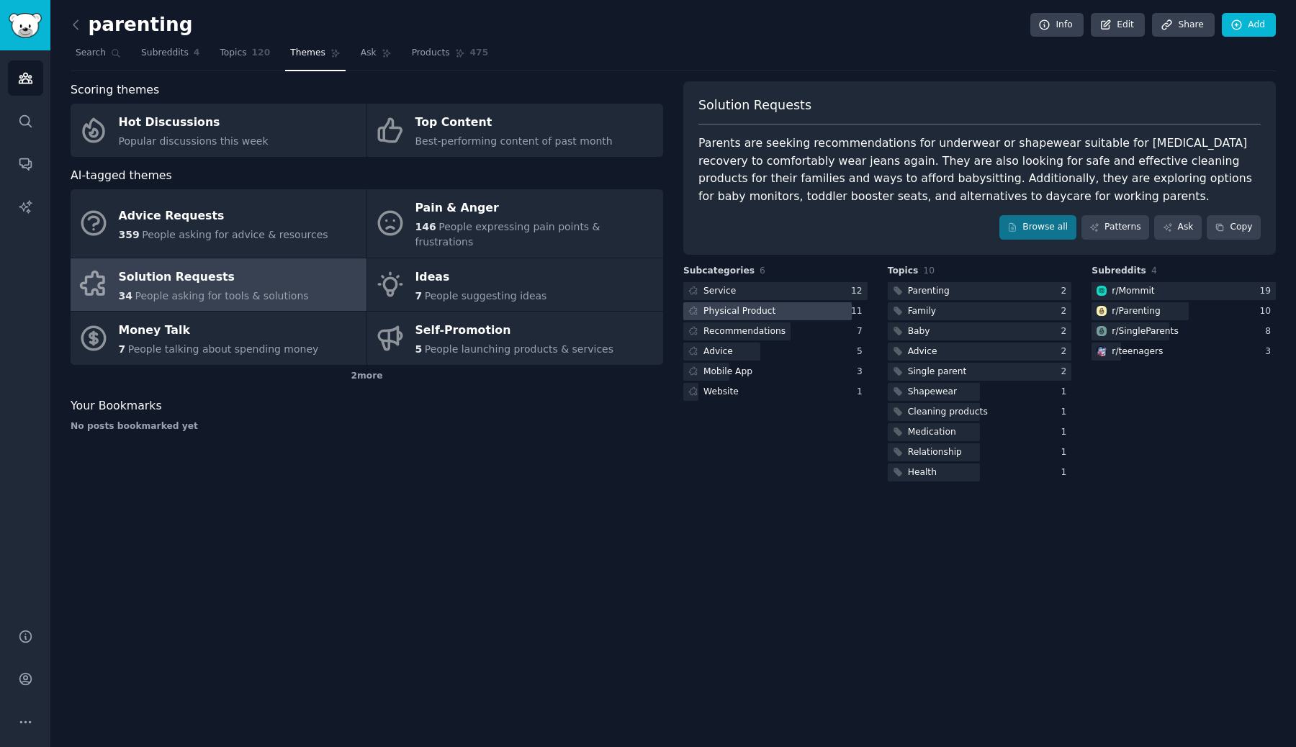
click at [754, 316] on div "Physical Product" at bounding box center [739, 311] width 72 height 13
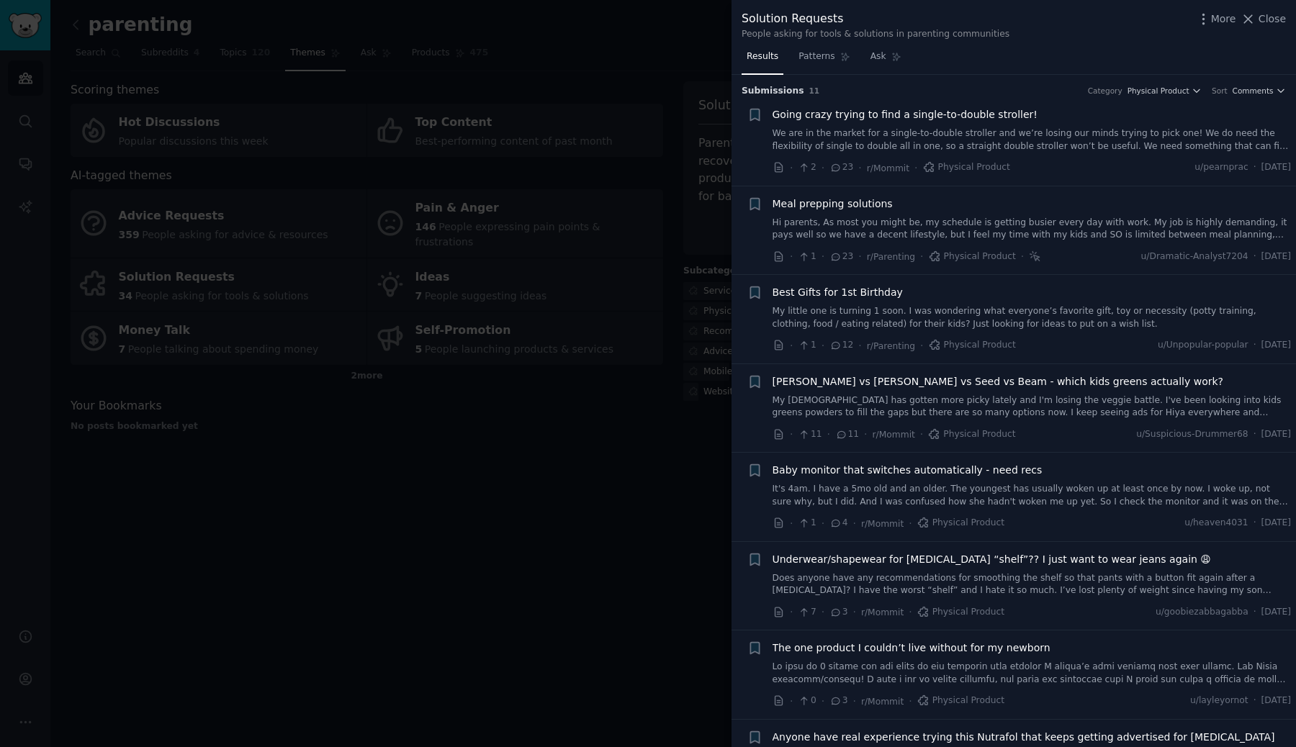
click at [634, 461] on div at bounding box center [648, 373] width 1296 height 747
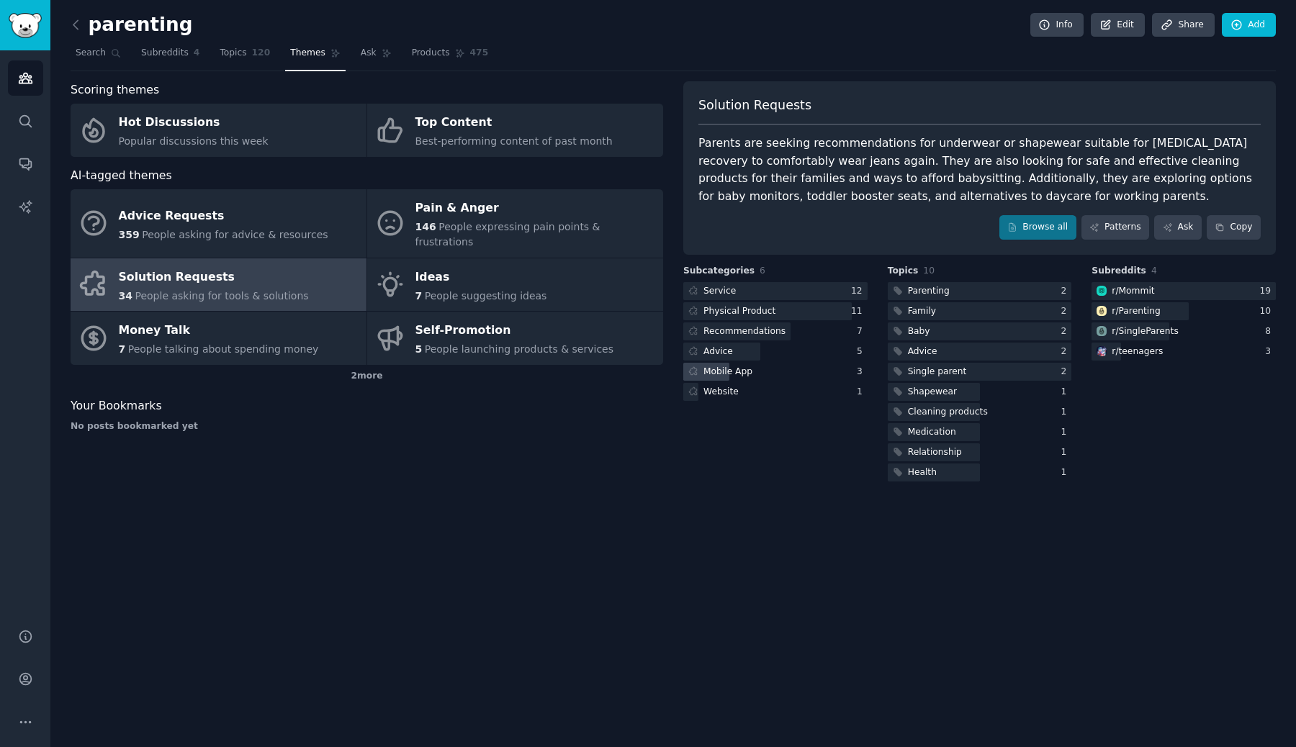
click at [738, 379] on div "Mobile App" at bounding box center [719, 372] width 72 height 18
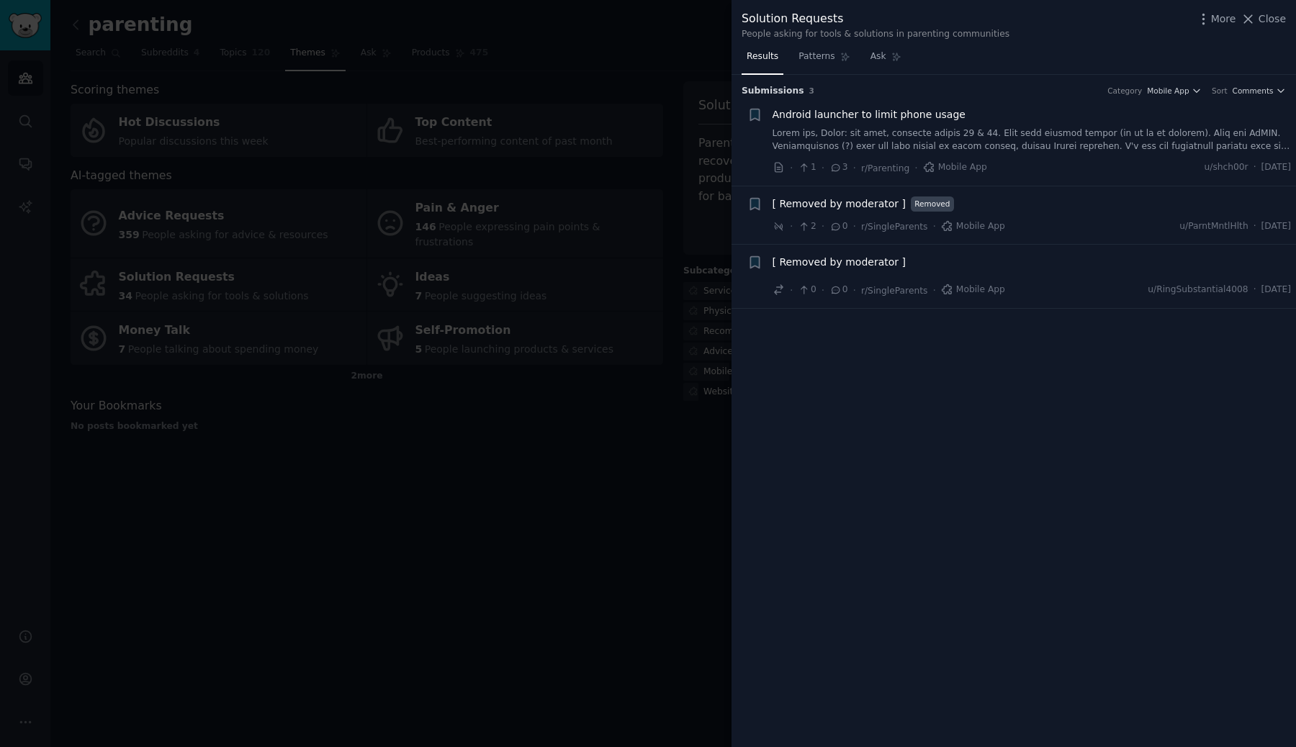
click at [876, 133] on link at bounding box center [1031, 139] width 519 height 25
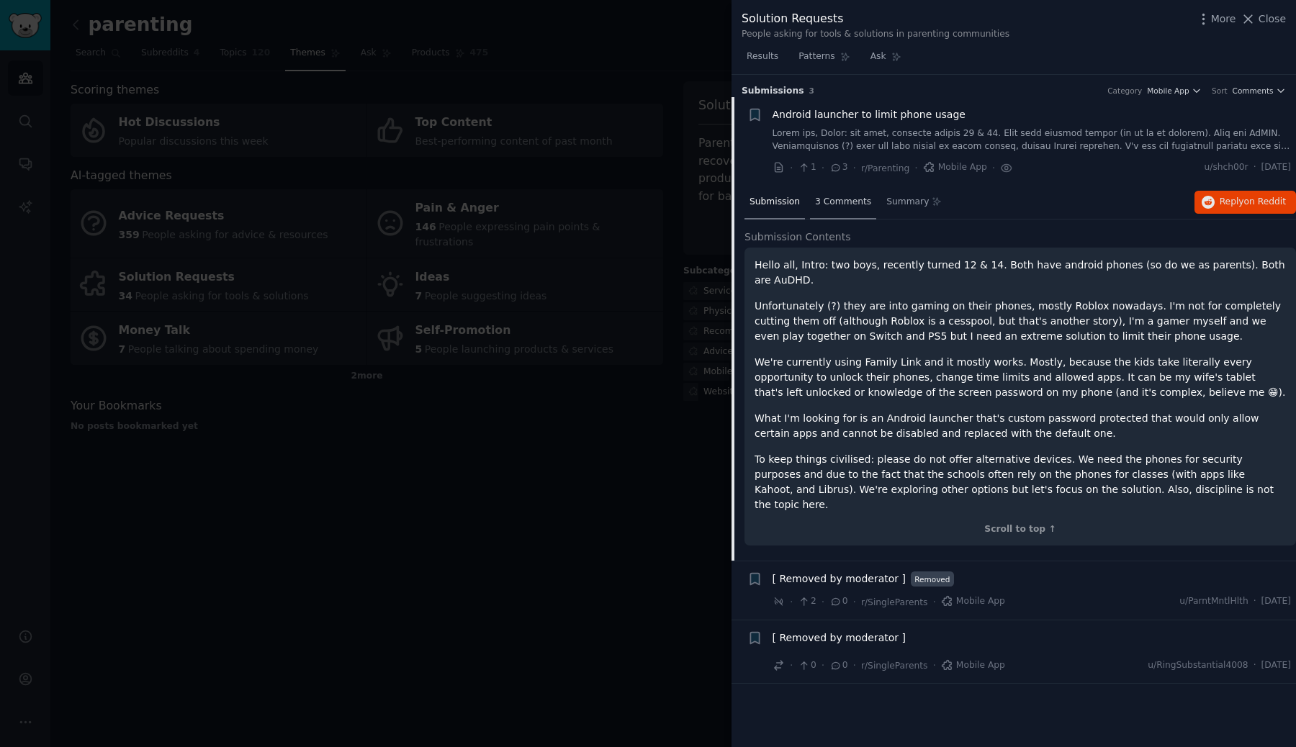
click at [844, 210] on div "3 Comments" at bounding box center [843, 203] width 66 height 35
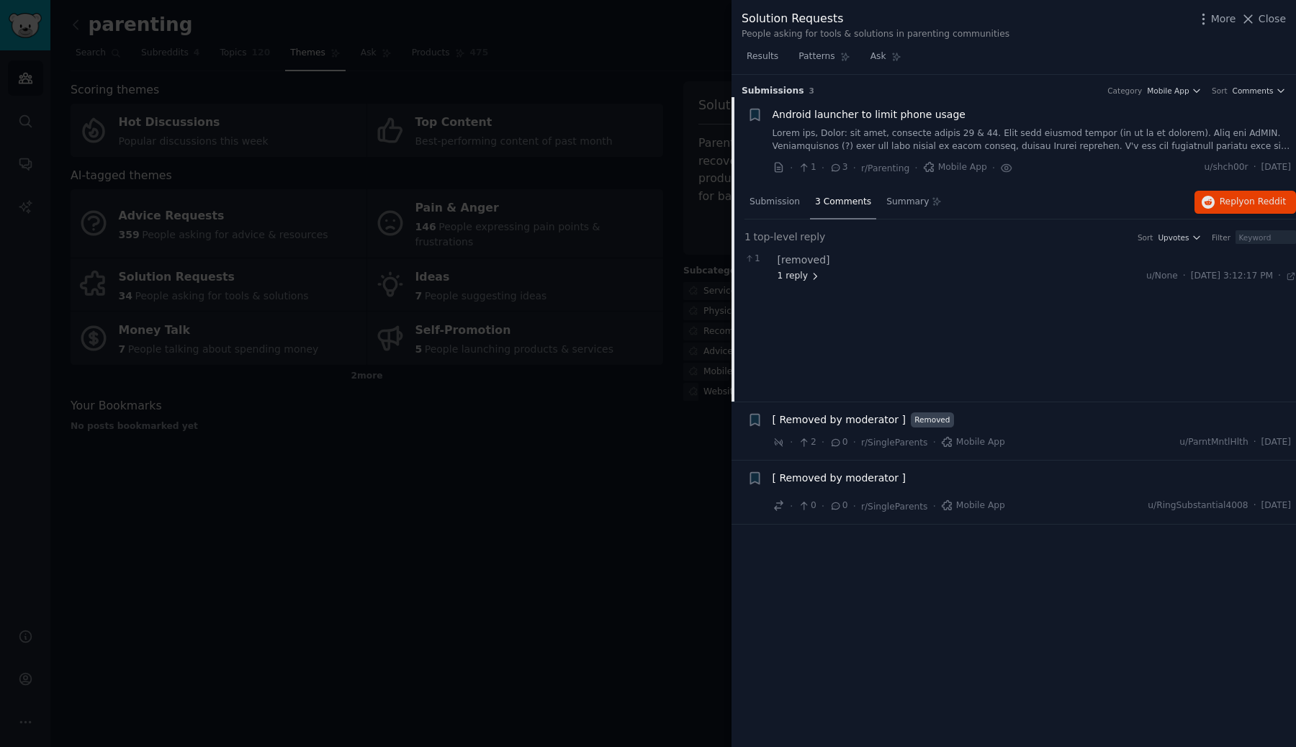
click at [803, 274] on span "1 reply" at bounding box center [799, 276] width 43 height 13
click at [1217, 202] on button "Reply on Reddit" at bounding box center [1245, 202] width 102 height 23
click at [1267, 16] on span "Close" at bounding box center [1271, 19] width 27 height 15
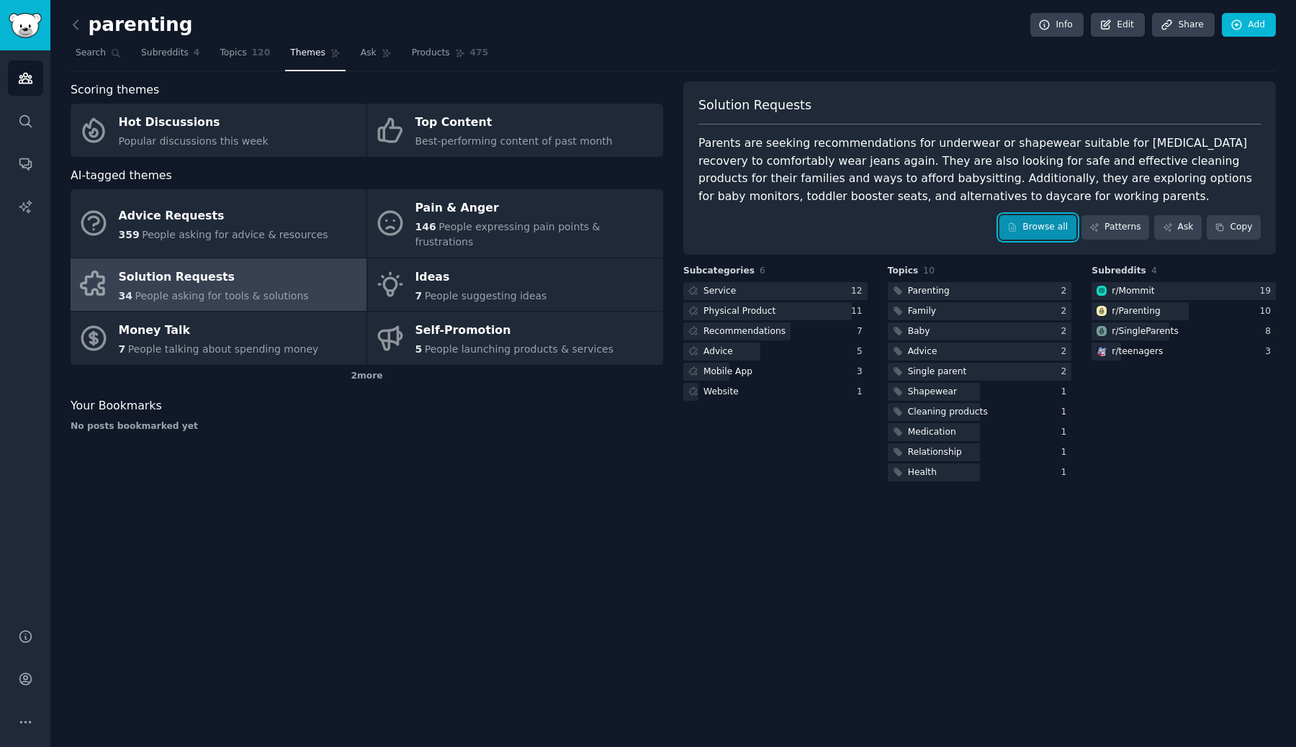
click at [1027, 227] on link "Browse all" at bounding box center [1037, 227] width 77 height 24
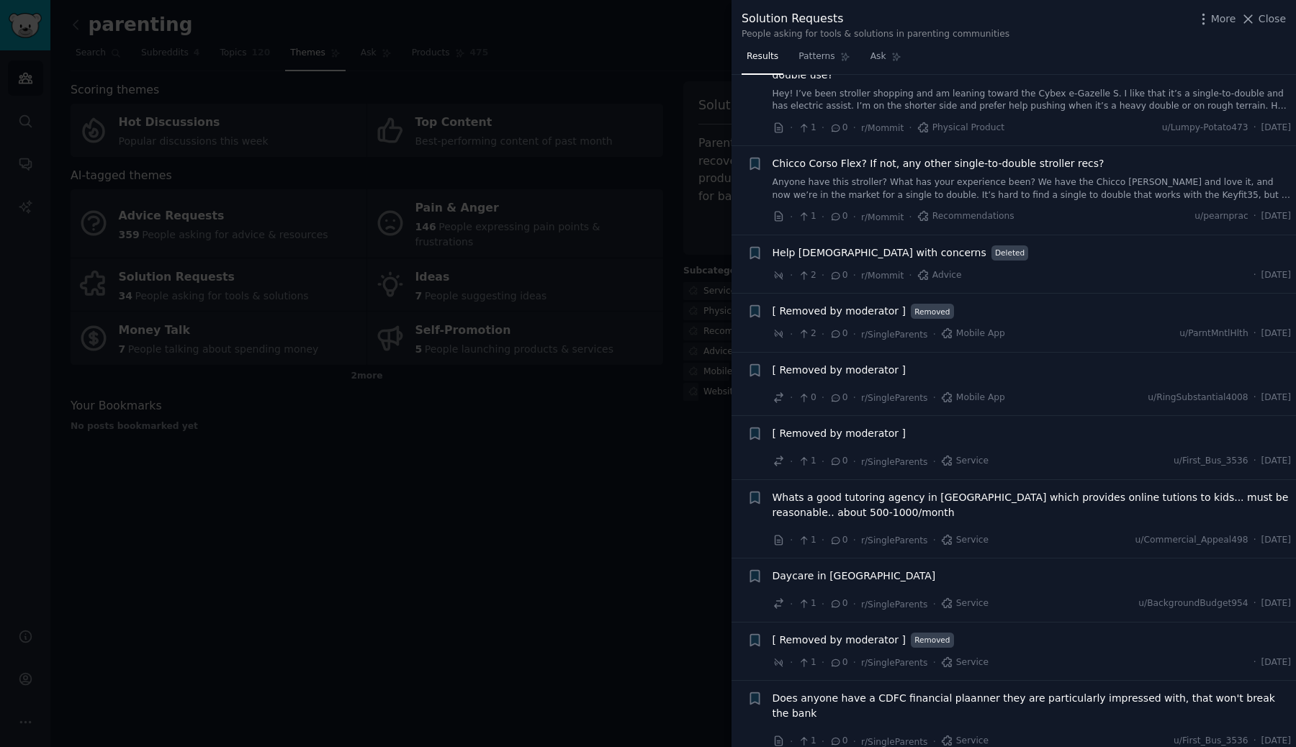
scroll to position [2646, 0]
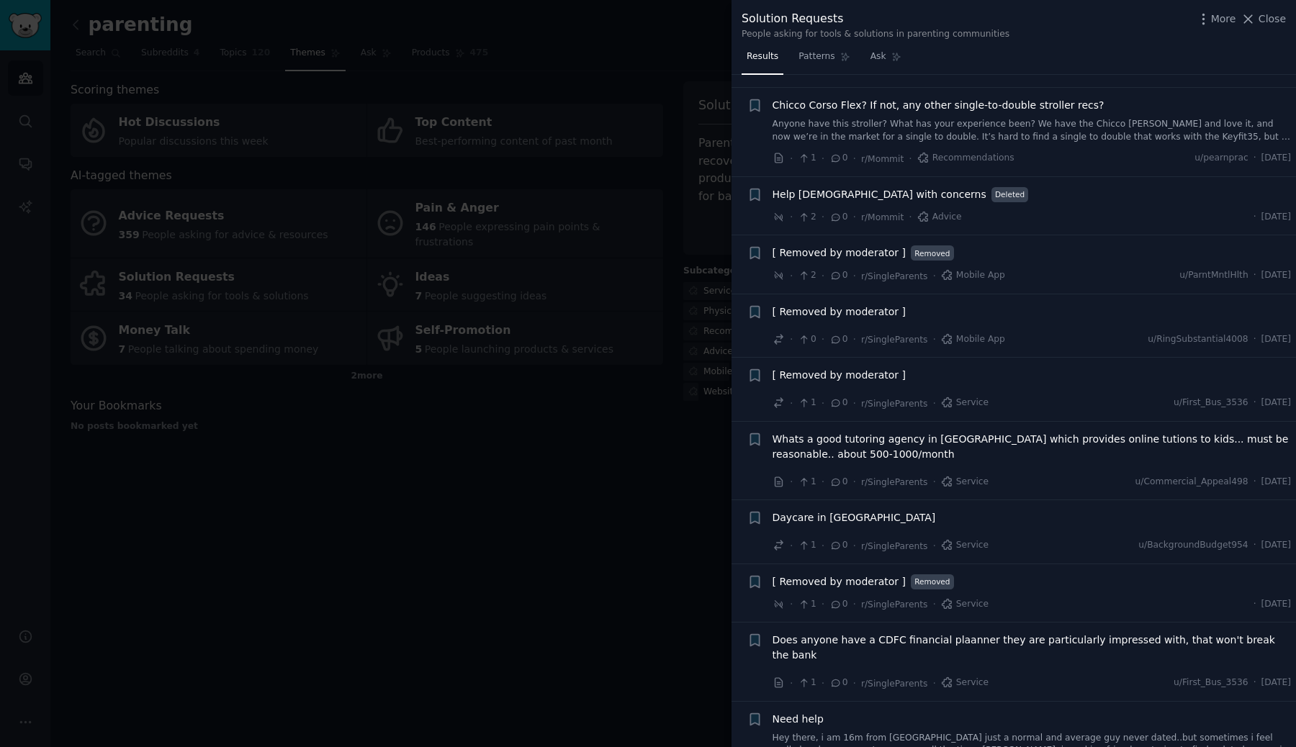
click at [492, 612] on div at bounding box center [648, 373] width 1296 height 747
